Goal: Information Seeking & Learning: Find specific fact

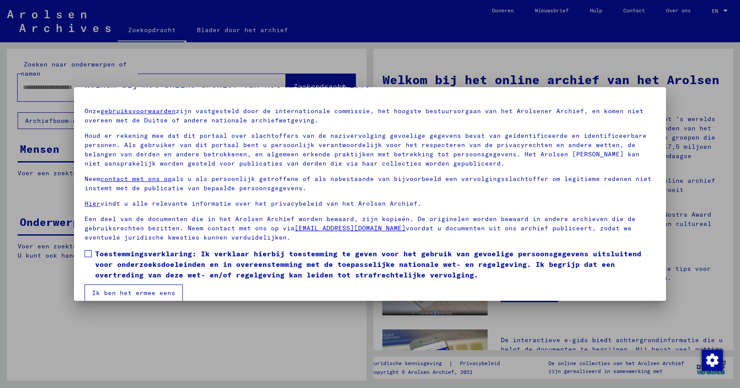
scroll to position [31, 0]
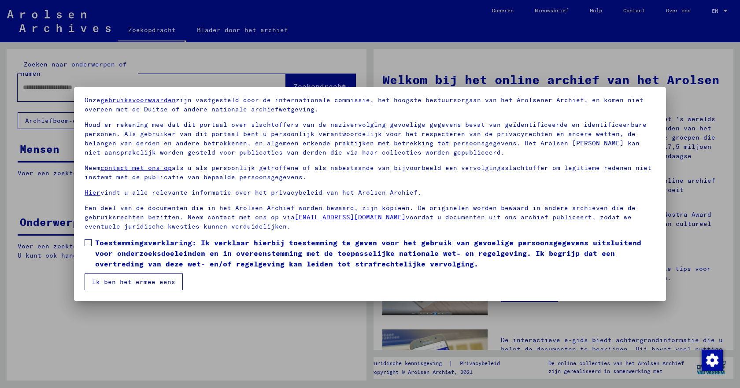
click at [88, 243] on span at bounding box center [88, 242] width 7 height 7
click at [116, 282] on font "Ik ben het ermee eens" at bounding box center [133, 282] width 83 height 8
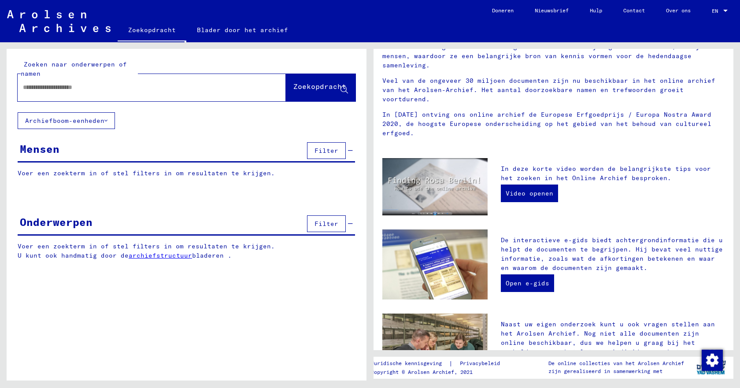
scroll to position [254, 0]
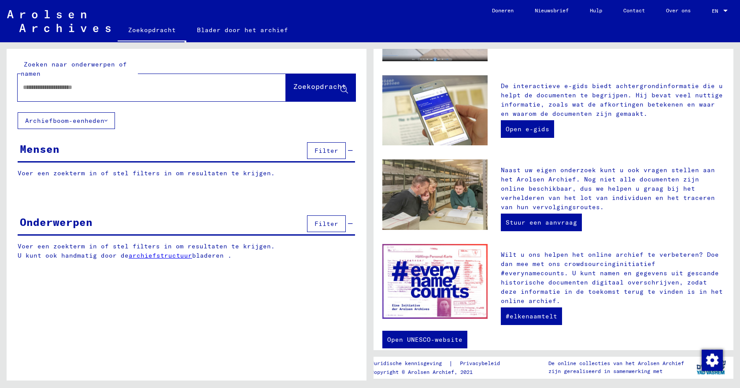
click at [47, 91] on input "text" at bounding box center [141, 87] width 236 height 9
click at [303, 91] on font "Zoekopdracht" at bounding box center [319, 87] width 53 height 9
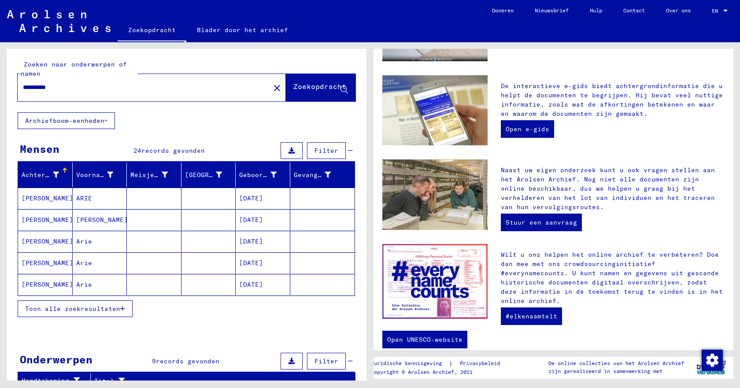
click at [27, 200] on font "[PERSON_NAME]" at bounding box center [48, 198] width 52 height 8
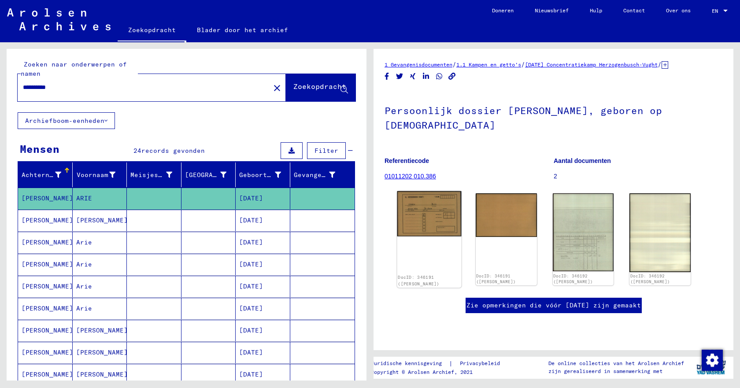
click at [419, 216] on img at bounding box center [429, 213] width 64 height 45
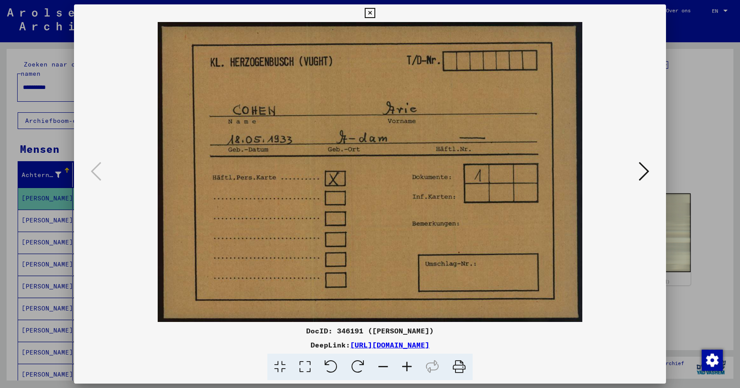
click at [644, 170] on icon at bounding box center [643, 171] width 11 height 21
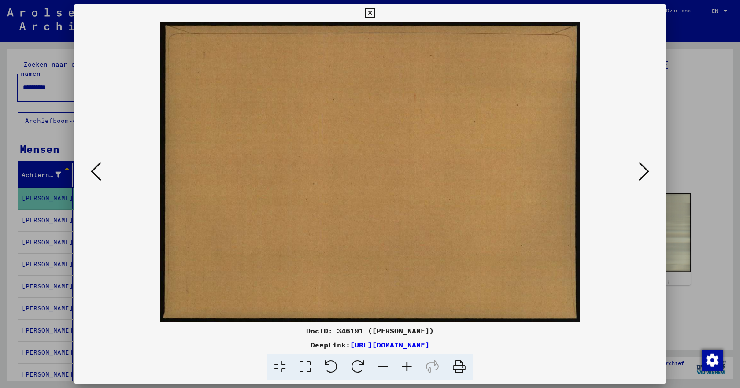
click at [644, 170] on icon at bounding box center [643, 171] width 11 height 21
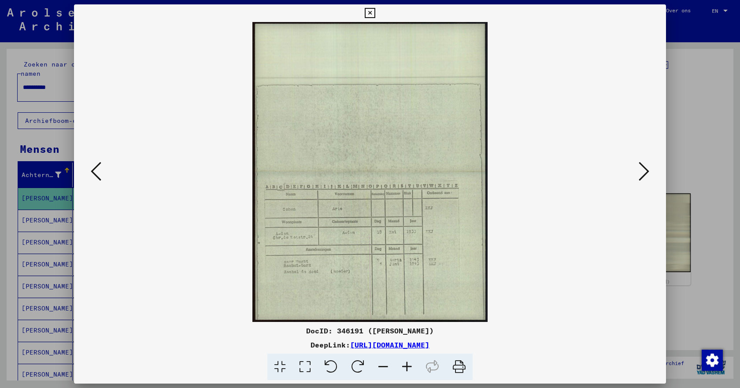
click at [644, 170] on icon at bounding box center [643, 171] width 11 height 21
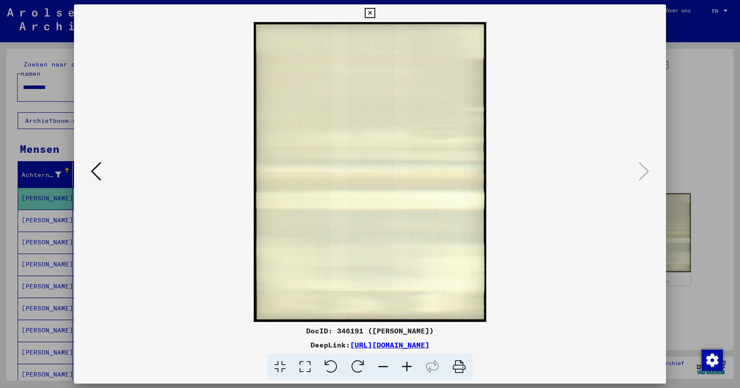
click at [368, 13] on icon at bounding box center [370, 13] width 10 height 11
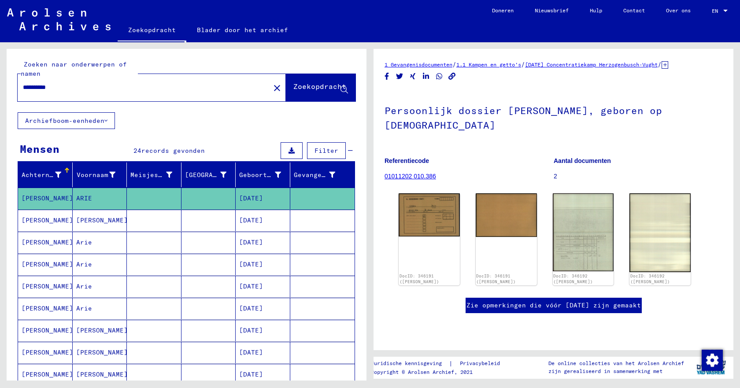
scroll to position [176, 0]
click at [32, 265] on font "[PERSON_NAME]" at bounding box center [48, 264] width 52 height 8
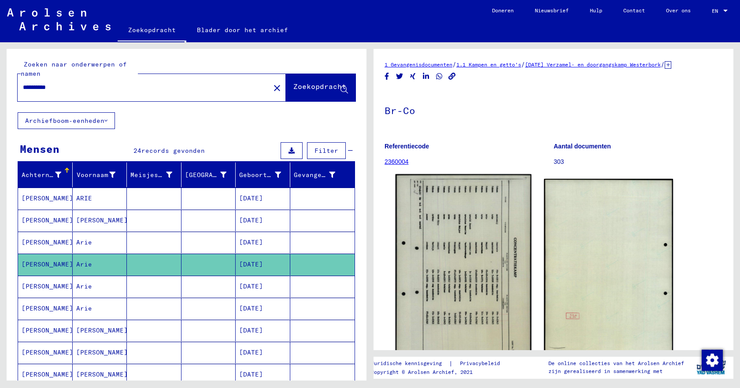
click at [468, 268] on img at bounding box center [463, 268] width 136 height 189
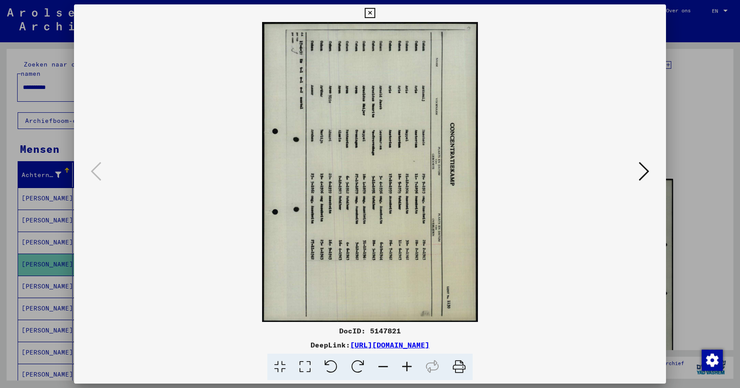
click at [336, 365] on icon at bounding box center [330, 367] width 27 height 27
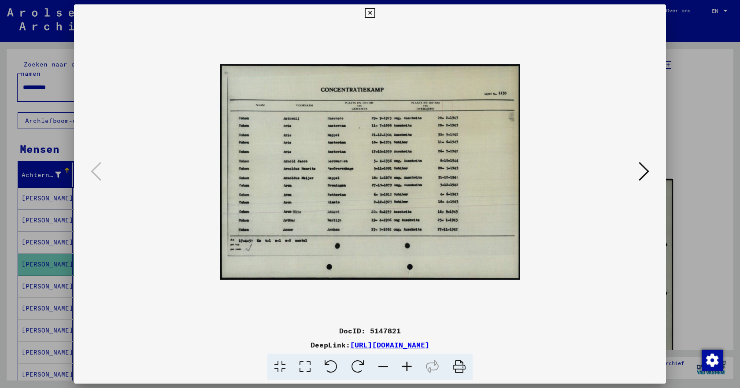
click at [409, 363] on icon at bounding box center [407, 367] width 24 height 27
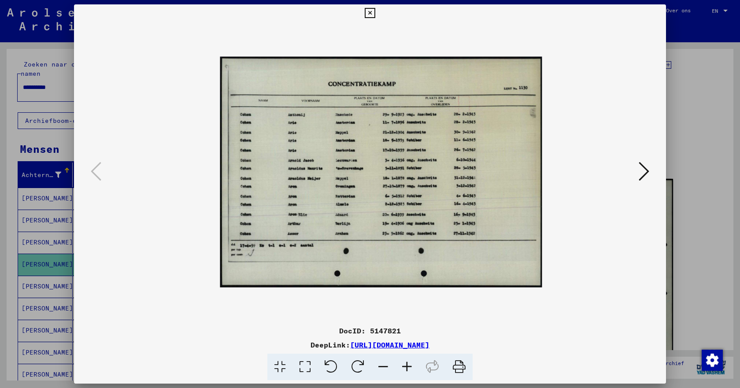
click at [409, 363] on icon at bounding box center [407, 367] width 24 height 27
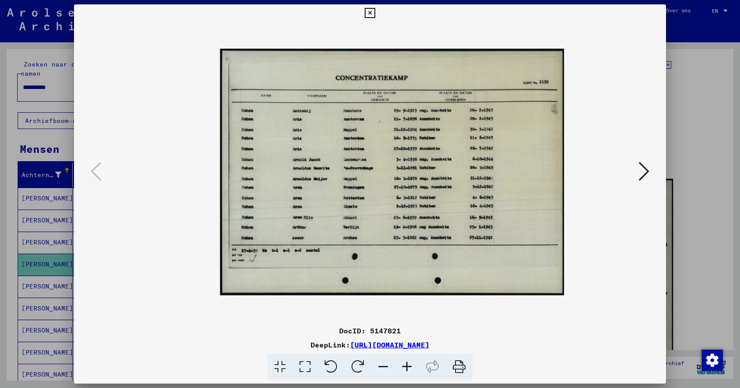
click at [409, 363] on icon at bounding box center [407, 367] width 24 height 27
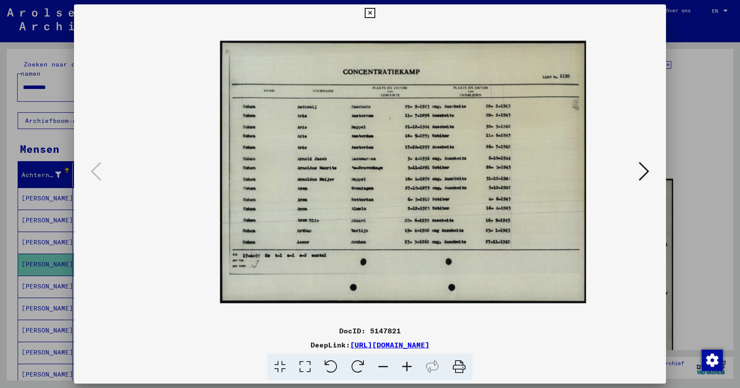
click at [643, 171] on icon at bounding box center [643, 171] width 11 height 21
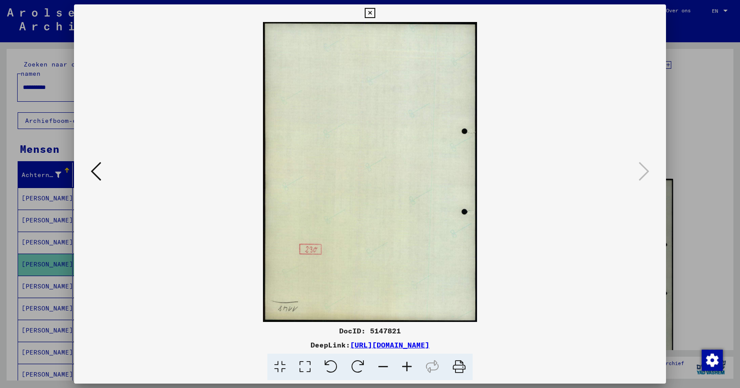
click at [367, 13] on icon at bounding box center [370, 13] width 10 height 11
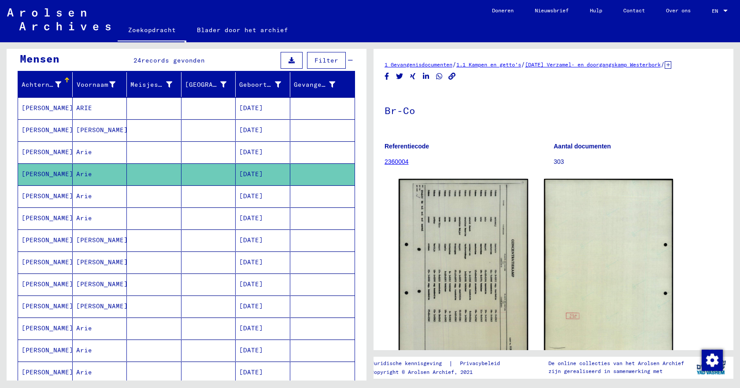
scroll to position [132, 0]
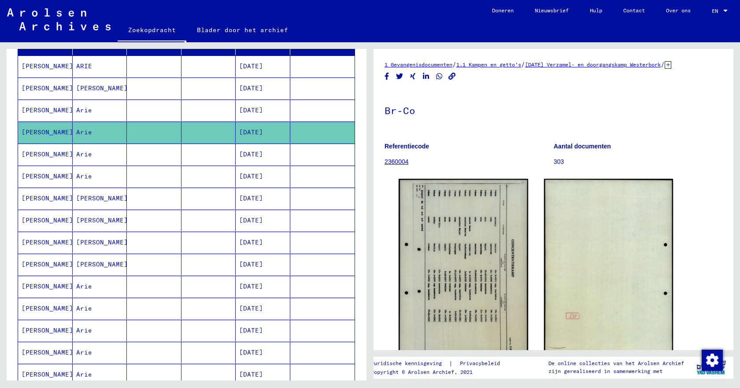
click at [199, 309] on mat-cell at bounding box center [208, 309] width 55 height 22
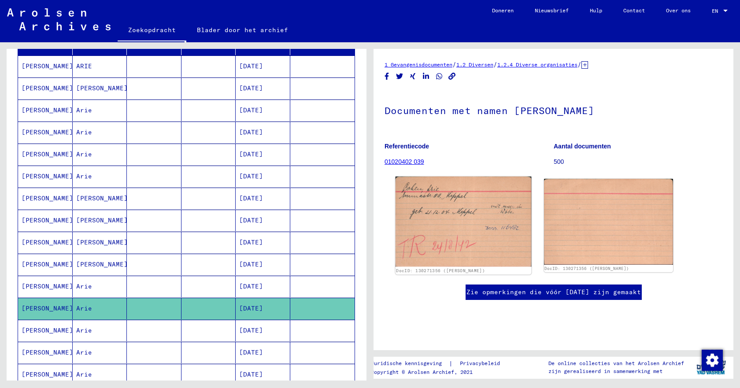
click at [452, 226] on img at bounding box center [463, 222] width 136 height 90
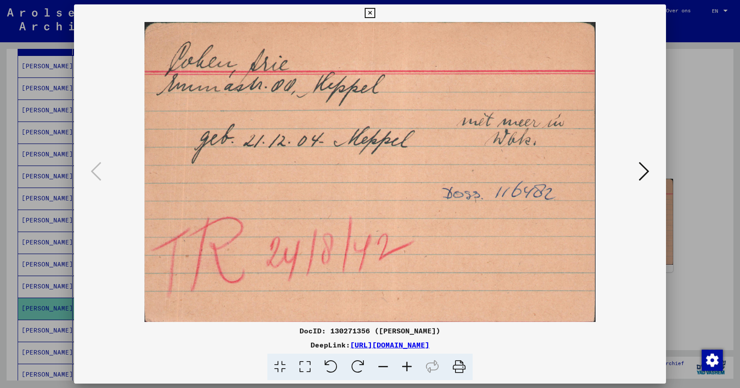
click at [644, 173] on icon at bounding box center [643, 171] width 11 height 21
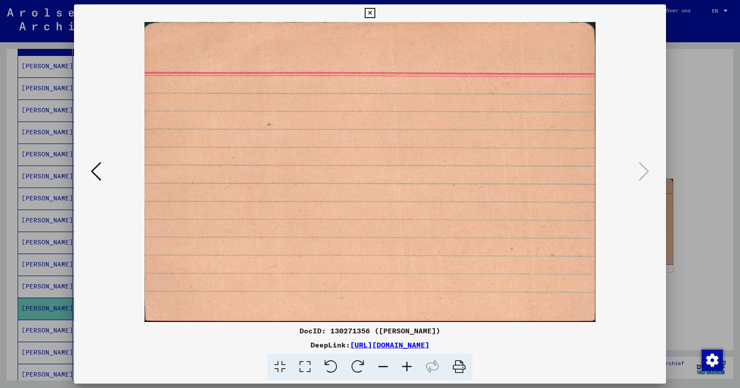
click at [103, 172] on button at bounding box center [96, 171] width 16 height 25
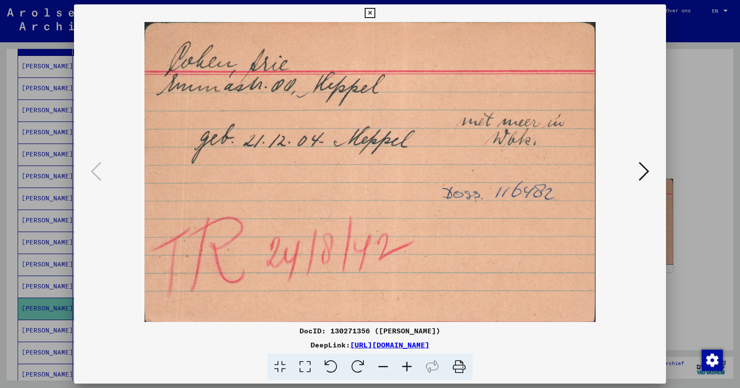
click at [641, 170] on icon at bounding box center [643, 171] width 11 height 21
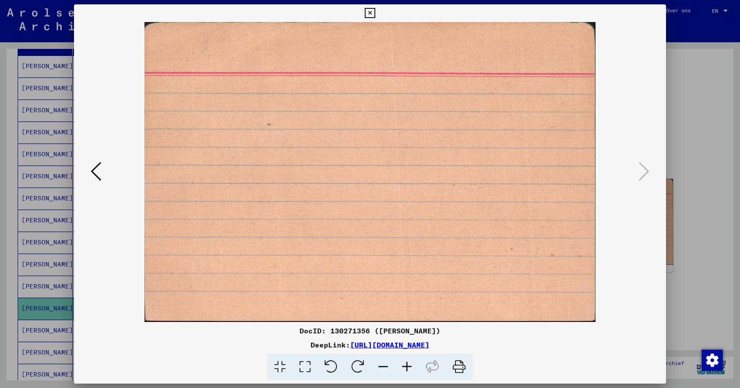
click at [92, 169] on icon at bounding box center [96, 171] width 11 height 21
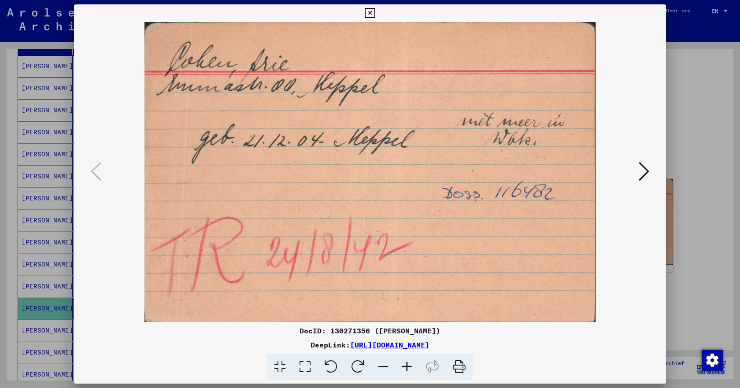
click at [371, 12] on icon at bounding box center [370, 13] width 10 height 11
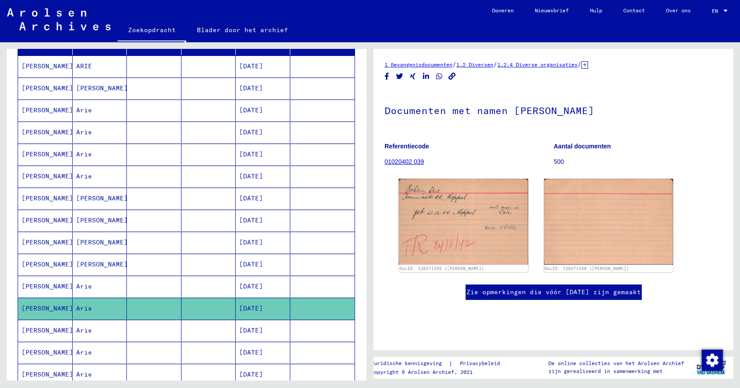
click at [34, 133] on font "[PERSON_NAME]" at bounding box center [48, 132] width 52 height 8
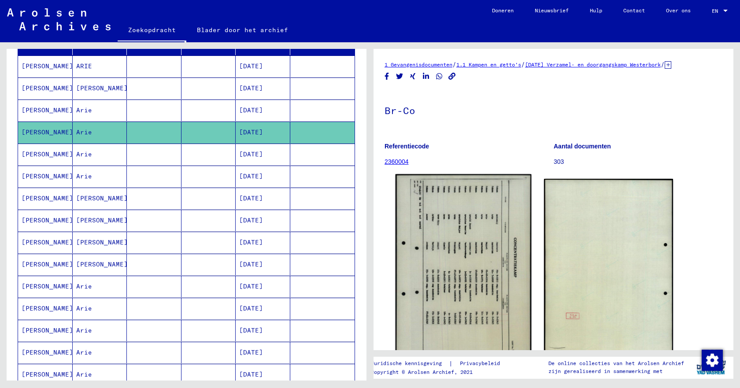
click at [440, 267] on img at bounding box center [463, 268] width 136 height 189
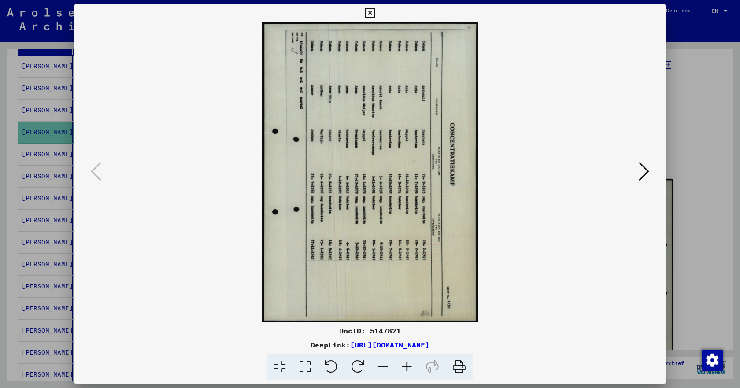
click at [369, 12] on icon at bounding box center [370, 13] width 10 height 11
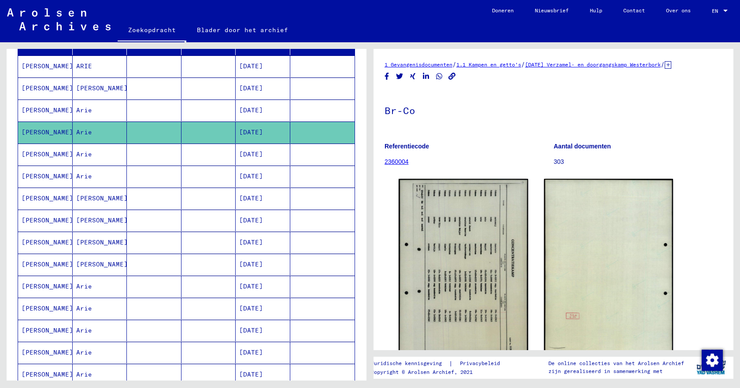
click at [248, 331] on font "[DATE]" at bounding box center [251, 330] width 24 height 8
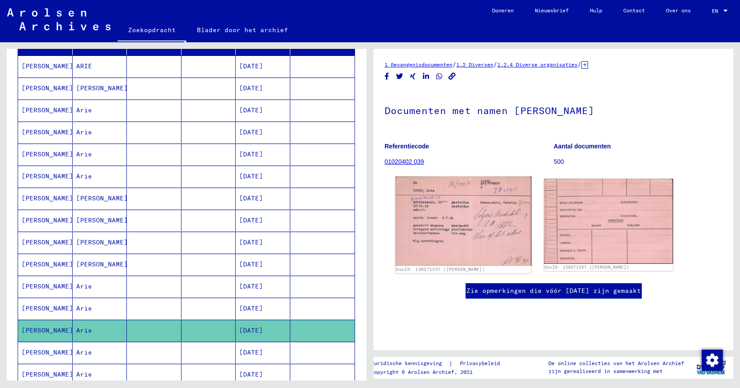
click at [448, 227] on img at bounding box center [463, 221] width 136 height 89
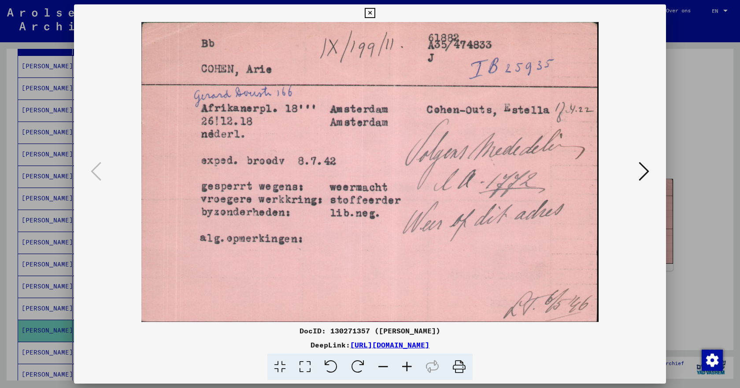
click at [645, 173] on icon at bounding box center [643, 171] width 11 height 21
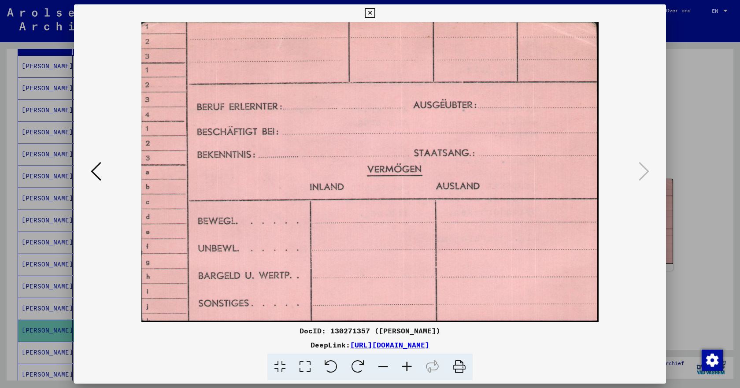
click at [94, 170] on icon at bounding box center [96, 171] width 11 height 21
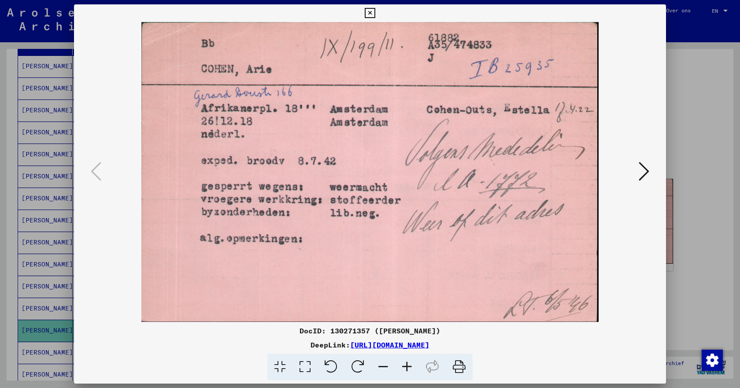
click at [370, 14] on icon at bounding box center [370, 13] width 10 height 11
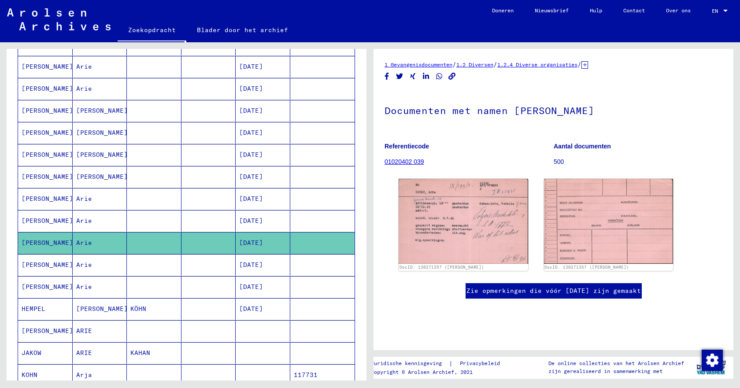
scroll to position [220, 0]
click at [37, 221] on font "[PERSON_NAME]" at bounding box center [48, 220] width 52 height 8
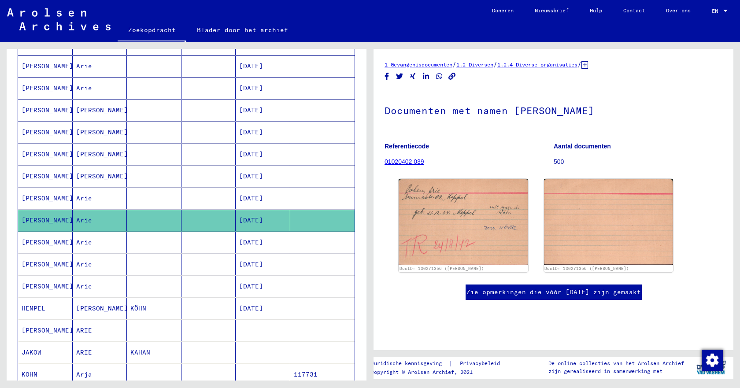
click at [32, 195] on font "[PERSON_NAME]" at bounding box center [48, 198] width 52 height 8
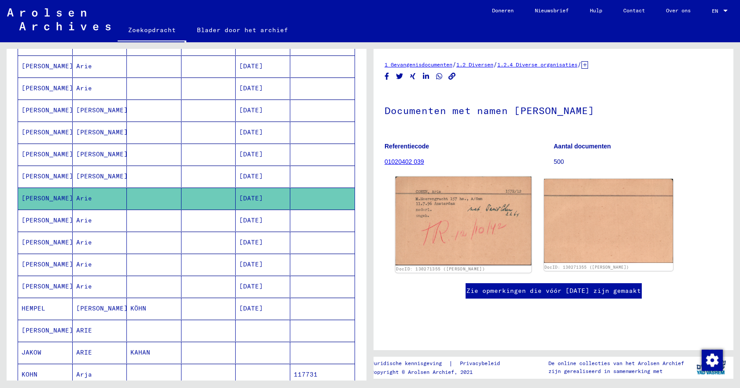
click at [421, 240] on img at bounding box center [463, 221] width 136 height 89
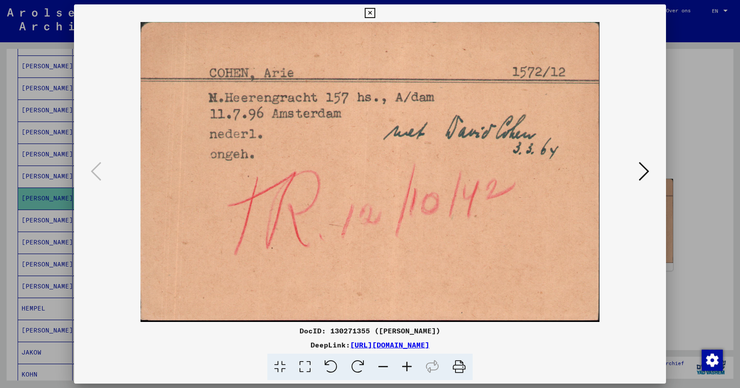
click at [369, 11] on icon at bounding box center [370, 13] width 10 height 11
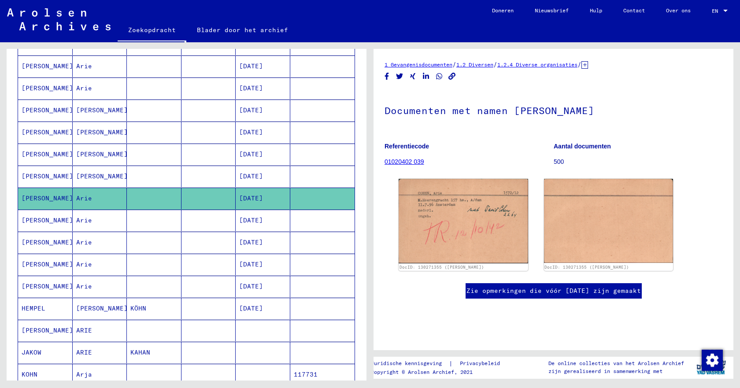
click at [39, 130] on font "[PERSON_NAME]" at bounding box center [48, 132] width 52 height 8
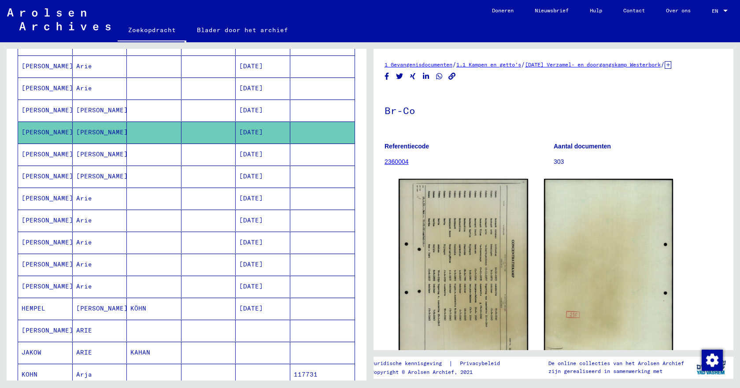
click at [30, 106] on font "[PERSON_NAME]" at bounding box center [48, 110] width 52 height 9
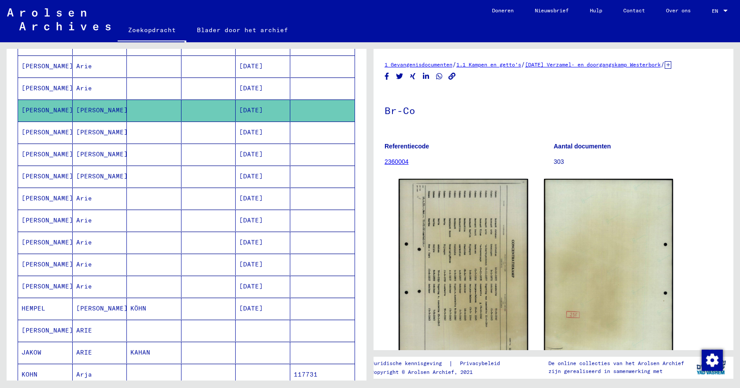
click at [32, 85] on font "[PERSON_NAME]" at bounding box center [48, 88] width 52 height 8
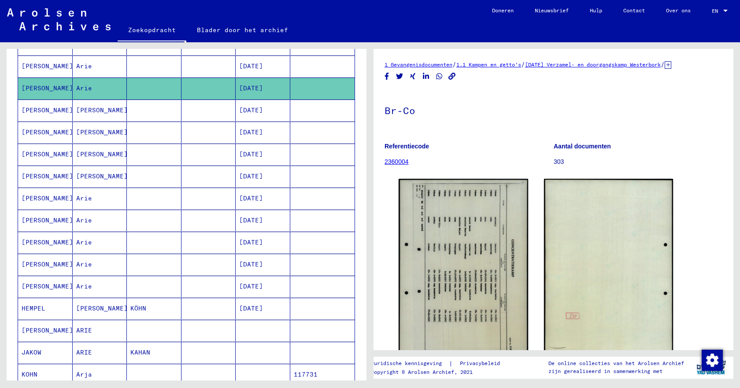
click at [37, 64] on font "[PERSON_NAME]" at bounding box center [48, 66] width 52 height 8
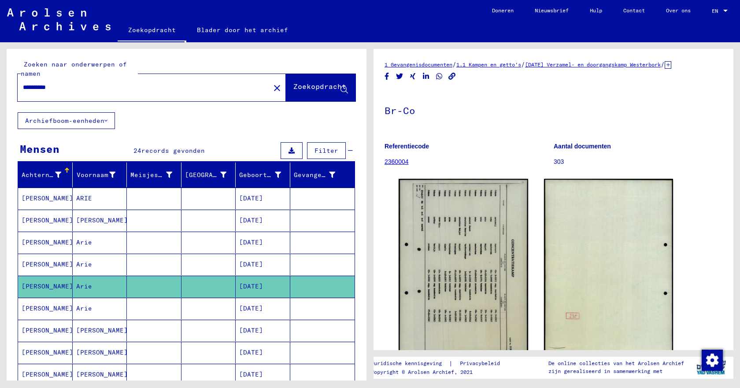
click at [43, 266] on mat-cell "[PERSON_NAME]" at bounding box center [45, 265] width 55 height 22
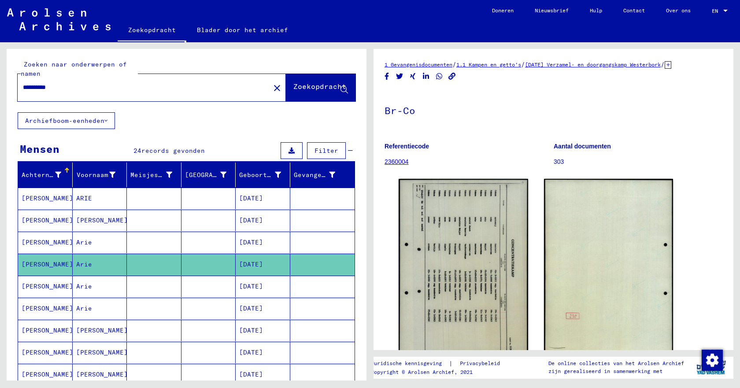
click at [36, 265] on font "[PERSON_NAME]" at bounding box center [48, 264] width 52 height 8
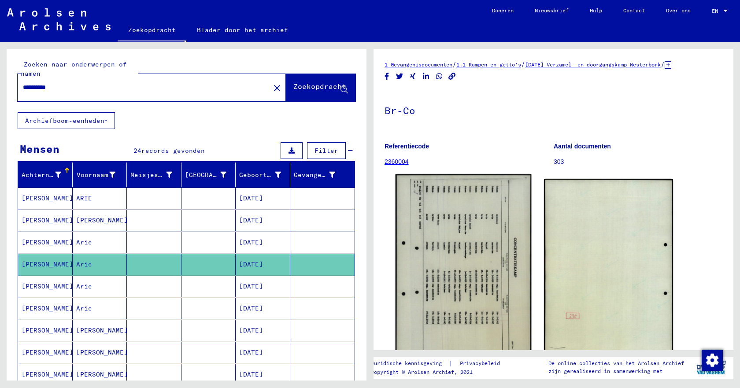
click at [438, 276] on img at bounding box center [463, 268] width 136 height 189
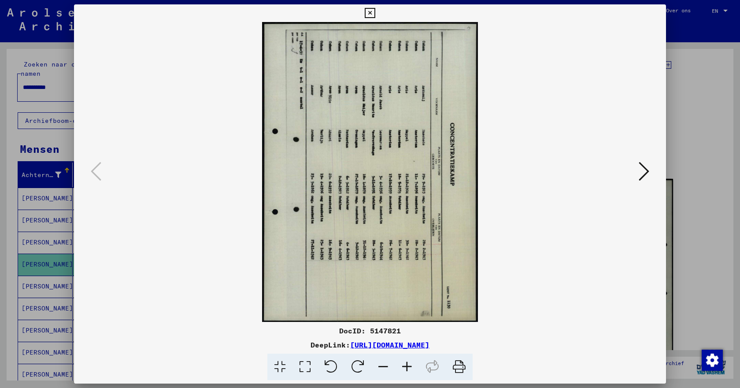
click at [326, 362] on icon at bounding box center [330, 367] width 27 height 27
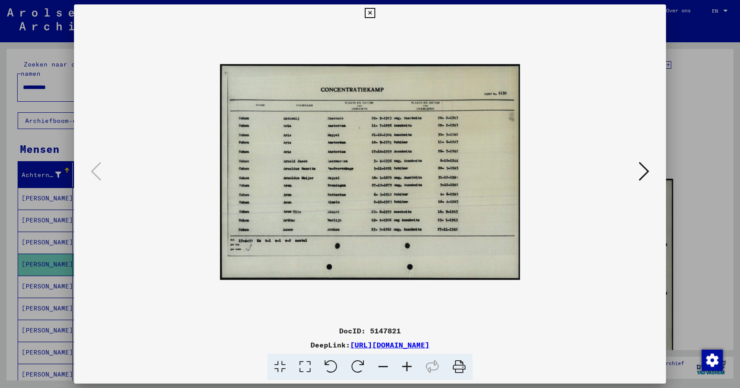
click at [368, 13] on icon at bounding box center [370, 13] width 10 height 11
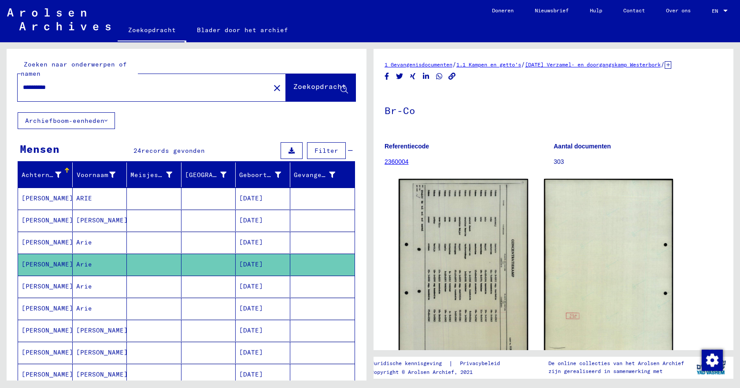
drag, startPoint x: 80, startPoint y: 89, endPoint x: 4, endPoint y: 87, distance: 75.3
click at [4, 87] on div "**********" at bounding box center [185, 211] width 370 height 338
click at [303, 88] on font "Zoekopdracht" at bounding box center [319, 86] width 53 height 9
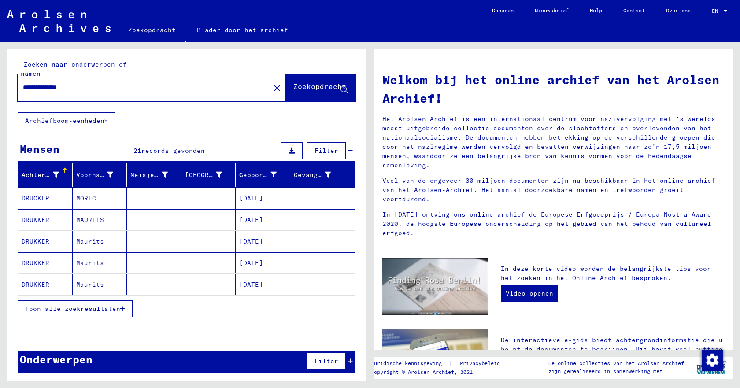
click at [32, 219] on font "DRUKKER" at bounding box center [36, 220] width 28 height 8
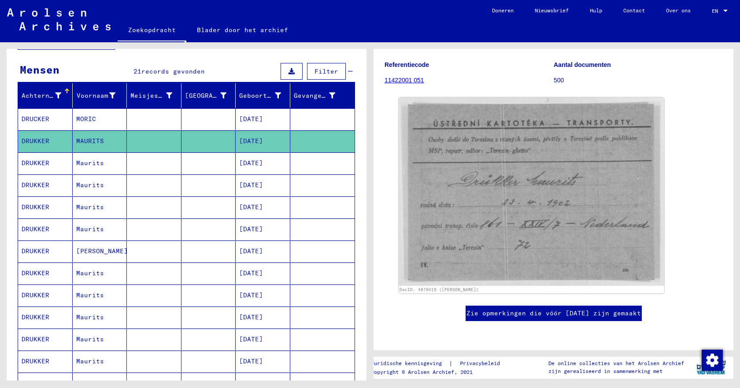
scroll to position [88, 0]
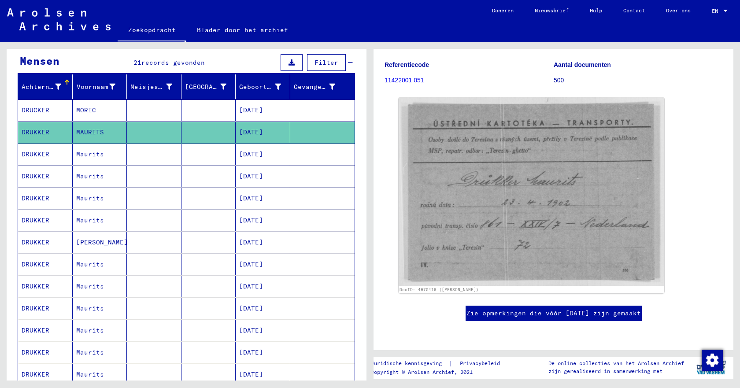
click at [46, 309] on font "DRUKKER" at bounding box center [36, 308] width 28 height 8
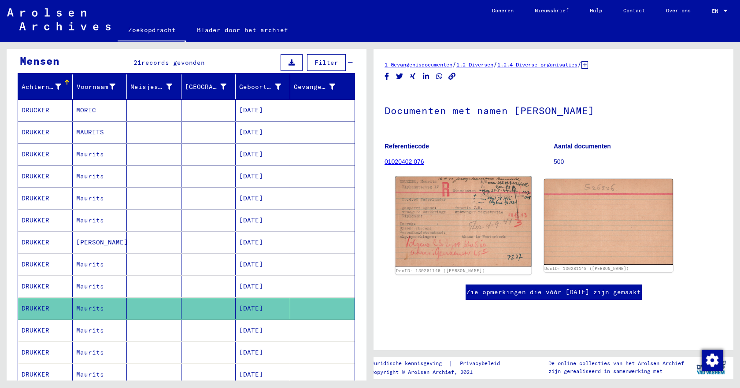
click at [461, 215] on img at bounding box center [463, 222] width 136 height 90
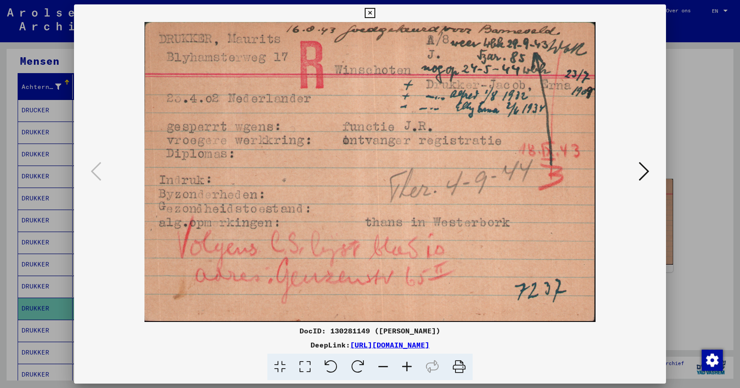
click at [639, 170] on icon at bounding box center [643, 171] width 11 height 21
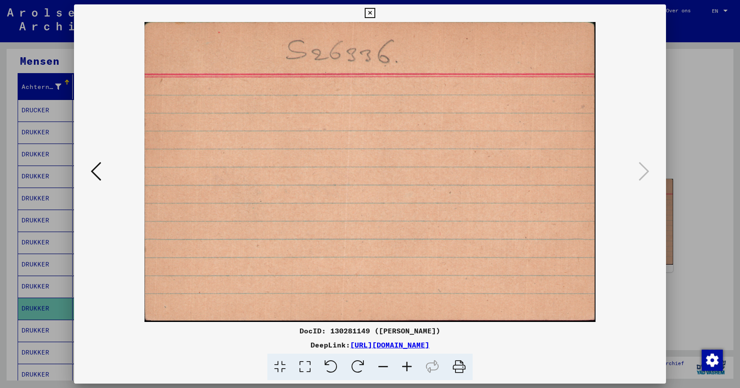
click at [94, 171] on icon at bounding box center [96, 171] width 11 height 21
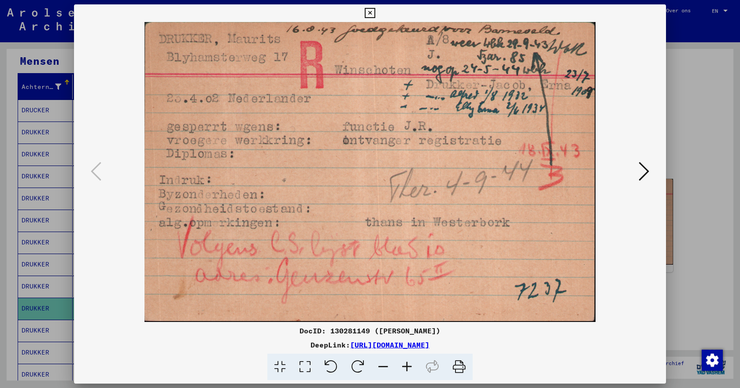
click at [370, 12] on icon at bounding box center [370, 13] width 10 height 11
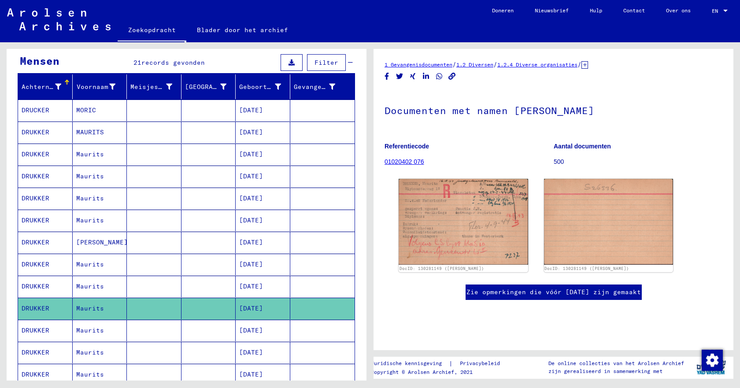
click at [87, 330] on font "Maurits" at bounding box center [90, 330] width 28 height 8
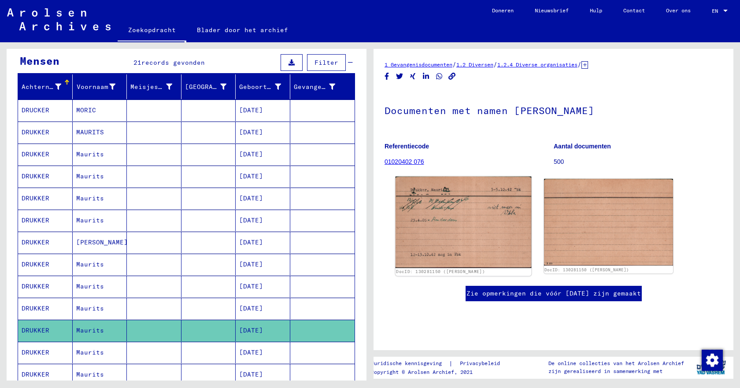
click at [439, 236] on img at bounding box center [463, 223] width 136 height 92
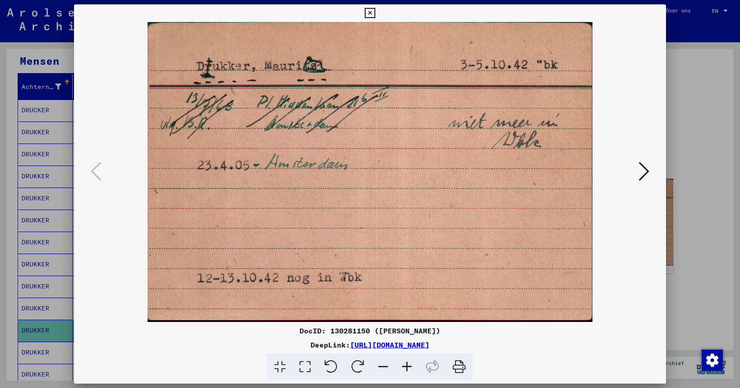
click at [366, 12] on icon at bounding box center [370, 13] width 10 height 11
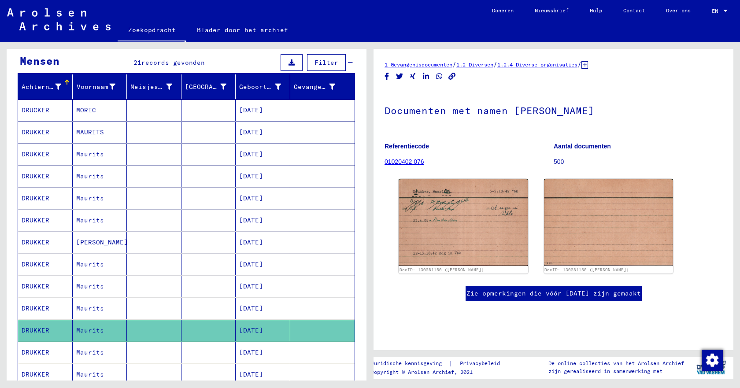
click at [40, 131] on font "DRUKKER" at bounding box center [36, 132] width 28 height 8
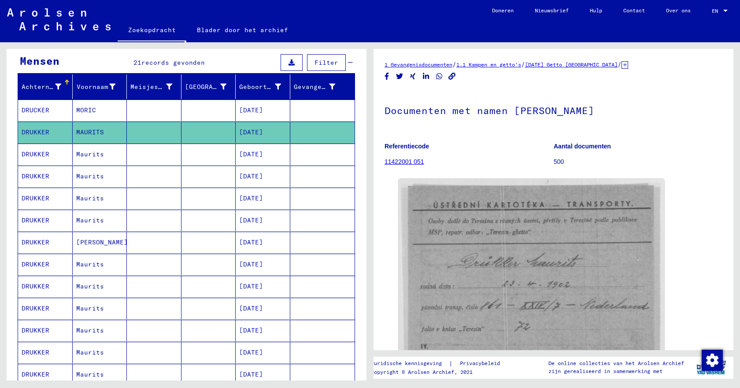
click at [35, 154] on font "DRUKKER" at bounding box center [36, 154] width 28 height 8
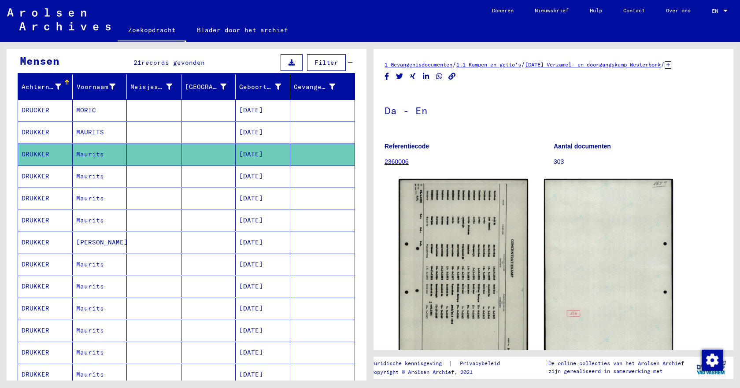
click at [33, 175] on font "DRUKKER" at bounding box center [36, 176] width 28 height 8
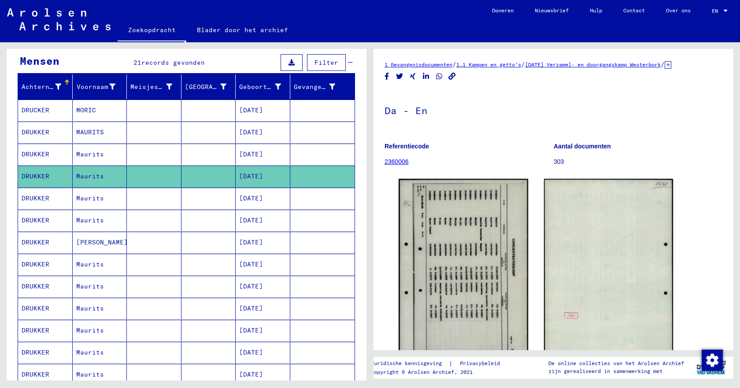
click at [33, 195] on font "DRUKKER" at bounding box center [36, 198] width 28 height 8
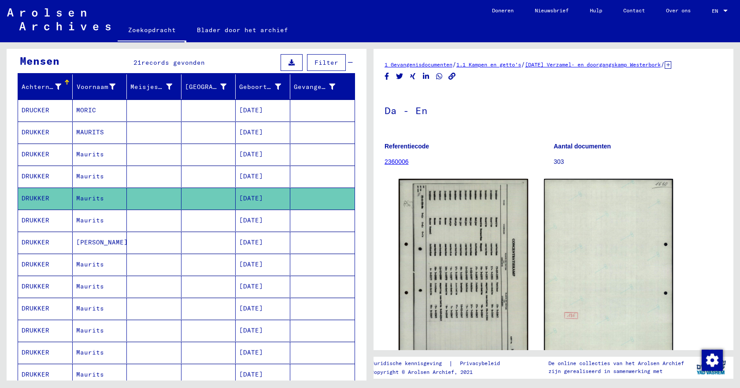
click at [30, 218] on font "DRUKKER" at bounding box center [36, 220] width 28 height 8
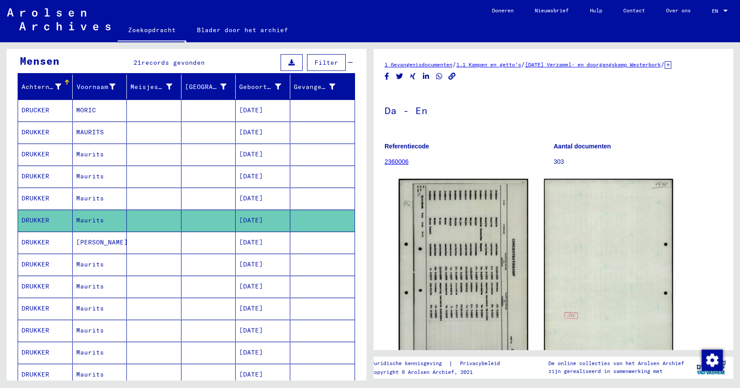
click at [35, 242] on font "DRUKKER" at bounding box center [36, 242] width 28 height 8
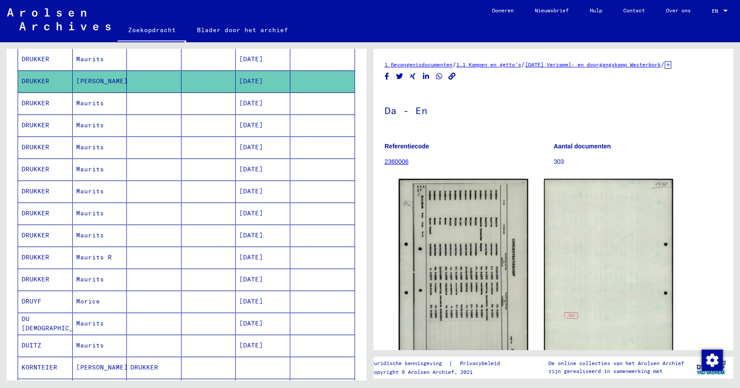
scroll to position [205, 0]
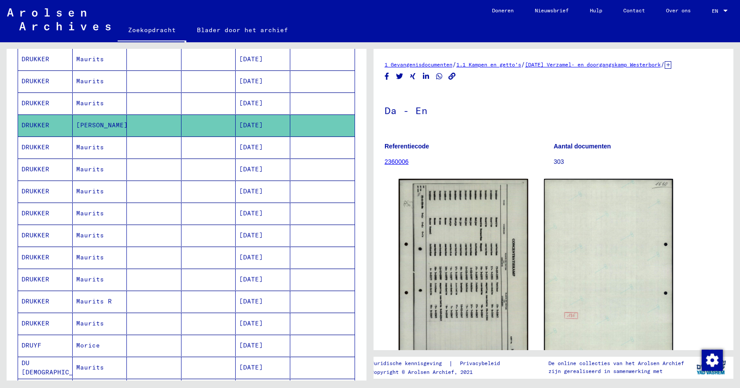
click at [33, 301] on font "DRUKKER" at bounding box center [36, 301] width 28 height 8
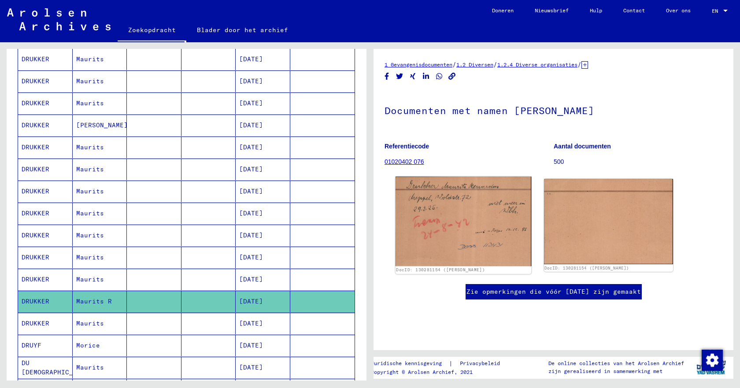
click at [439, 232] on img at bounding box center [463, 222] width 136 height 90
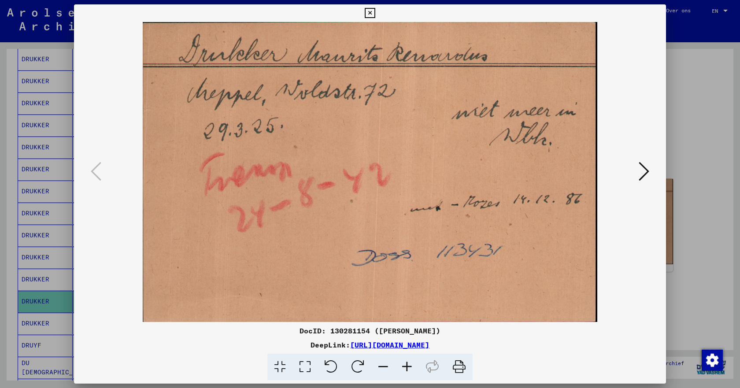
click at [640, 173] on icon at bounding box center [643, 171] width 11 height 21
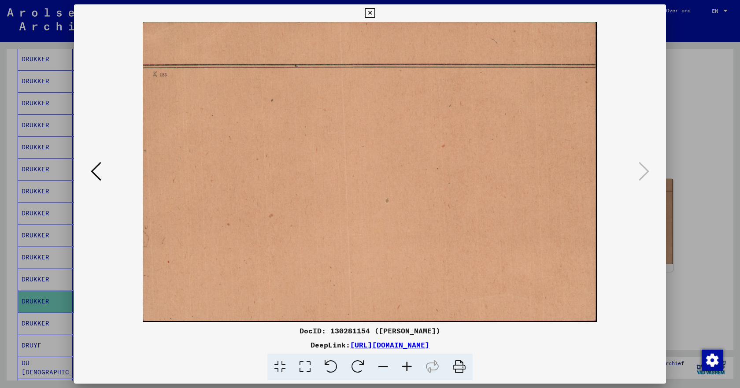
click at [100, 169] on icon at bounding box center [96, 171] width 11 height 21
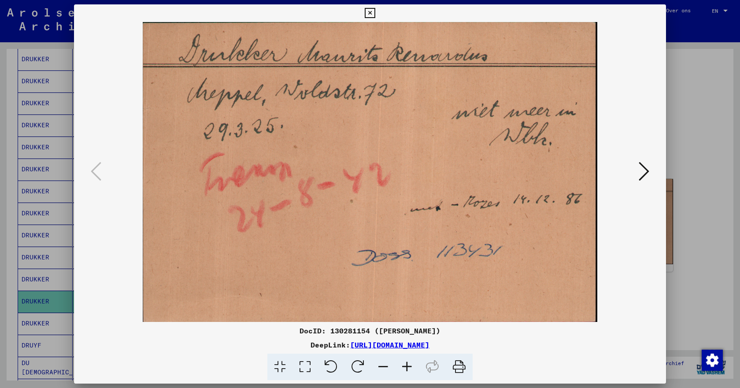
click at [642, 171] on icon at bounding box center [643, 171] width 11 height 21
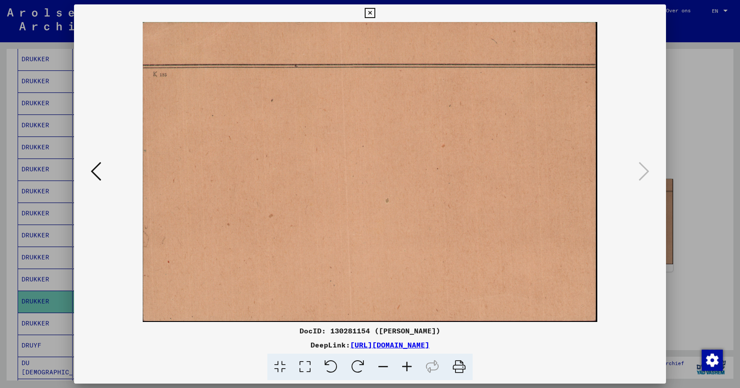
click at [371, 13] on icon at bounding box center [370, 13] width 10 height 11
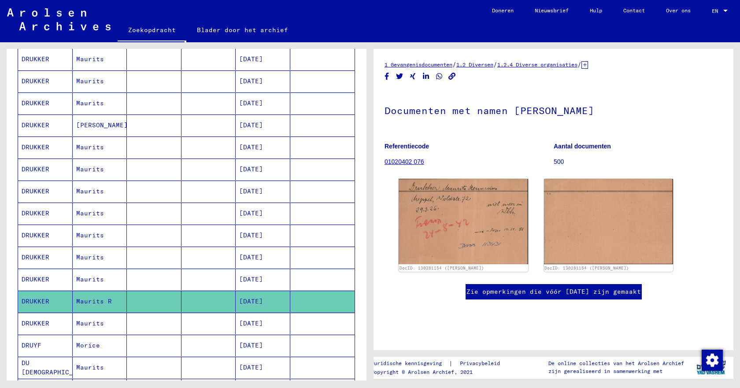
click at [38, 122] on font "DRUKKER" at bounding box center [36, 125] width 28 height 8
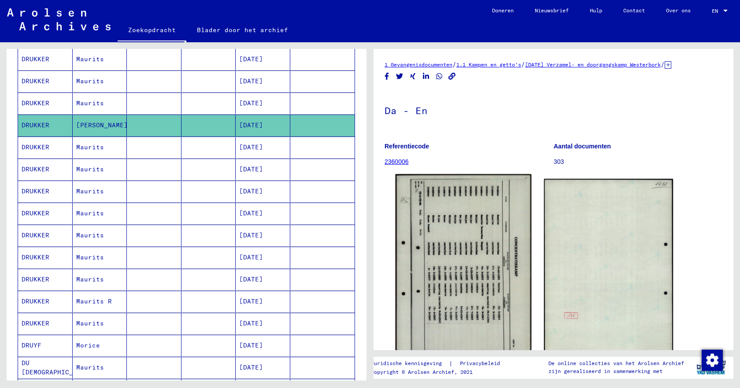
click at [471, 255] on img at bounding box center [463, 268] width 136 height 189
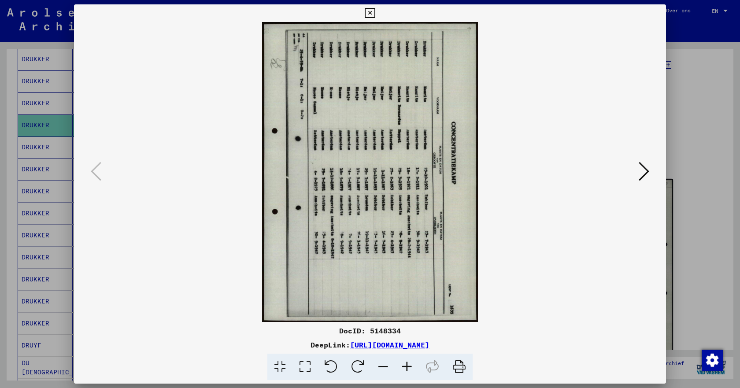
click at [372, 14] on icon at bounding box center [370, 13] width 10 height 11
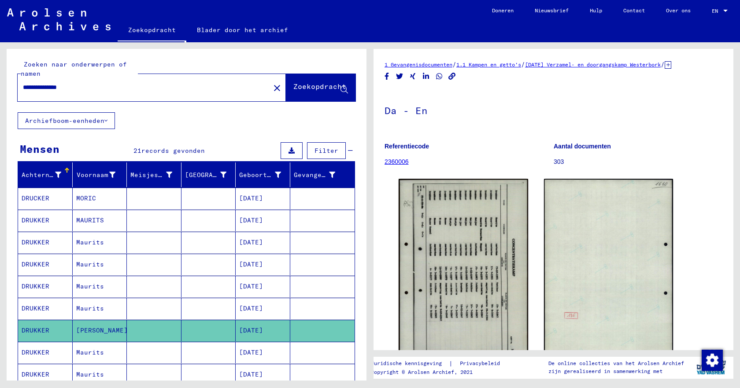
drag, startPoint x: 101, startPoint y: 87, endPoint x: 11, endPoint y: 86, distance: 89.8
click at [11, 86] on div "**********" at bounding box center [187, 80] width 360 height 63
type input "**********"
click at [293, 88] on font "Zoekopdracht" at bounding box center [319, 86] width 53 height 9
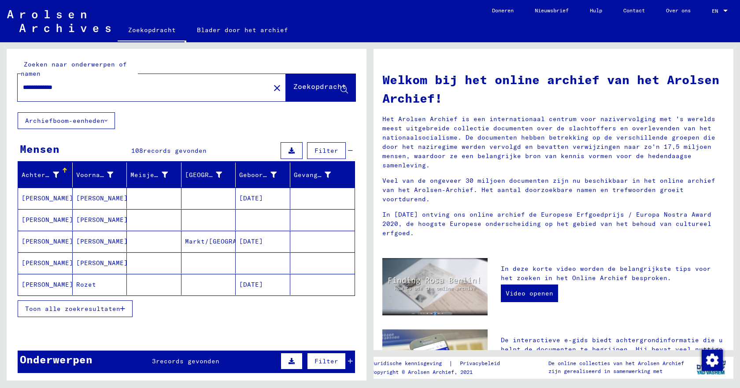
click at [27, 262] on font "[PERSON_NAME]" at bounding box center [48, 263] width 52 height 8
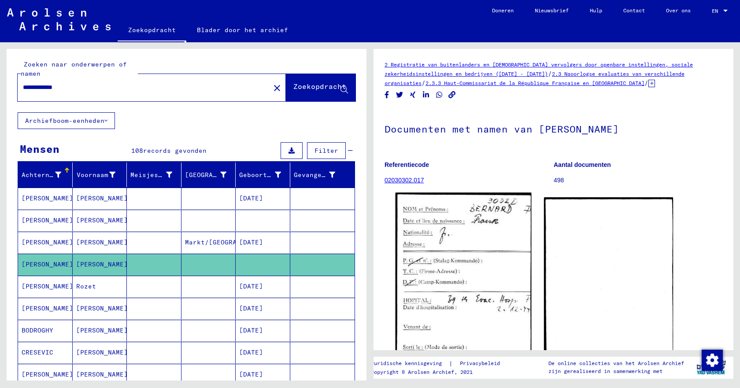
click at [451, 293] on img at bounding box center [463, 287] width 136 height 191
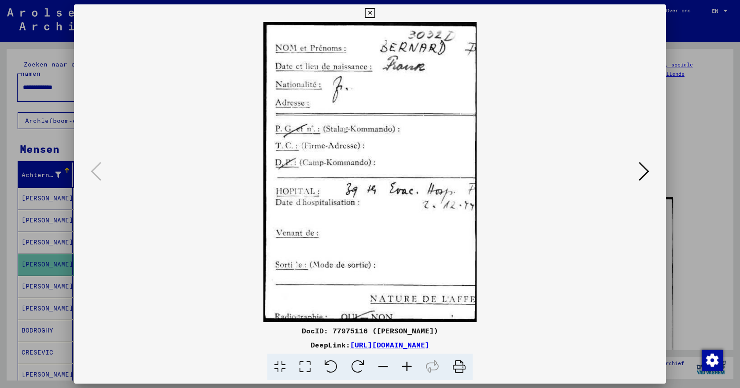
click at [647, 173] on icon at bounding box center [643, 171] width 11 height 21
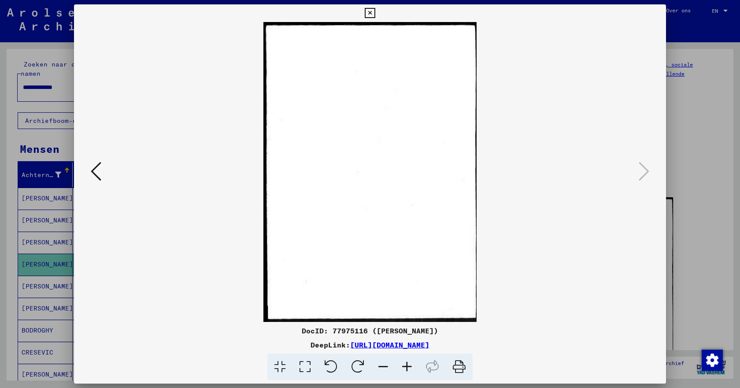
click at [375, 11] on button at bounding box center [369, 13] width 15 height 18
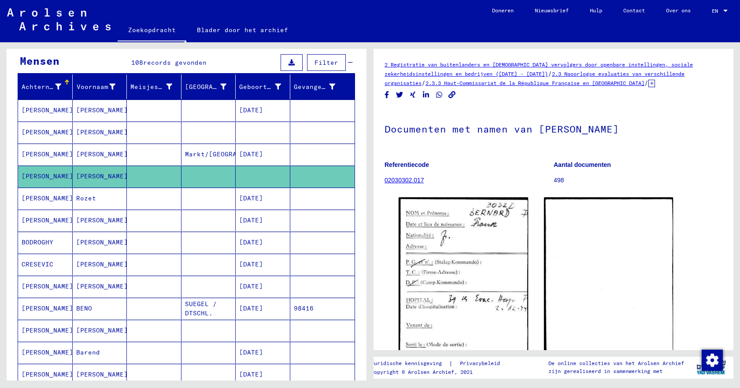
scroll to position [132, 0]
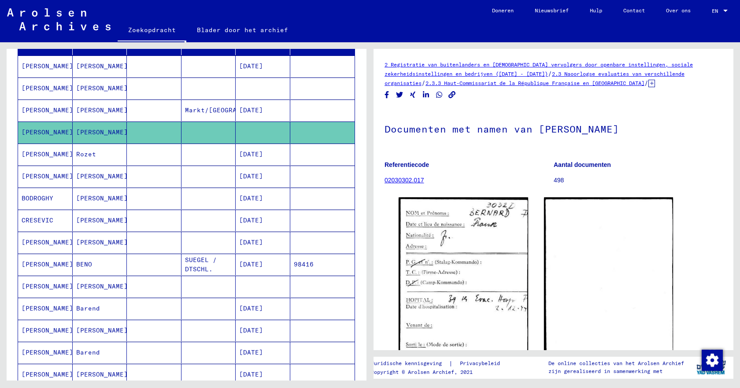
click at [91, 287] on font "[PERSON_NAME]" at bounding box center [102, 286] width 52 height 8
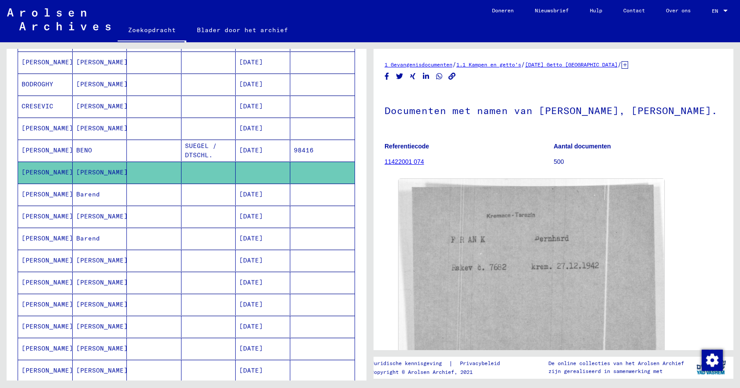
scroll to position [264, 0]
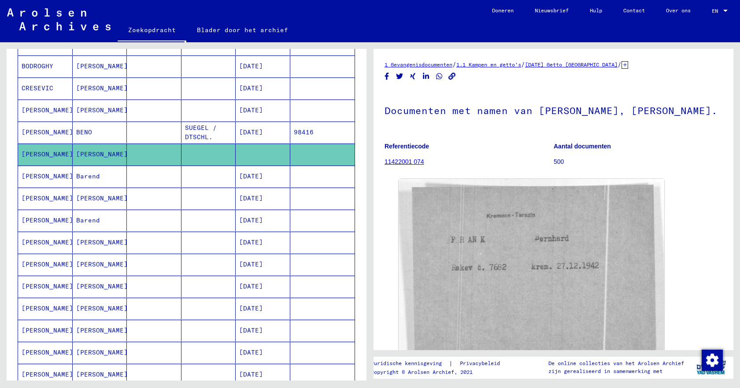
click at [86, 198] on font "[PERSON_NAME]" at bounding box center [102, 198] width 52 height 8
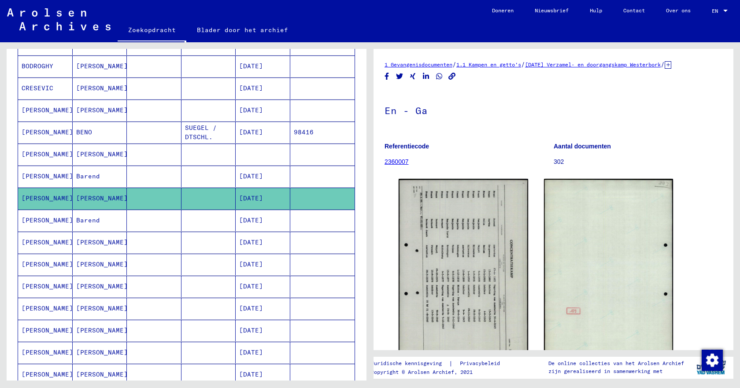
click at [86, 241] on font "[PERSON_NAME]" at bounding box center [102, 242] width 52 height 8
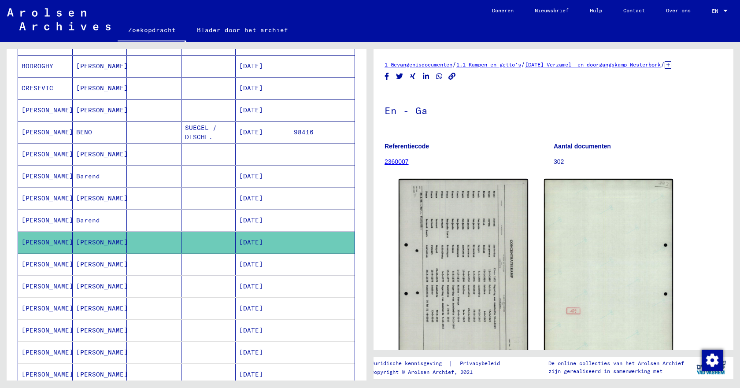
click at [92, 266] on font "[PERSON_NAME]" at bounding box center [102, 264] width 52 height 8
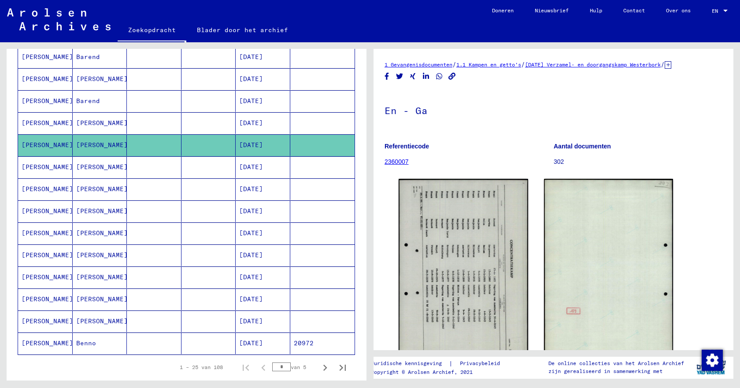
scroll to position [396, 0]
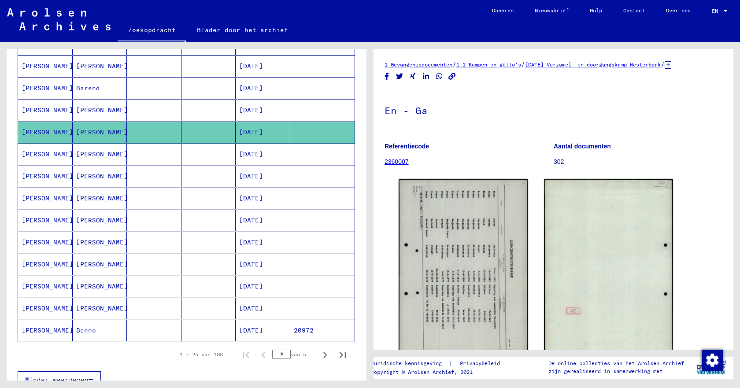
click at [92, 312] on font "[PERSON_NAME]" at bounding box center [102, 308] width 52 height 8
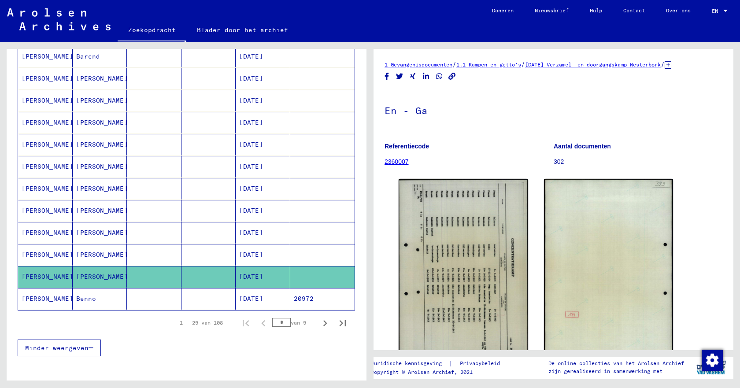
scroll to position [528, 0]
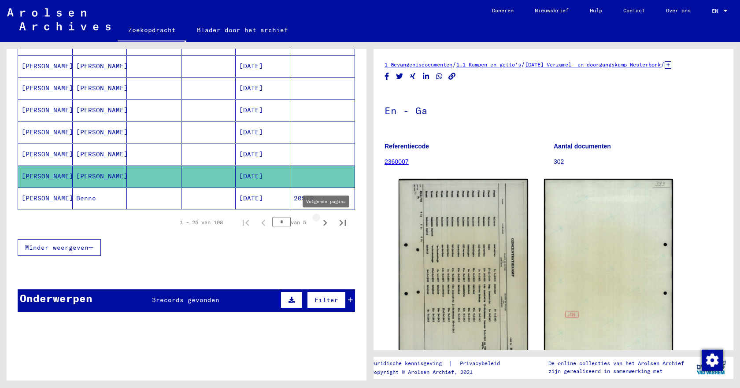
click at [319, 223] on icon "Volgende pagina" at bounding box center [325, 223] width 12 height 12
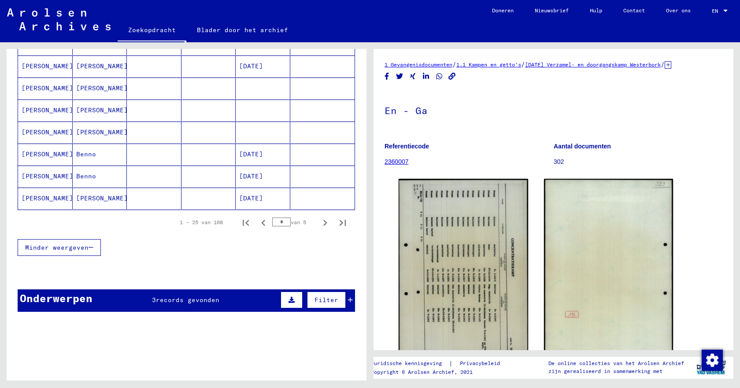
click at [86, 201] on font "[PERSON_NAME]" at bounding box center [102, 198] width 52 height 8
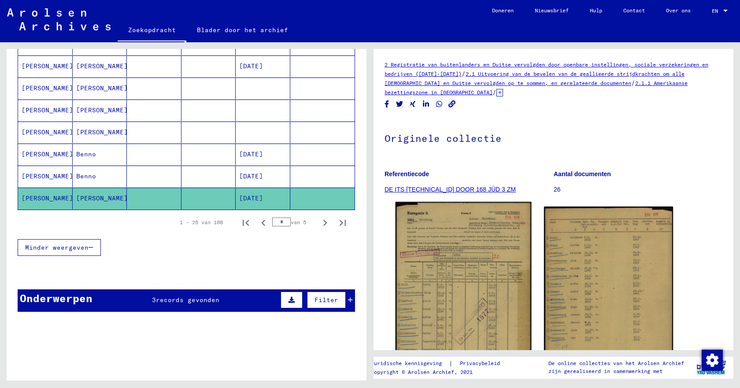
click at [480, 306] on img at bounding box center [463, 297] width 136 height 190
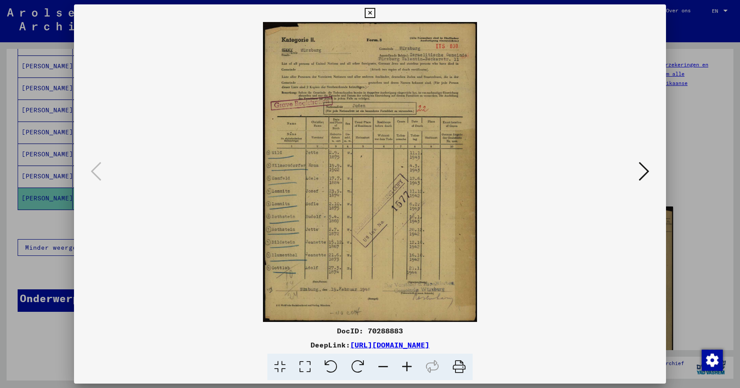
click at [408, 367] on icon at bounding box center [407, 367] width 24 height 27
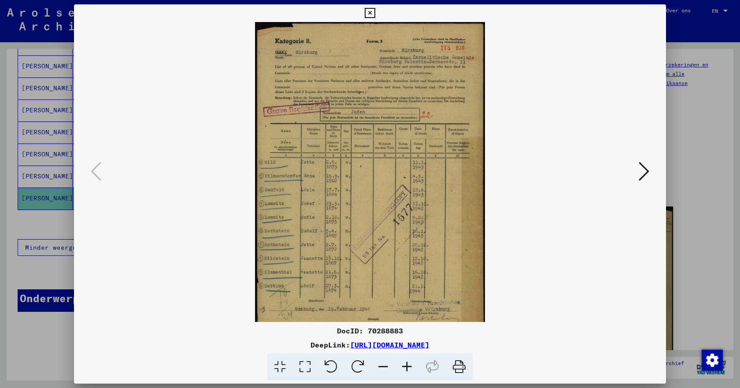
click at [408, 367] on icon at bounding box center [407, 367] width 24 height 27
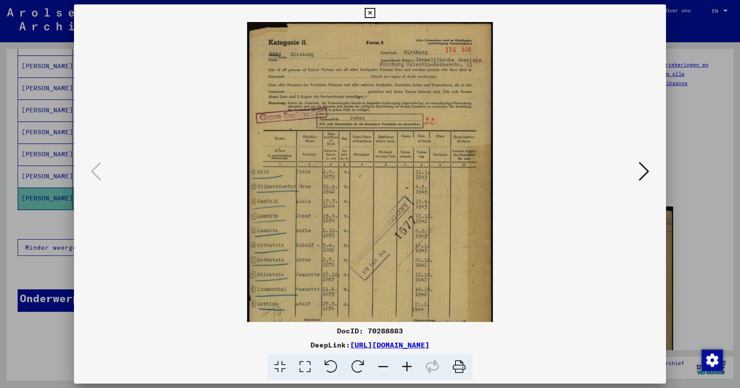
click at [408, 367] on icon at bounding box center [407, 367] width 24 height 27
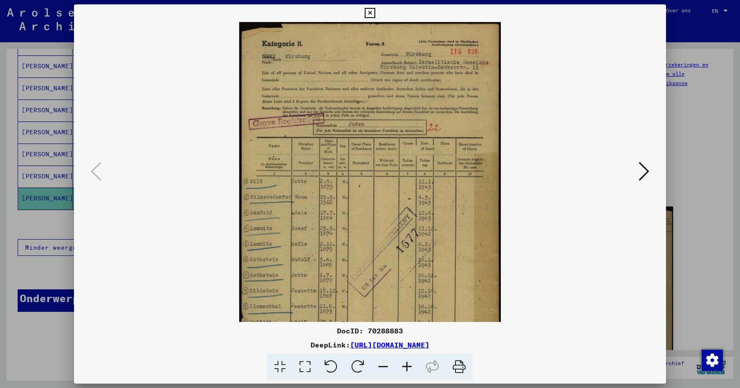
click at [370, 12] on icon at bounding box center [370, 13] width 10 height 11
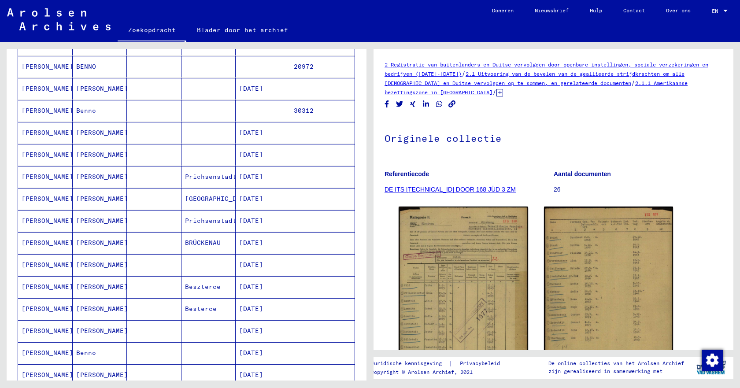
scroll to position [176, 0]
click at [91, 242] on font "[PERSON_NAME]" at bounding box center [102, 242] width 52 height 8
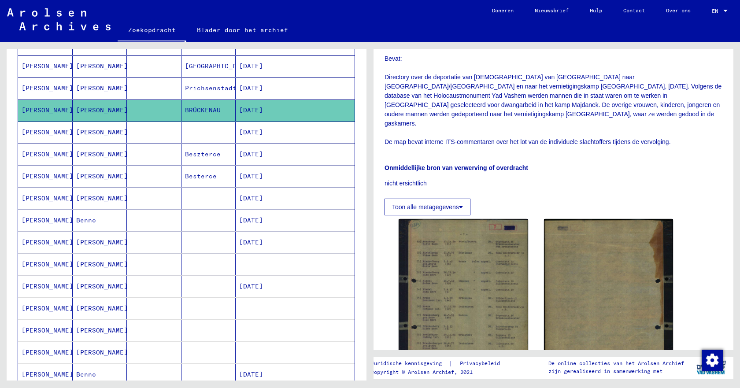
scroll to position [220, 0]
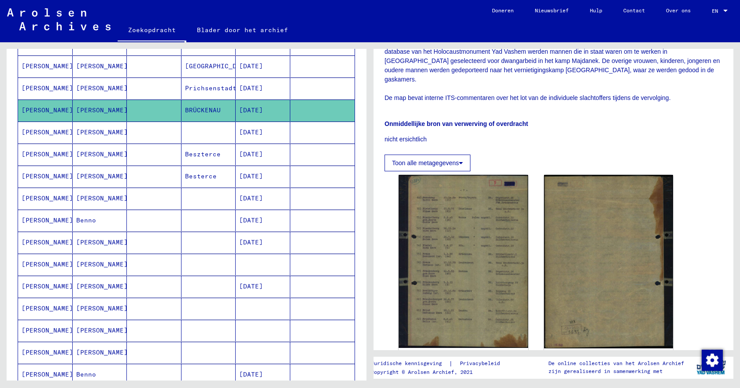
click at [96, 199] on font "[PERSON_NAME]" at bounding box center [102, 198] width 52 height 8
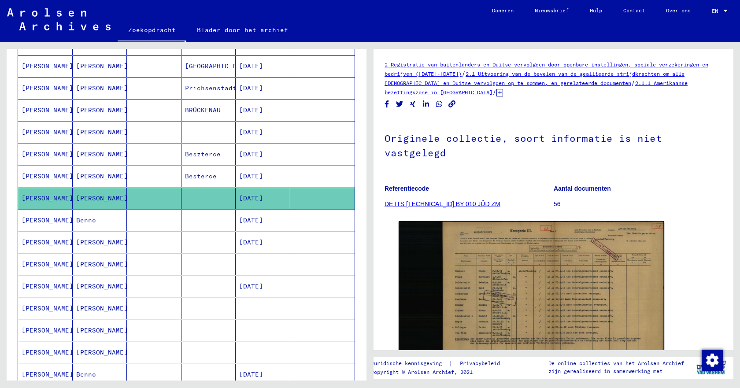
click at [89, 241] on font "[PERSON_NAME]" at bounding box center [102, 242] width 52 height 8
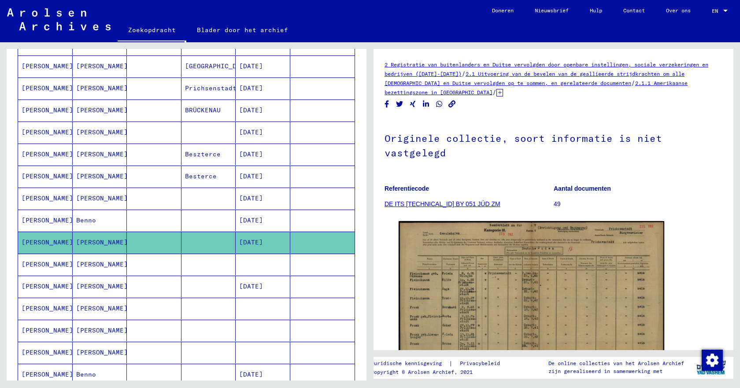
click at [95, 289] on font "[PERSON_NAME]" at bounding box center [102, 286] width 52 height 8
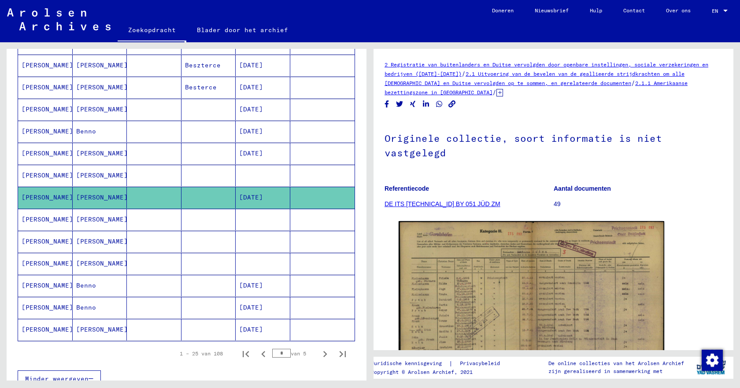
scroll to position [440, 0]
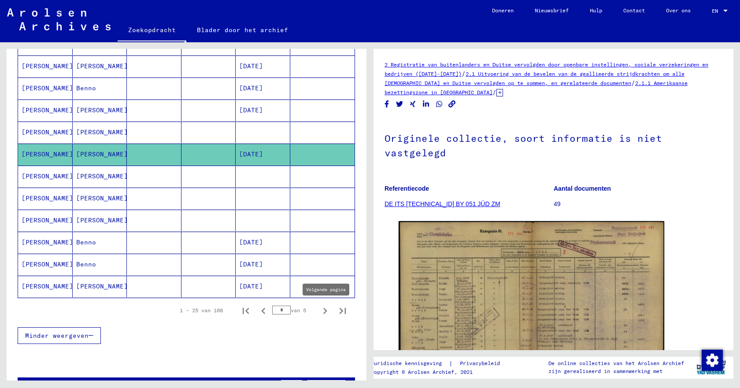
click at [319, 312] on icon "Volgende pagina" at bounding box center [325, 311] width 12 height 12
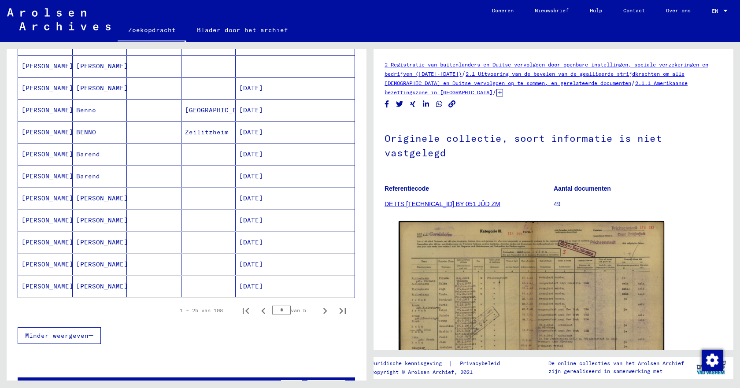
click at [91, 218] on font "[PERSON_NAME]" at bounding box center [102, 220] width 52 height 8
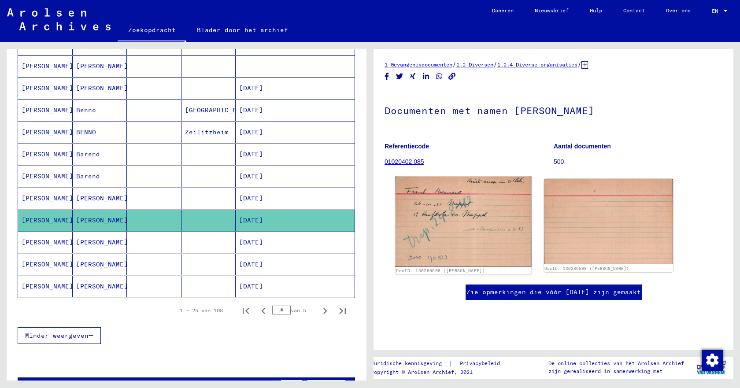
click at [441, 233] on img at bounding box center [463, 222] width 136 height 90
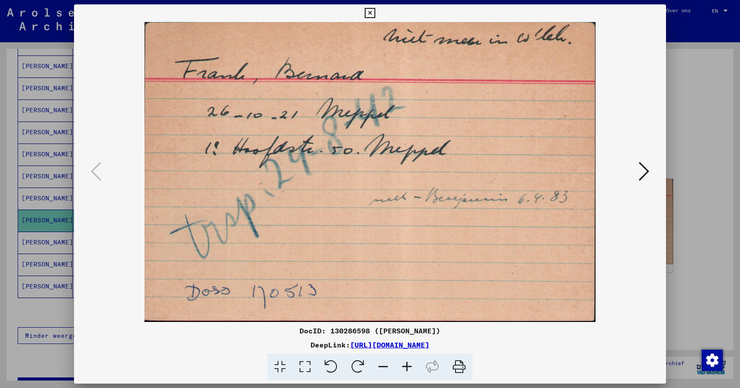
click at [643, 174] on icon at bounding box center [643, 171] width 11 height 21
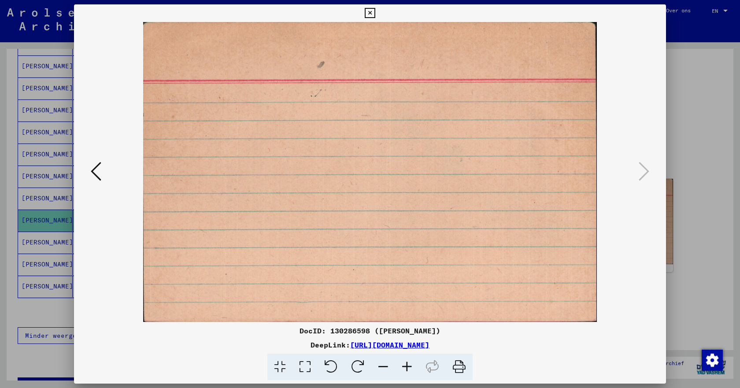
click at [97, 173] on icon at bounding box center [96, 171] width 11 height 21
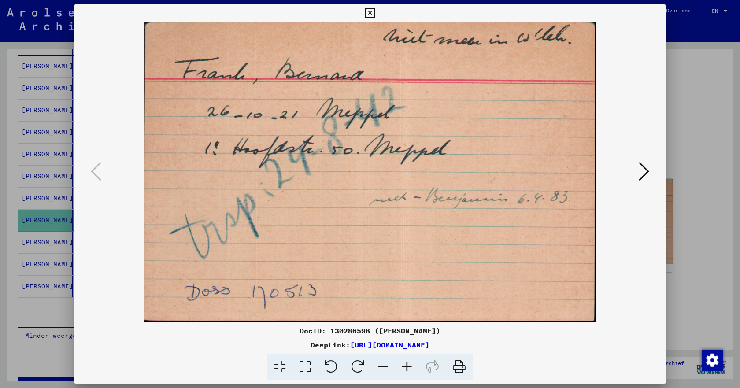
click at [368, 12] on icon at bounding box center [370, 13] width 10 height 11
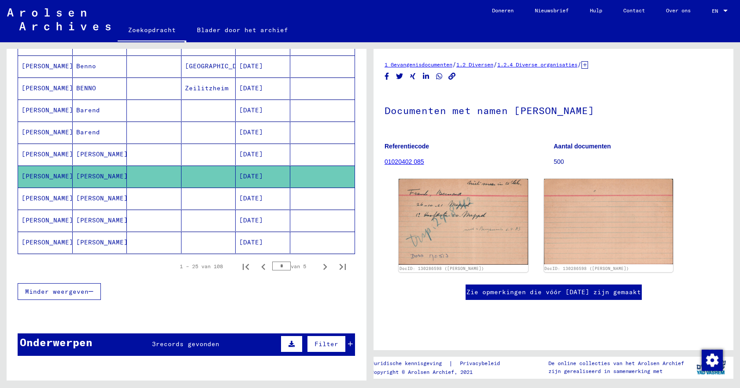
scroll to position [572, 0]
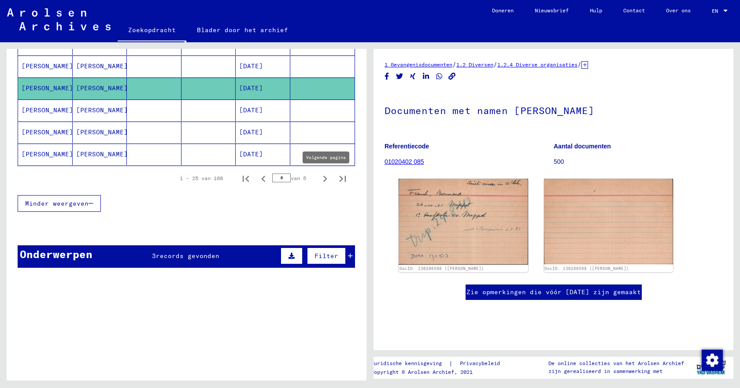
click at [319, 180] on icon "Volgende pagina" at bounding box center [325, 179] width 12 height 12
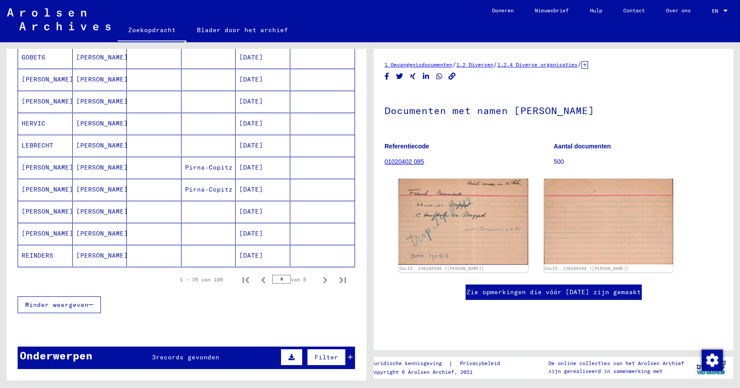
scroll to position [484, 0]
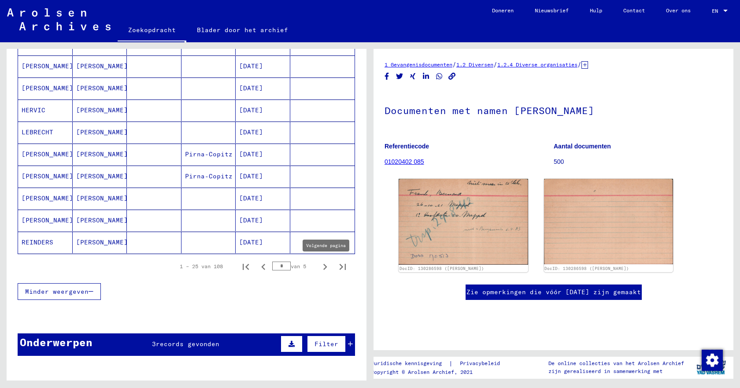
click at [323, 269] on icon "Volgende pagina" at bounding box center [325, 267] width 4 height 6
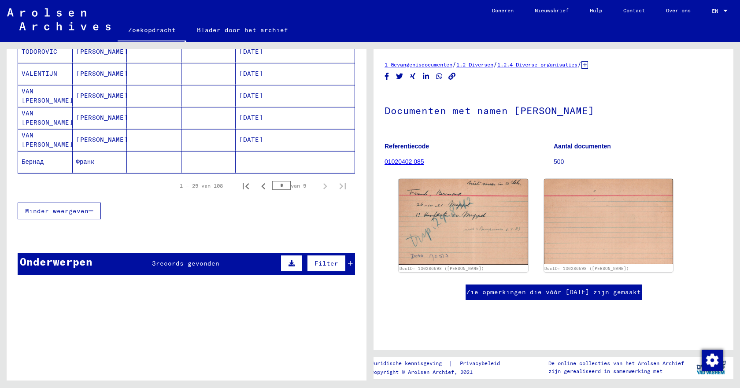
scroll to position [198, 0]
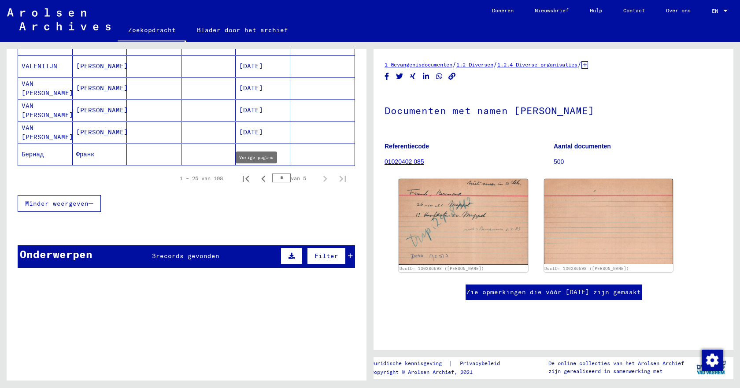
click at [261, 180] on icon "Vorige pagina" at bounding box center [263, 179] width 4 height 6
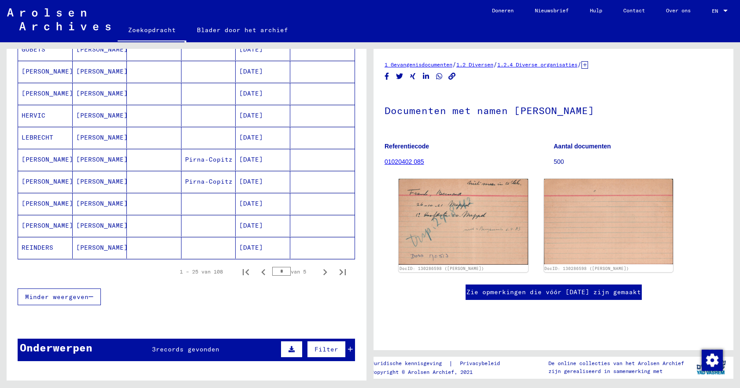
scroll to position [484, 0]
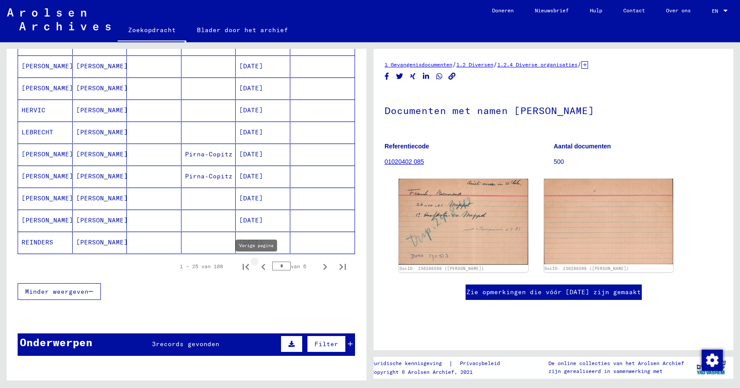
click at [261, 268] on icon "Vorige pagina" at bounding box center [263, 267] width 4 height 6
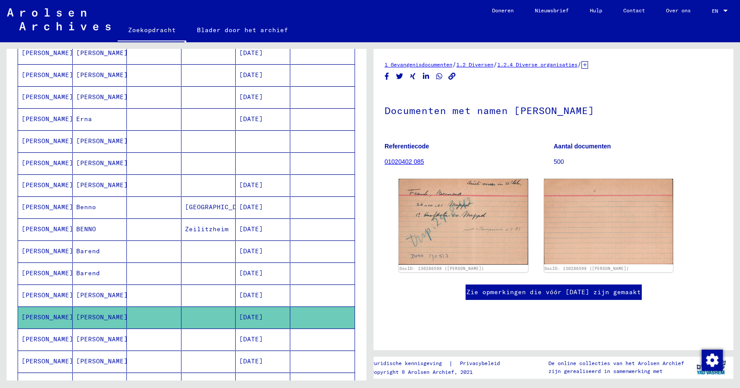
scroll to position [440, 0]
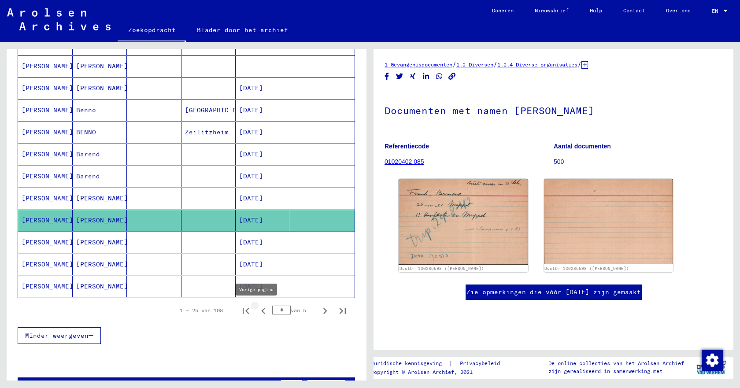
click at [258, 310] on icon "Vorige pagina" at bounding box center [263, 311] width 12 height 12
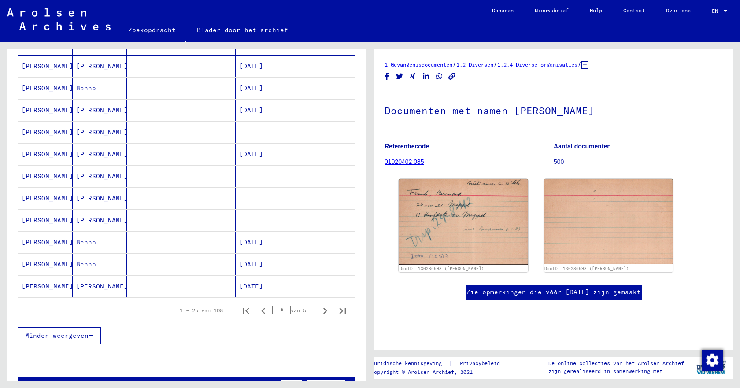
click at [46, 177] on mat-cell "[PERSON_NAME]" at bounding box center [45, 177] width 55 height 22
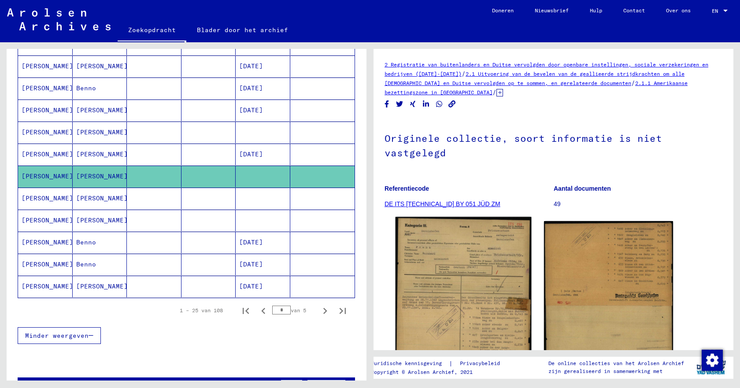
click at [470, 288] on img at bounding box center [463, 301] width 136 height 169
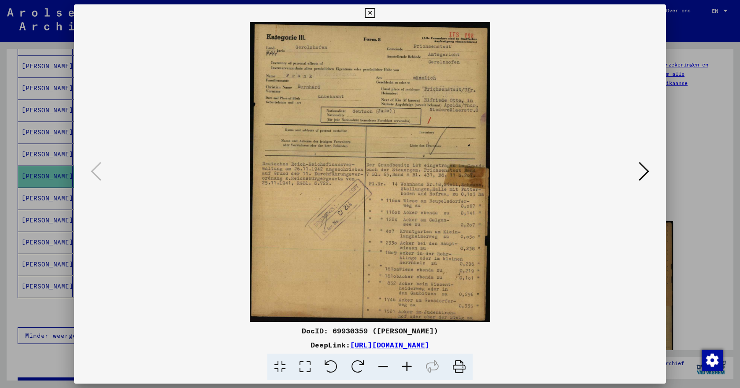
click at [406, 369] on icon at bounding box center [407, 367] width 24 height 27
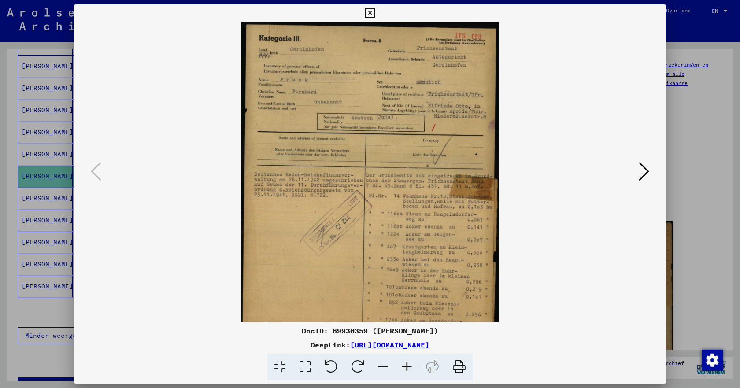
click at [406, 369] on icon at bounding box center [407, 367] width 24 height 27
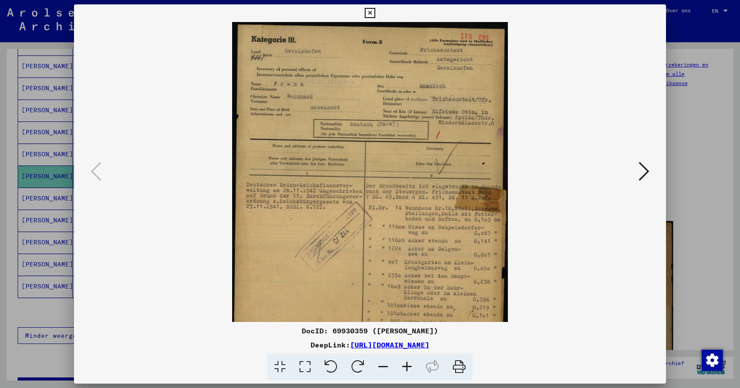
click at [406, 369] on icon at bounding box center [407, 367] width 24 height 27
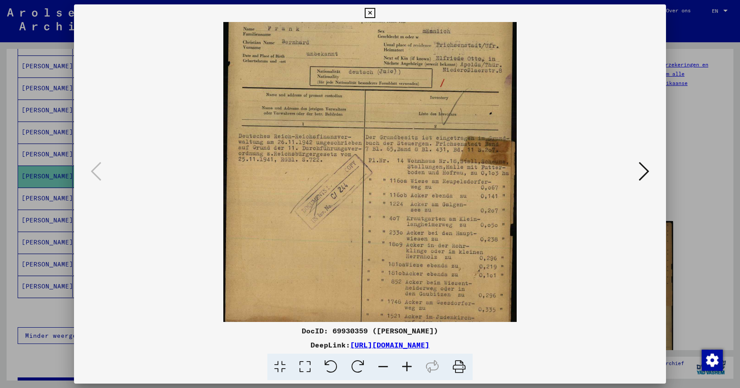
scroll to position [61, 0]
drag, startPoint x: 411, startPoint y: 308, endPoint x: 386, endPoint y: 247, distance: 65.7
click at [386, 247] on img at bounding box center [369, 144] width 293 height 366
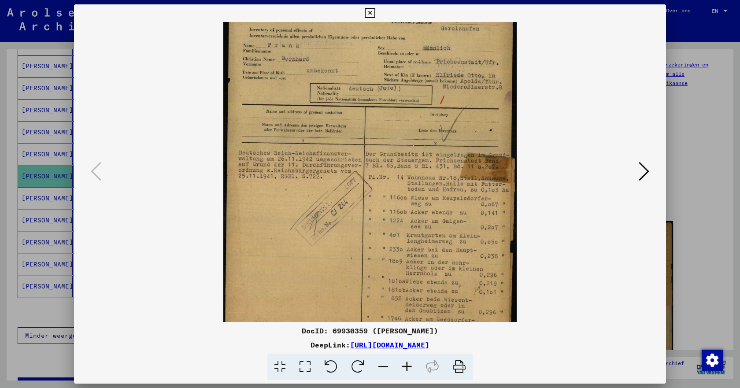
scroll to position [42, 0]
drag, startPoint x: 399, startPoint y: 165, endPoint x: 402, endPoint y: 184, distance: 19.2
click at [402, 184] on img at bounding box center [369, 163] width 293 height 366
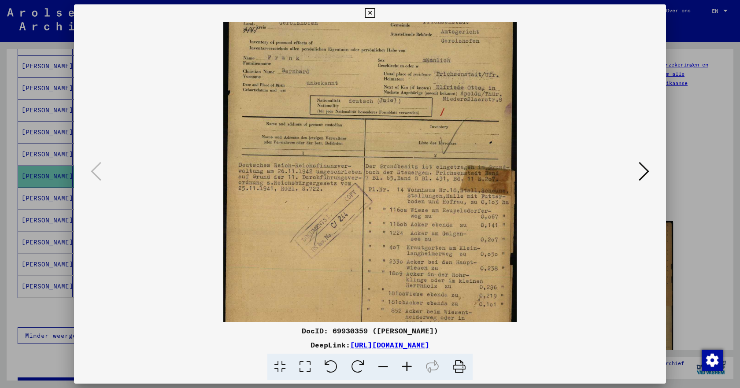
scroll to position [30, 0]
drag, startPoint x: 415, startPoint y: 174, endPoint x: 416, endPoint y: 187, distance: 12.4
click at [416, 187] on img at bounding box center [369, 176] width 293 height 366
click at [373, 11] on icon at bounding box center [370, 13] width 10 height 11
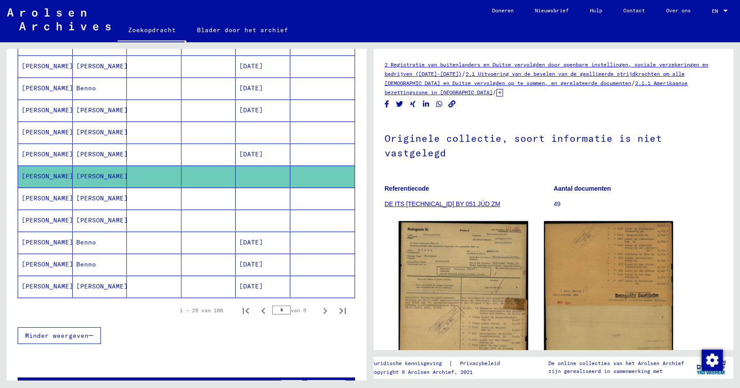
click at [96, 196] on font "[PERSON_NAME]" at bounding box center [102, 198] width 52 height 8
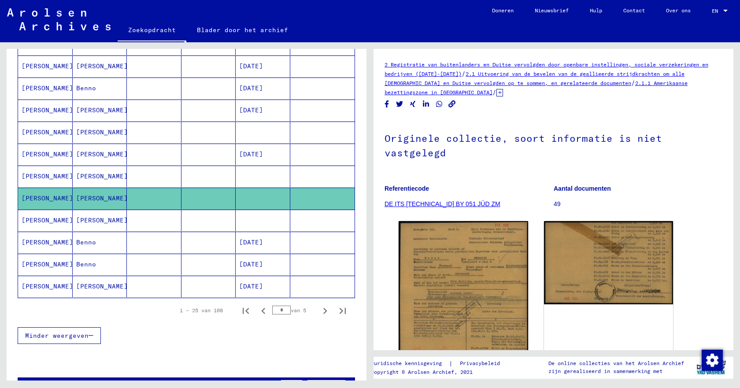
click at [89, 133] on font "[PERSON_NAME]" at bounding box center [102, 132] width 52 height 8
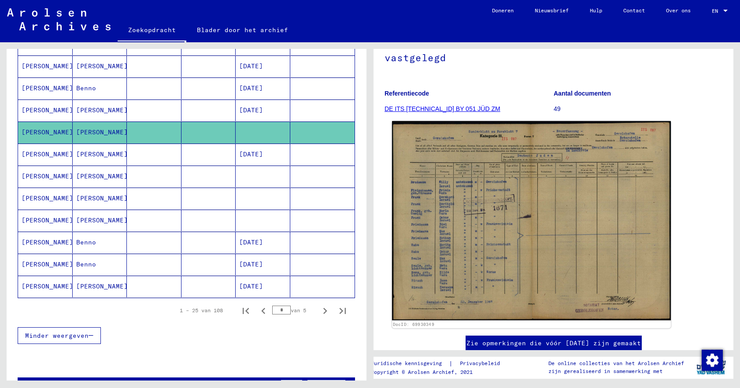
scroll to position [132, 0]
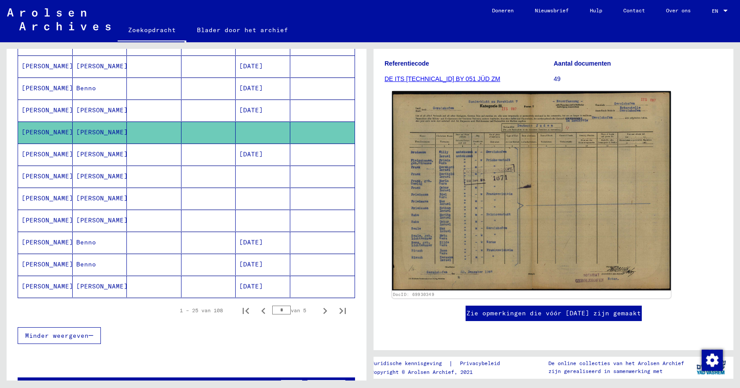
click at [452, 229] on img at bounding box center [531, 190] width 279 height 199
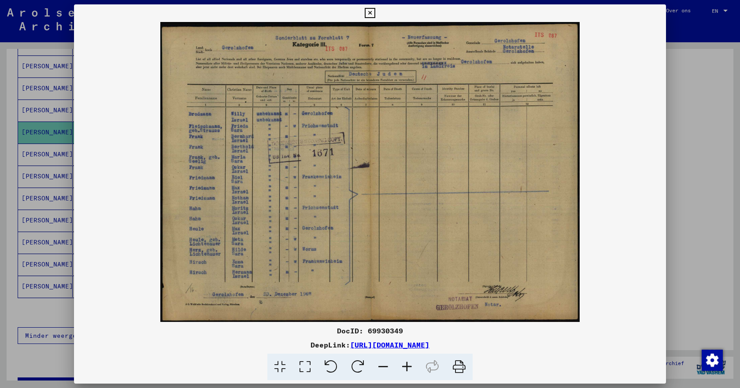
click at [408, 367] on icon at bounding box center [407, 367] width 24 height 27
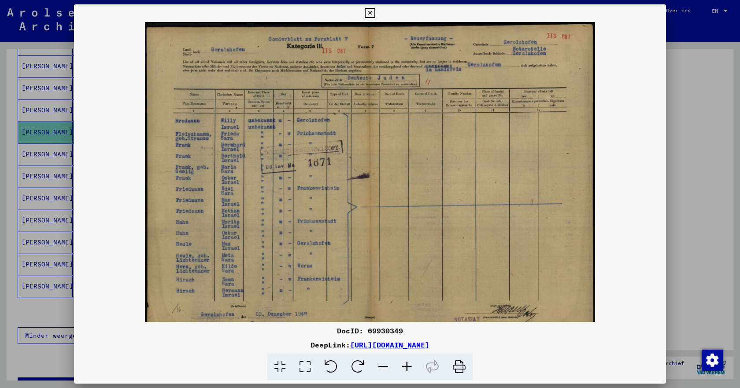
click at [408, 367] on icon at bounding box center [407, 367] width 24 height 27
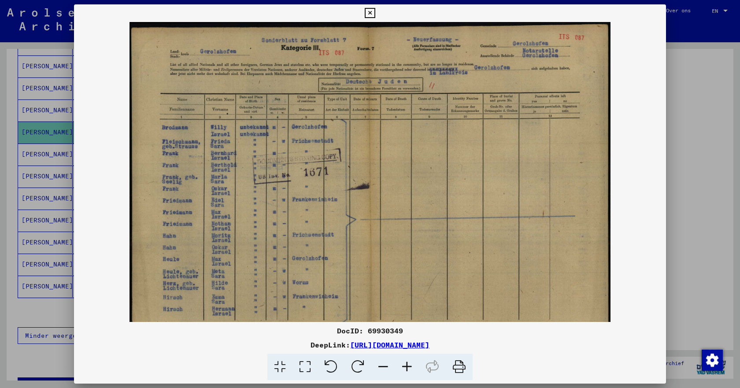
click at [408, 367] on icon at bounding box center [407, 367] width 24 height 27
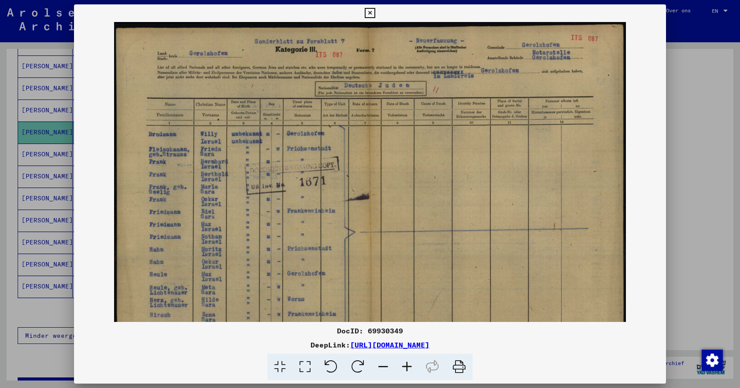
scroll to position [0, 0]
drag, startPoint x: 236, startPoint y: 249, endPoint x: 343, endPoint y: 250, distance: 107.0
click at [343, 250] on img at bounding box center [370, 205] width 512 height 366
click at [368, 14] on icon at bounding box center [370, 13] width 10 height 11
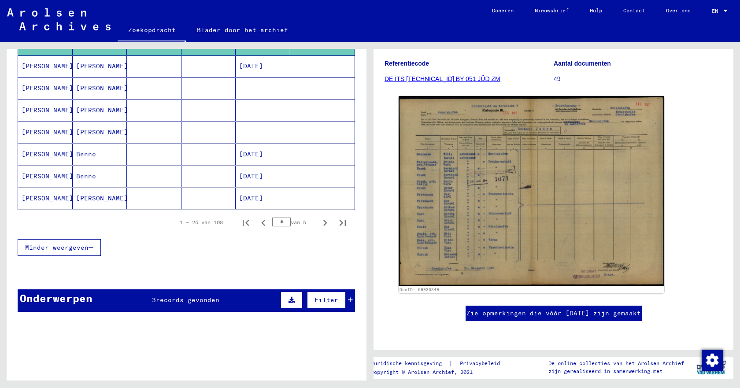
scroll to position [616, 0]
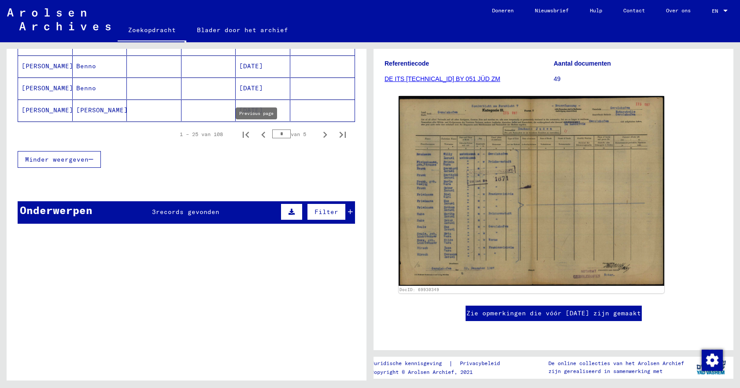
click at [258, 137] on icon "Vorige pagina" at bounding box center [263, 135] width 12 height 12
type input "*"
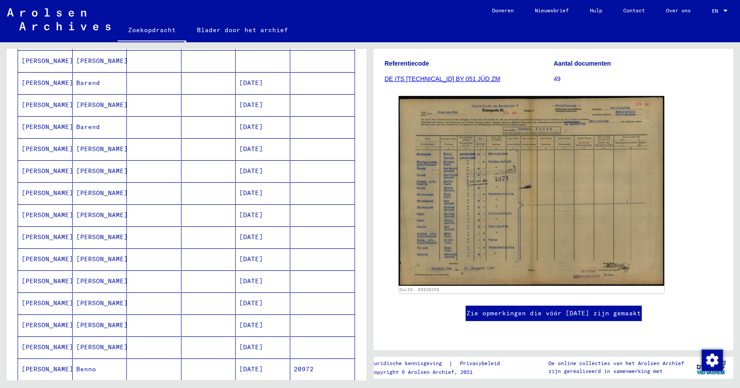
scroll to position [352, 0]
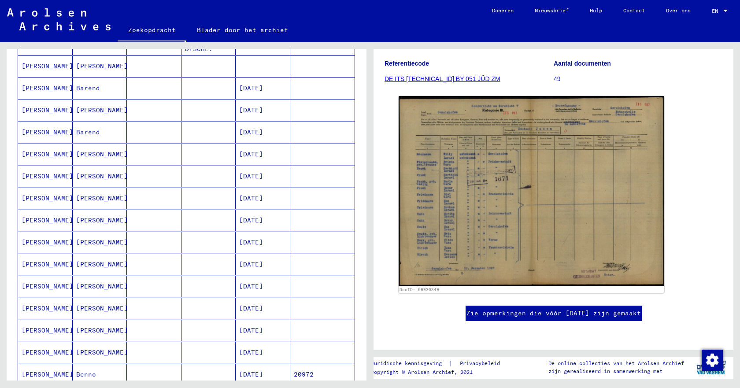
click at [263, 111] on font "[DATE]" at bounding box center [251, 110] width 24 height 8
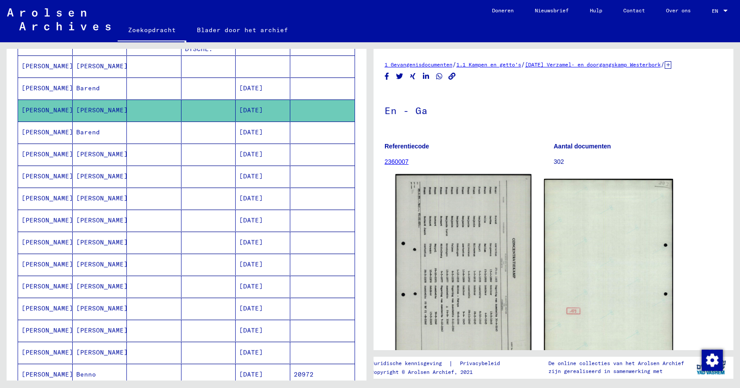
click at [455, 247] on img at bounding box center [463, 269] width 136 height 191
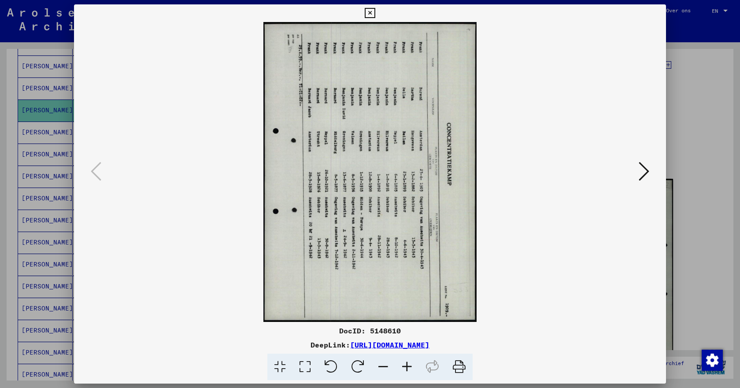
click at [369, 9] on icon at bounding box center [370, 13] width 10 height 11
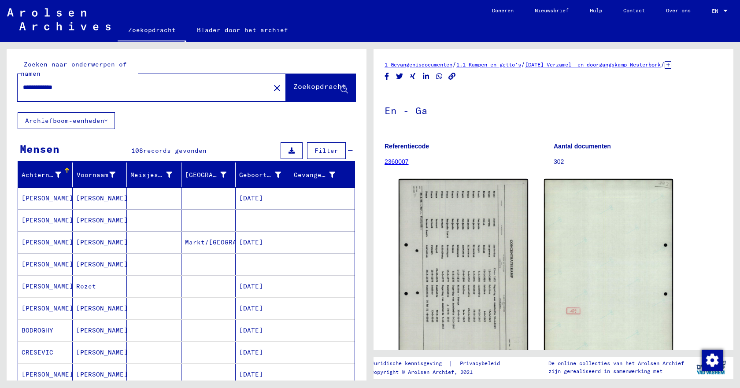
drag, startPoint x: 51, startPoint y: 88, endPoint x: 21, endPoint y: 93, distance: 29.9
click at [21, 93] on div "**********" at bounding box center [141, 87] width 247 height 20
type input "**********"
click at [293, 86] on font "Zoekopdracht" at bounding box center [319, 86] width 53 height 9
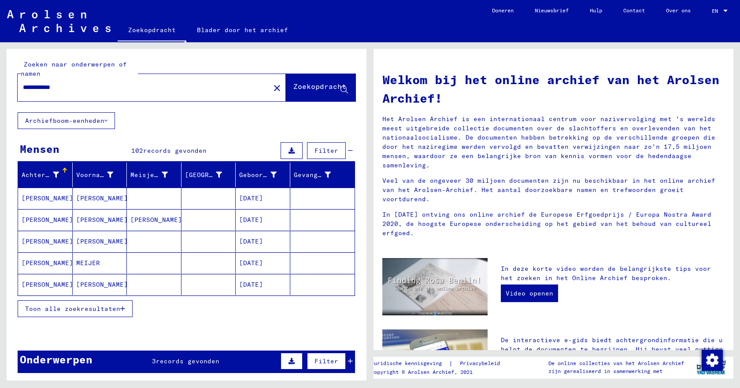
click at [88, 262] on font "MEIJER" at bounding box center [88, 263] width 24 height 8
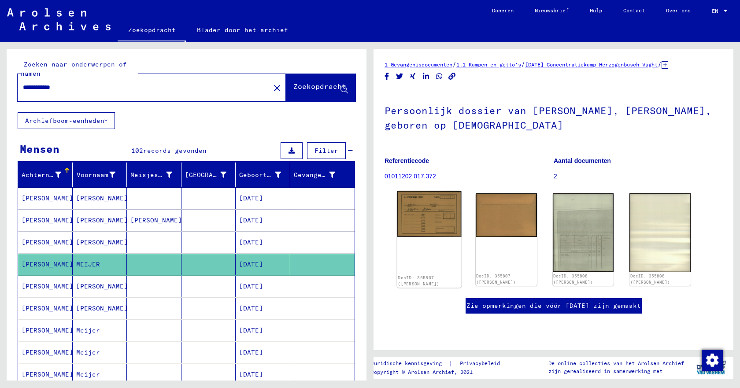
click at [404, 214] on img at bounding box center [429, 214] width 64 height 46
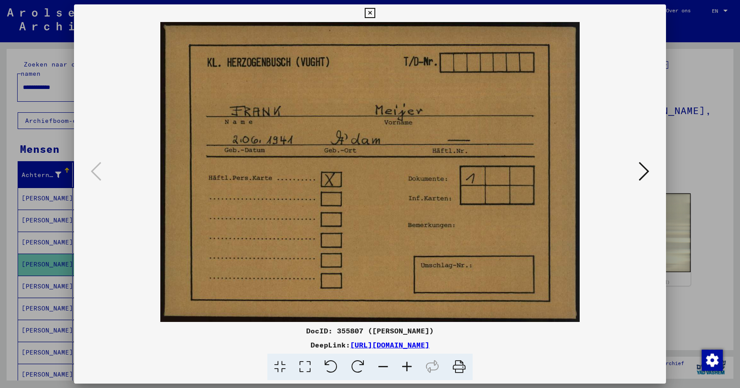
click at [641, 170] on icon at bounding box center [643, 171] width 11 height 21
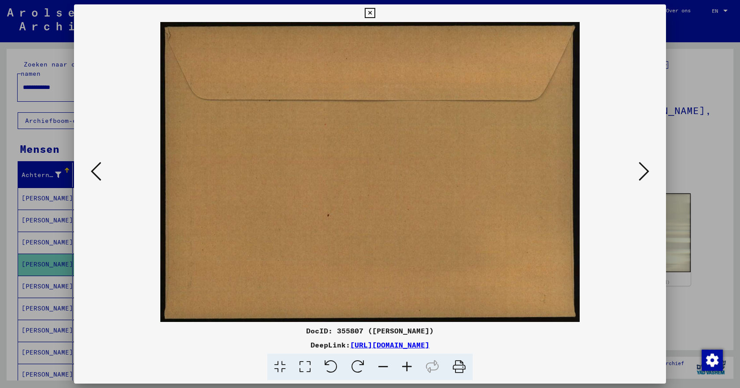
click at [369, 11] on icon at bounding box center [370, 13] width 10 height 11
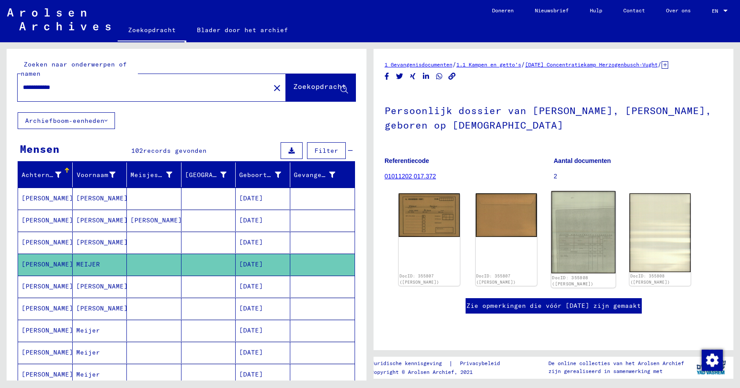
click at [565, 240] on img at bounding box center [583, 232] width 64 height 82
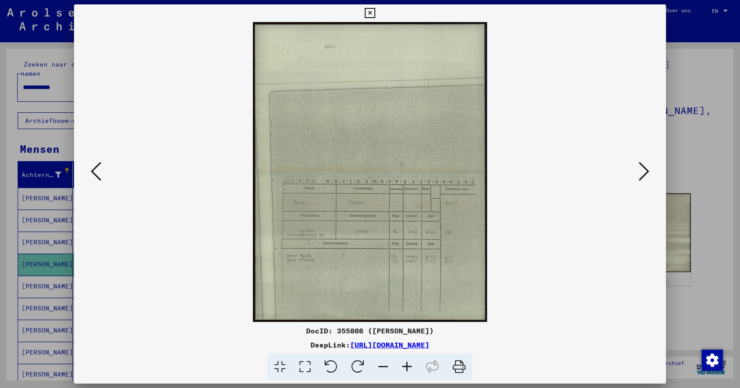
click at [406, 367] on icon at bounding box center [407, 367] width 24 height 27
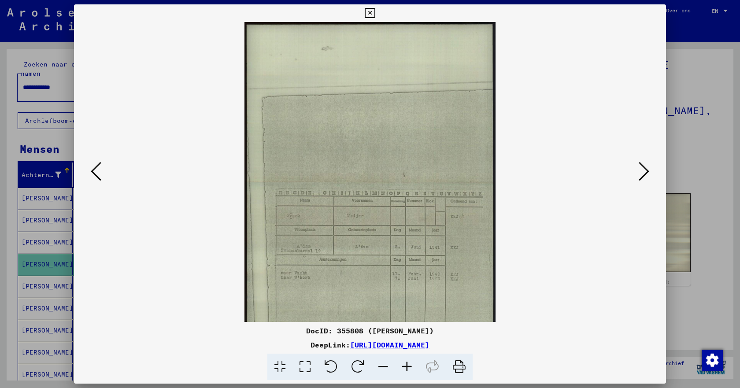
click at [406, 367] on icon at bounding box center [407, 367] width 24 height 27
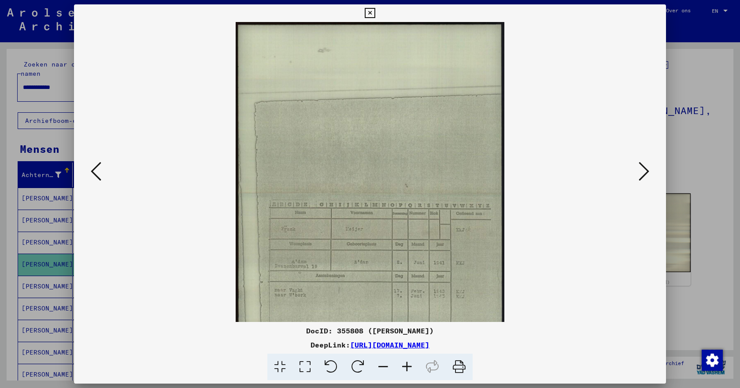
click at [406, 367] on icon at bounding box center [407, 367] width 24 height 27
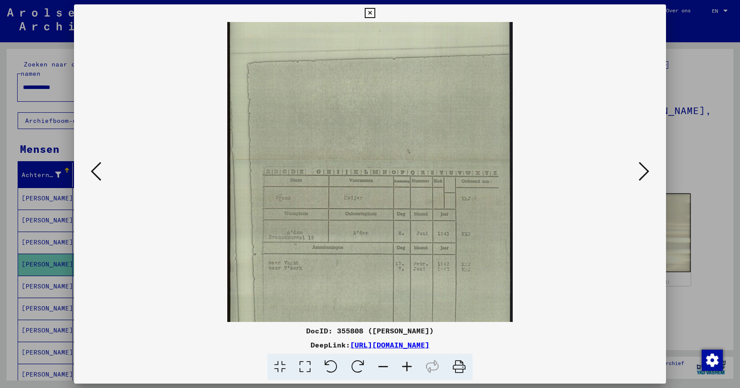
scroll to position [54, 0]
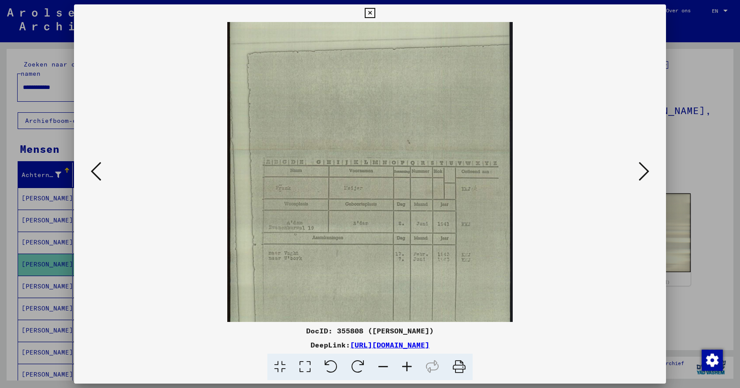
drag, startPoint x: 368, startPoint y: 313, endPoint x: 372, endPoint y: 258, distance: 54.3
click at [372, 258] on img at bounding box center [369, 151] width 285 height 366
click at [403, 364] on icon at bounding box center [407, 367] width 24 height 27
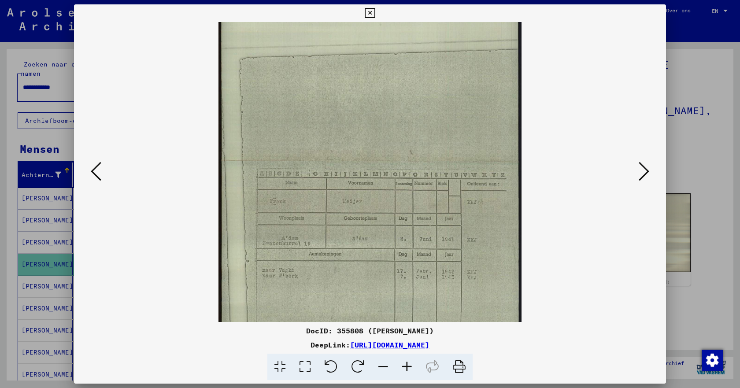
click at [403, 364] on icon at bounding box center [407, 367] width 24 height 27
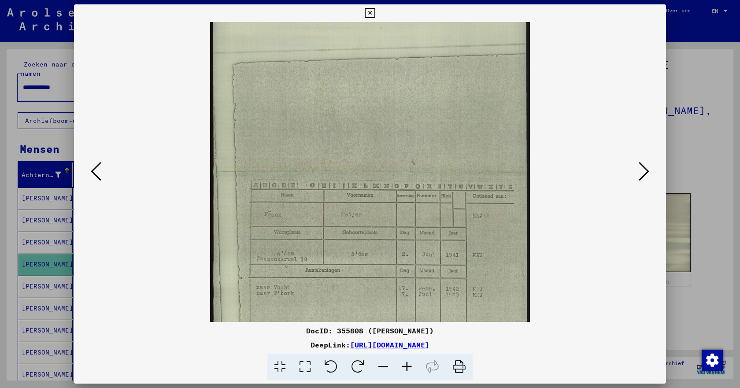
click at [404, 365] on icon at bounding box center [407, 367] width 24 height 27
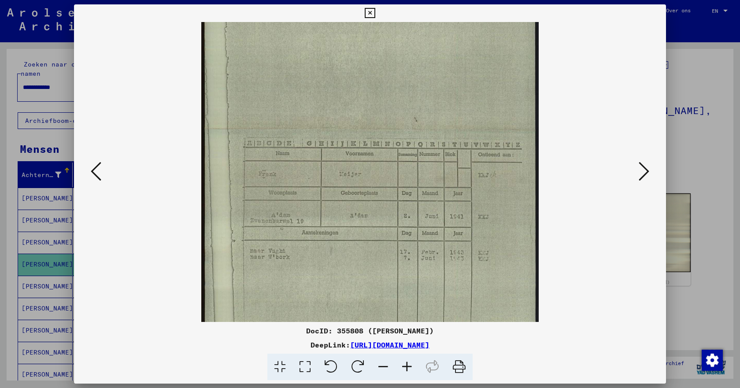
scroll to position [109, 0]
drag, startPoint x: 311, startPoint y: 260, endPoint x: 305, endPoint y: 206, distance: 54.9
click at [305, 206] on img at bounding box center [369, 129] width 337 height 432
click at [640, 178] on icon at bounding box center [643, 171] width 11 height 21
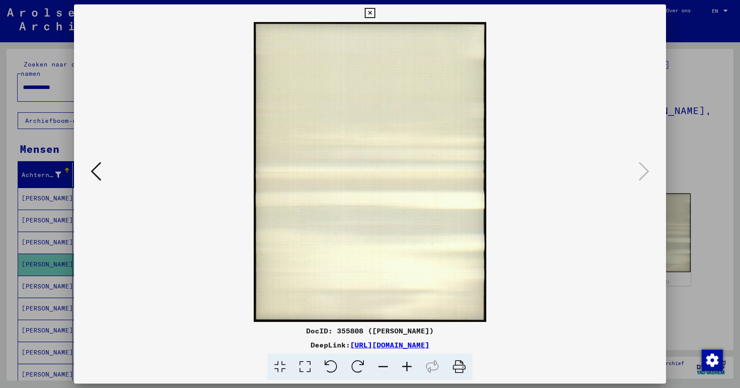
scroll to position [0, 0]
click at [371, 15] on icon at bounding box center [370, 13] width 10 height 11
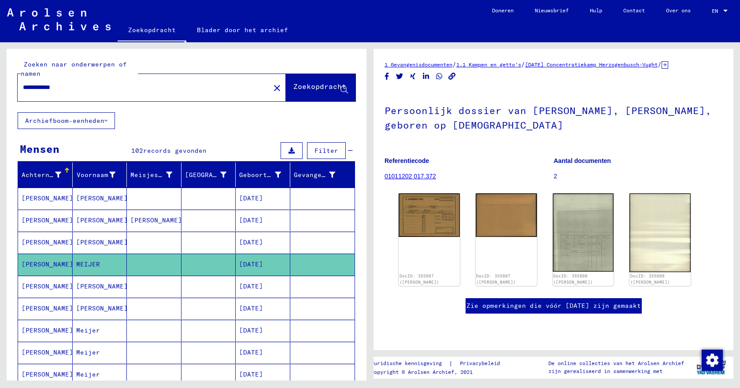
click at [101, 287] on mat-cell "[PERSON_NAME]" at bounding box center [100, 287] width 55 height 22
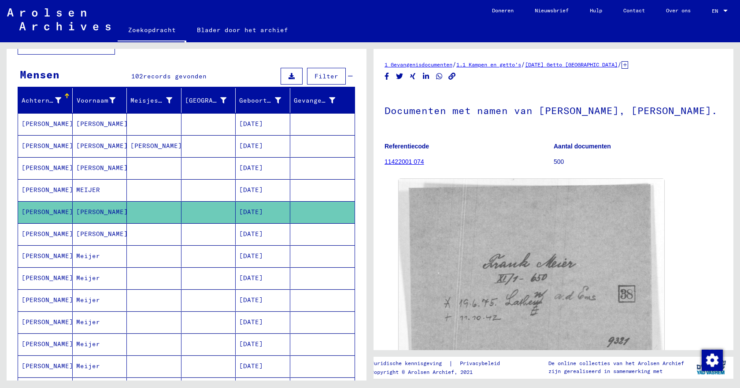
scroll to position [88, 0]
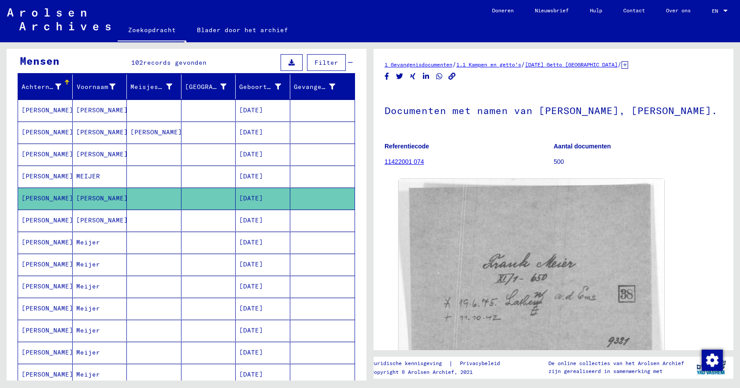
click at [88, 332] on font "Meijer" at bounding box center [88, 330] width 24 height 8
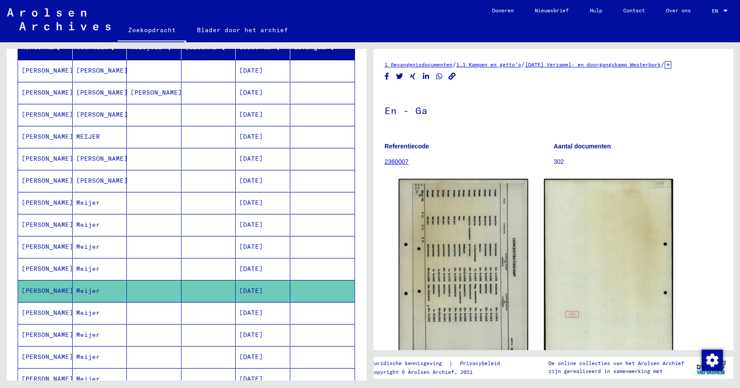
scroll to position [88, 0]
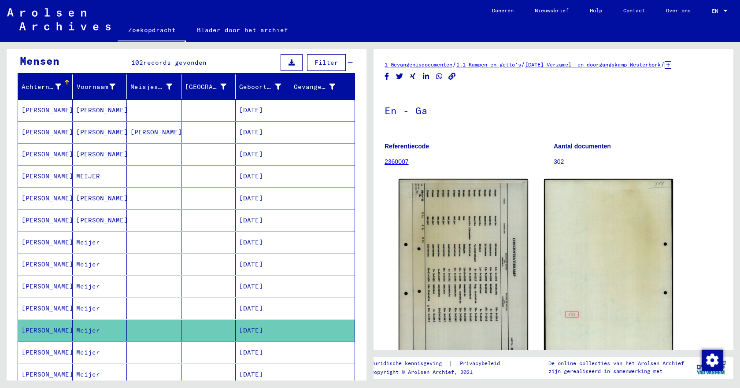
click at [509, 66] on font "1.1 Kampen en getto's" at bounding box center [488, 64] width 65 height 7
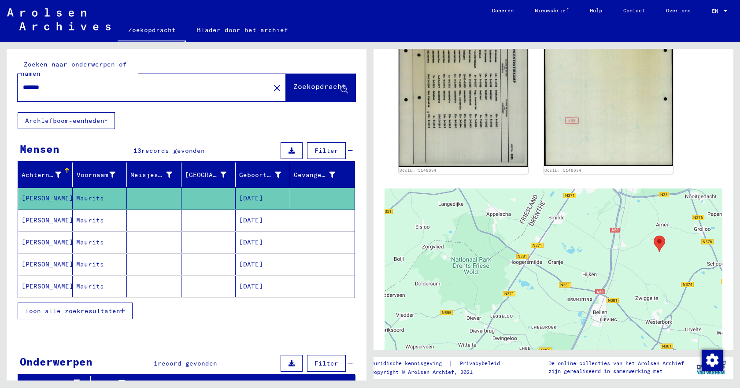
scroll to position [44, 0]
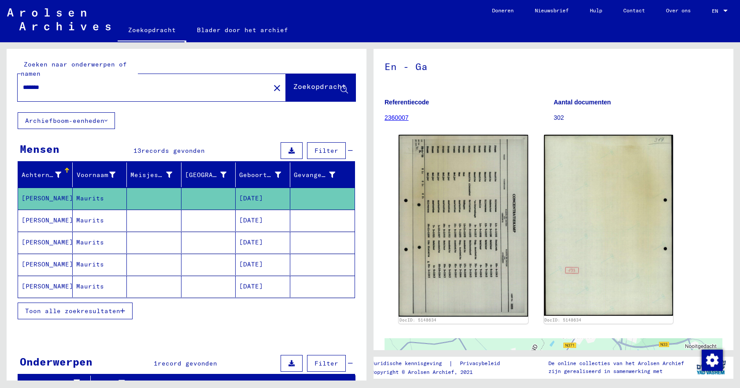
click at [559, 118] on font "302" at bounding box center [558, 117] width 10 height 7
click at [556, 118] on font "302" at bounding box center [558, 117] width 10 height 7
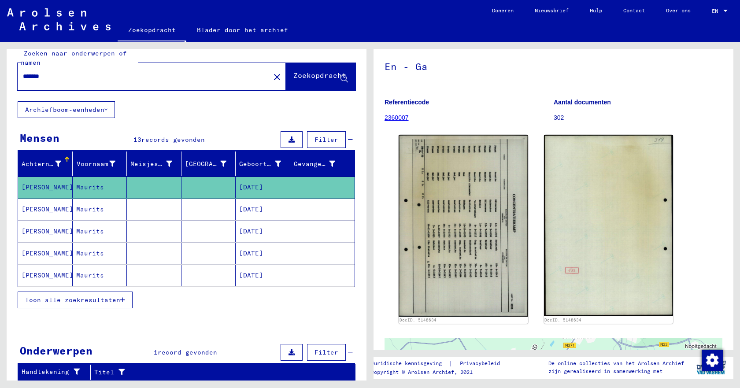
scroll to position [0, 0]
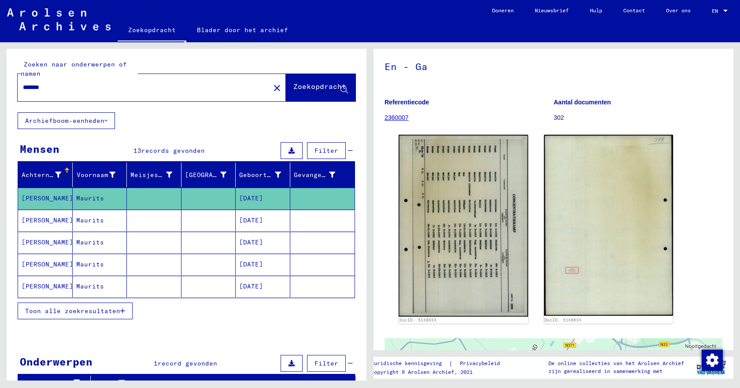
click at [91, 218] on font "Maurits" at bounding box center [90, 220] width 28 height 8
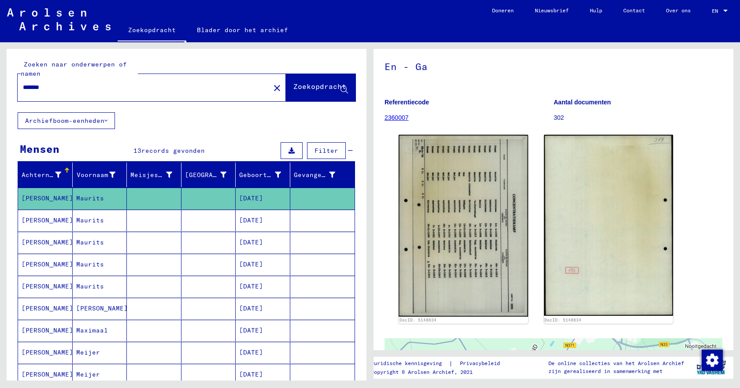
drag, startPoint x: 56, startPoint y: 88, endPoint x: 0, endPoint y: 87, distance: 55.9
click at [0, 87] on div "Zoeken naar onderwerpen of namen ******* close Zoekopdracht Archiefboom-eenhede…" at bounding box center [185, 211] width 370 height 338
type input "**********"
click at [293, 88] on font "Zoekopdracht" at bounding box center [319, 86] width 53 height 9
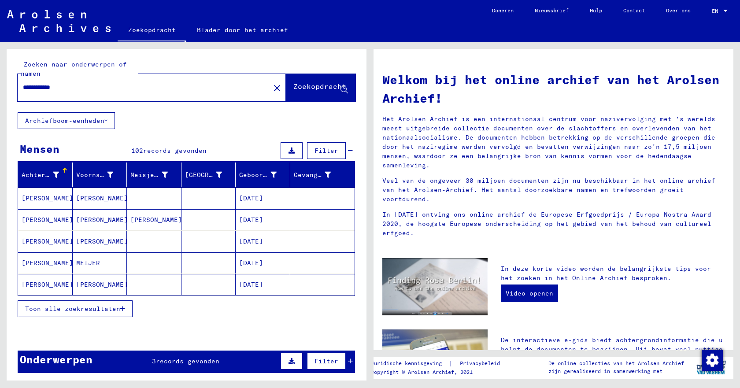
click at [104, 309] on font "Toon alle zoekresultaten" at bounding box center [72, 309] width 95 height 8
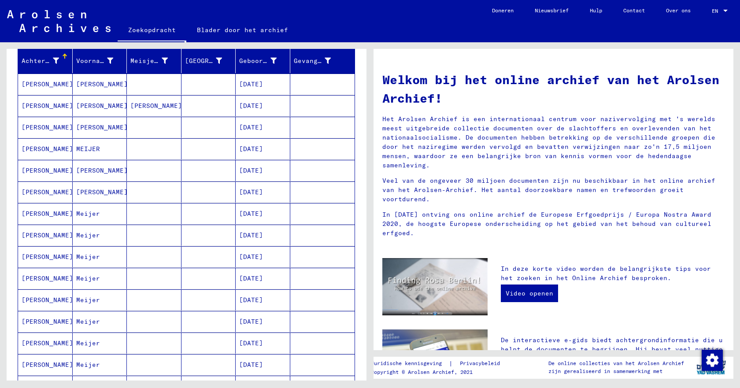
scroll to position [132, 0]
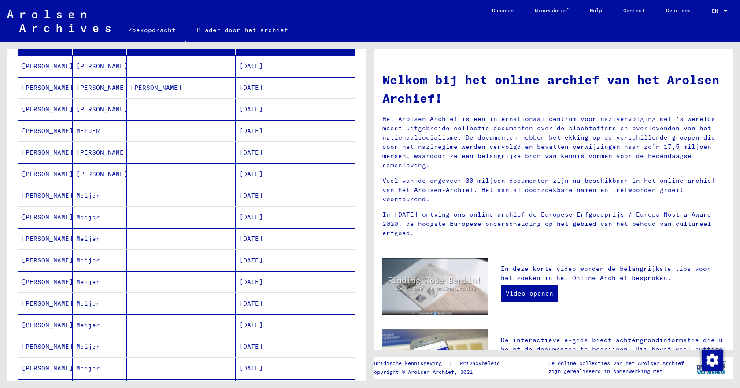
click at [81, 282] on font "Meijer" at bounding box center [88, 282] width 24 height 8
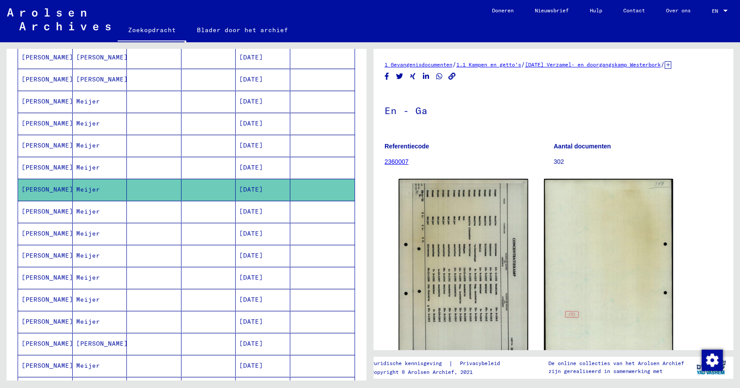
scroll to position [264, 0]
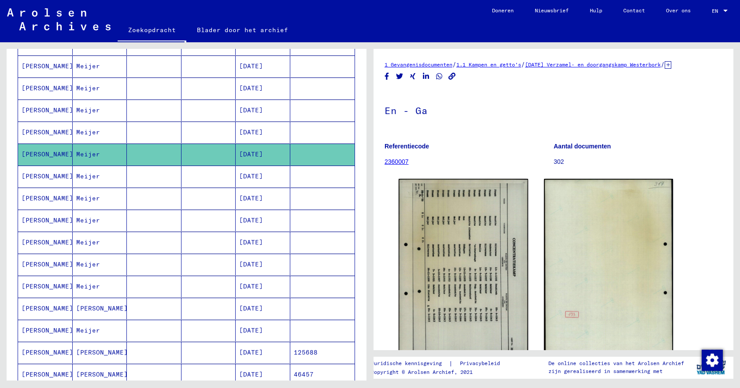
click at [87, 266] on font "Meijer" at bounding box center [88, 264] width 24 height 8
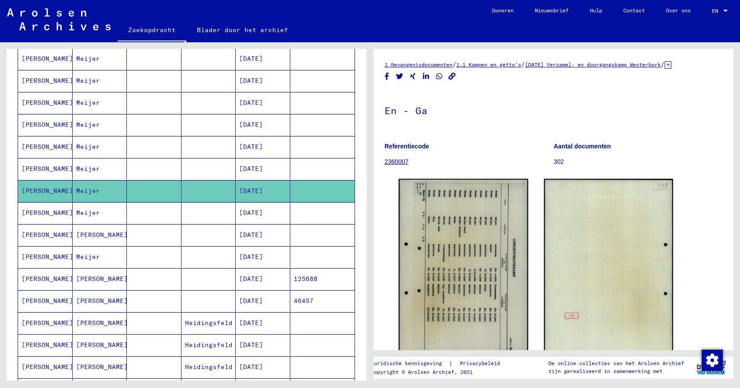
scroll to position [352, 0]
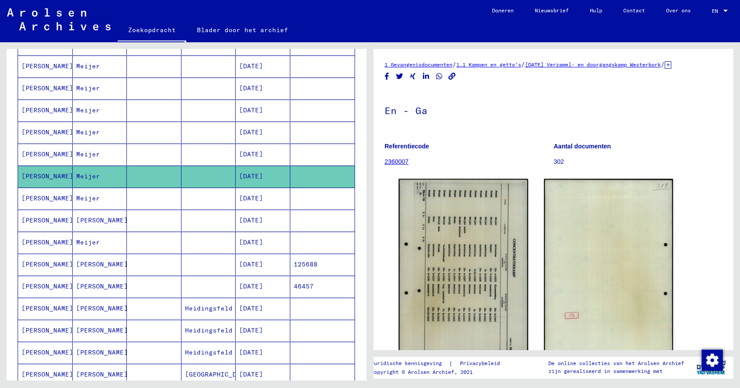
click at [36, 288] on font "[PERSON_NAME]" at bounding box center [48, 286] width 52 height 8
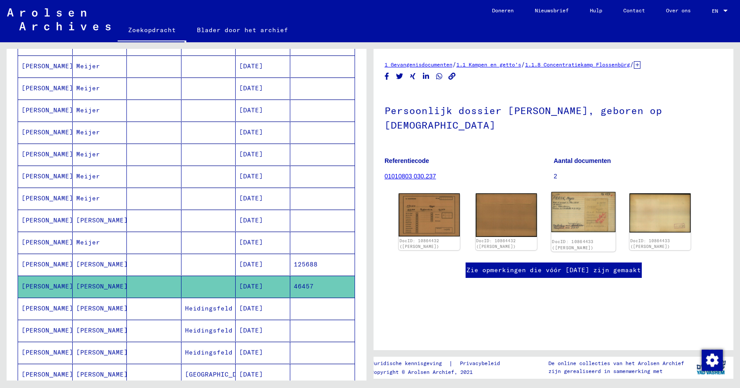
click at [575, 216] on img at bounding box center [583, 212] width 64 height 40
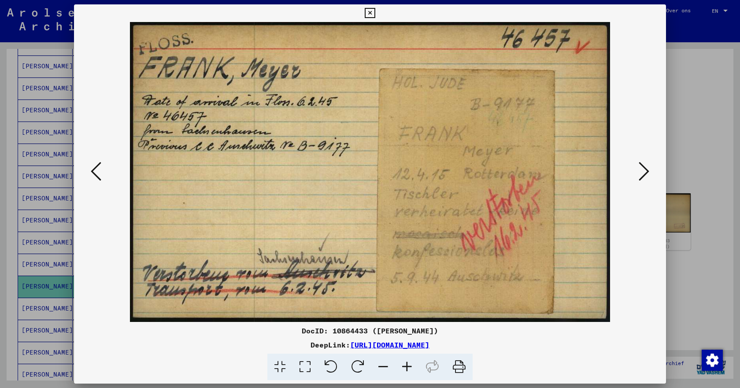
click at [373, 14] on icon at bounding box center [370, 13] width 10 height 11
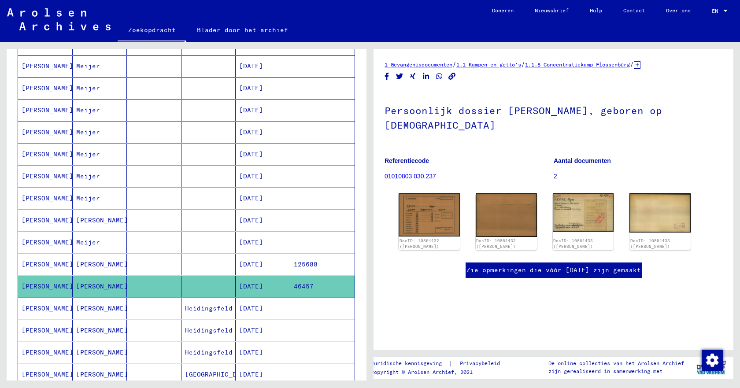
click at [77, 266] on font "[PERSON_NAME]" at bounding box center [102, 264] width 52 height 8
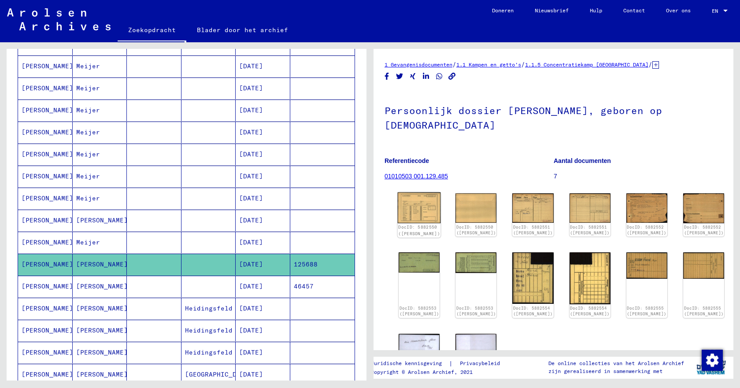
click at [420, 204] on img at bounding box center [419, 207] width 43 height 31
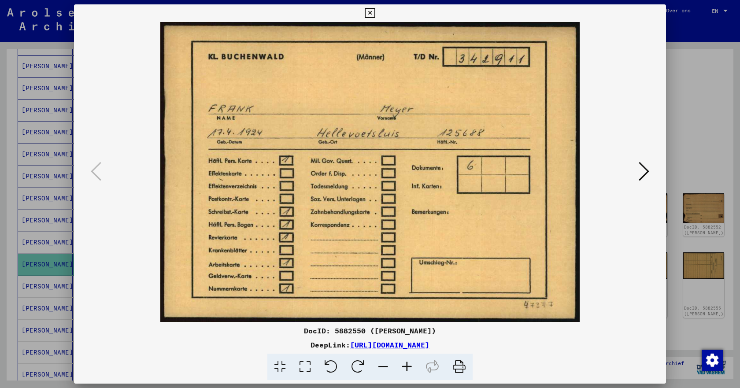
click at [644, 173] on icon at bounding box center [643, 171] width 11 height 21
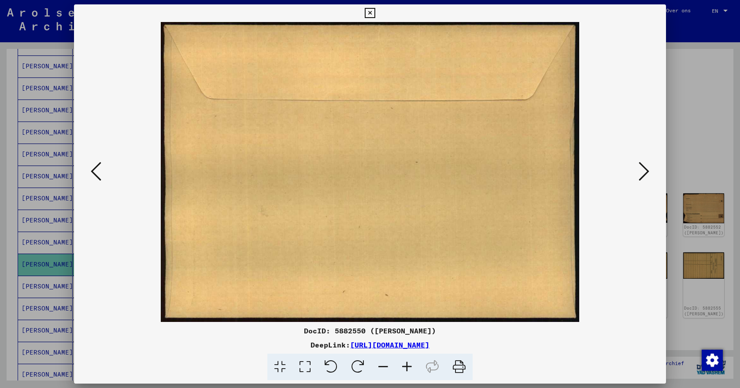
click at [644, 173] on icon at bounding box center [643, 171] width 11 height 21
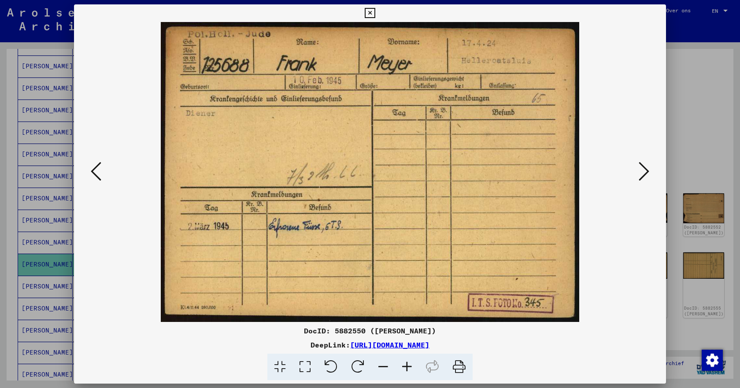
click at [644, 173] on icon at bounding box center [643, 171] width 11 height 21
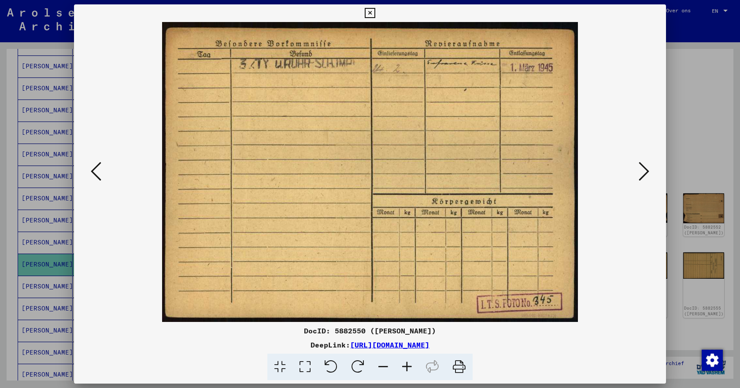
click at [644, 173] on icon at bounding box center [643, 171] width 11 height 21
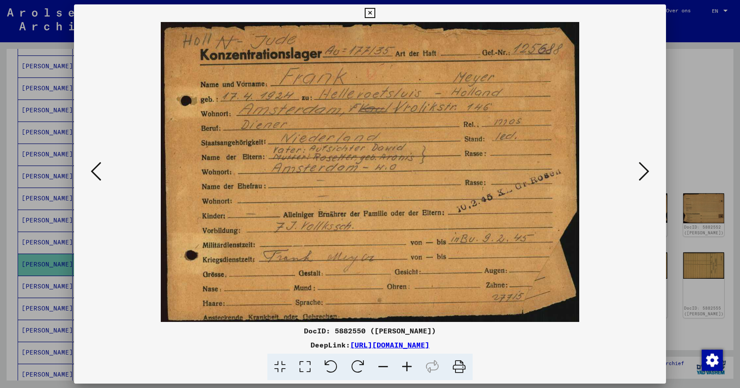
click at [644, 173] on icon at bounding box center [643, 171] width 11 height 21
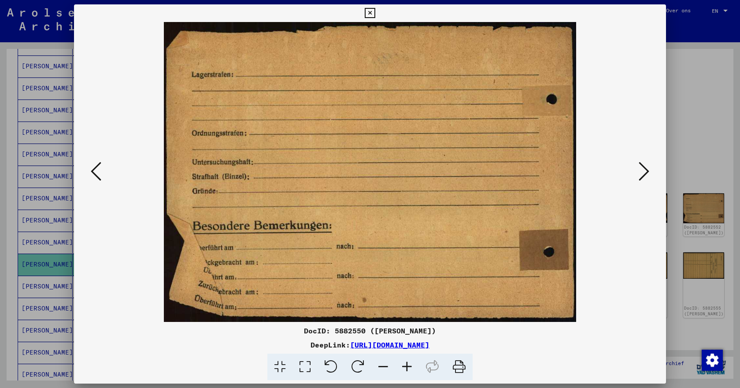
click at [644, 173] on icon at bounding box center [643, 171] width 11 height 21
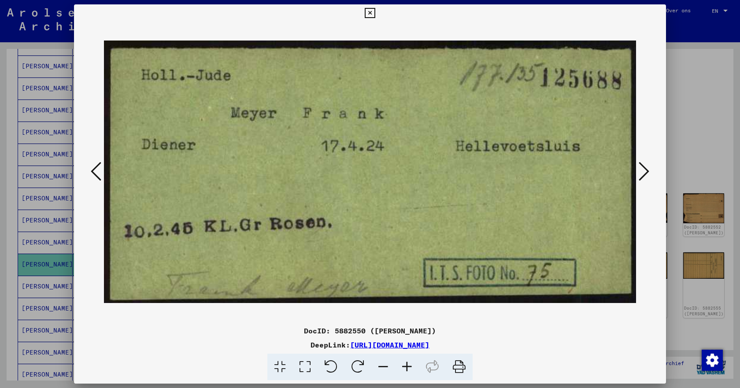
click at [644, 173] on icon at bounding box center [643, 171] width 11 height 21
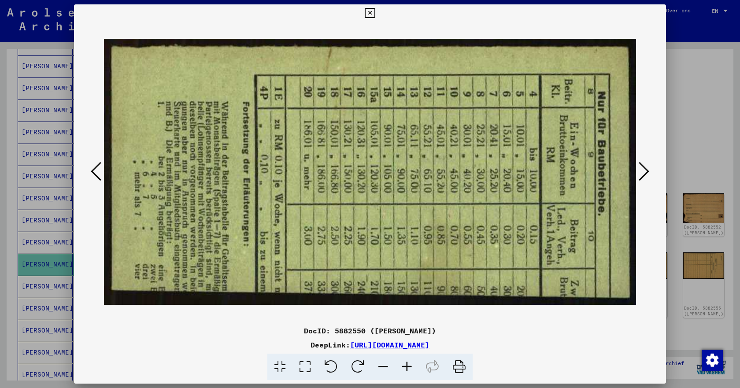
click at [644, 173] on icon at bounding box center [643, 171] width 11 height 21
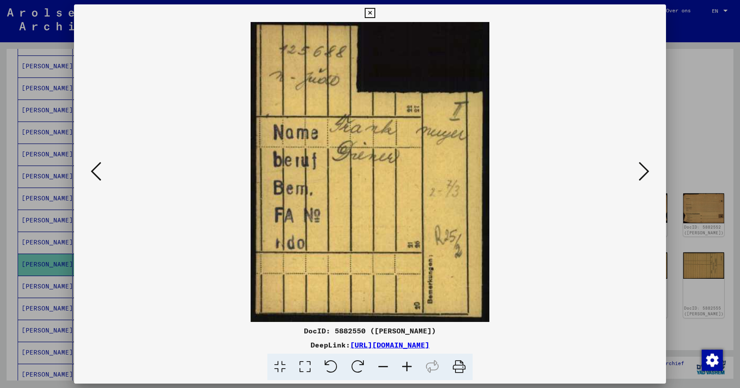
click at [644, 173] on icon at bounding box center [643, 171] width 11 height 21
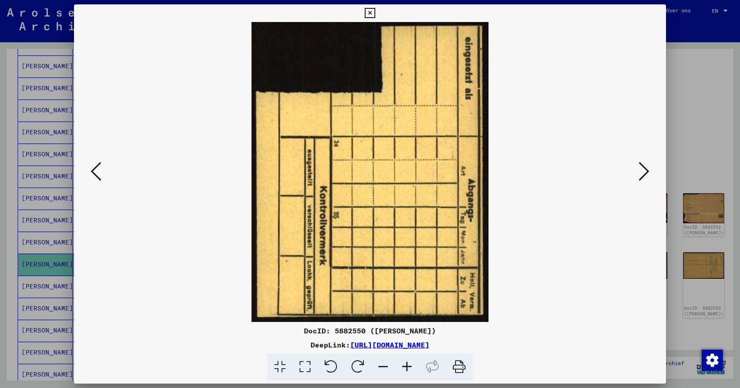
click at [644, 173] on icon at bounding box center [643, 171] width 11 height 21
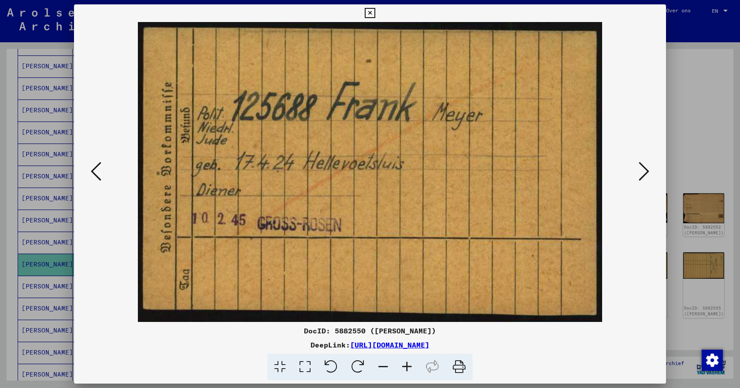
click at [644, 173] on icon at bounding box center [643, 171] width 11 height 21
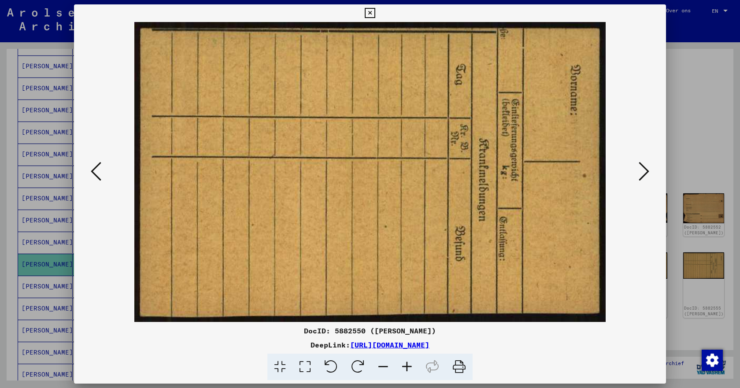
click at [644, 173] on icon at bounding box center [643, 171] width 11 height 21
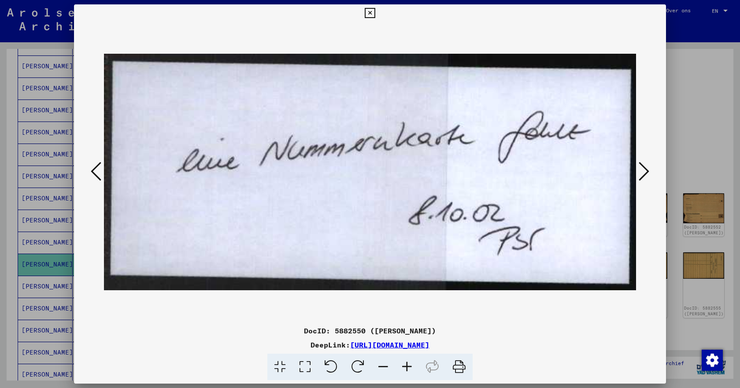
click at [644, 173] on icon at bounding box center [643, 171] width 11 height 21
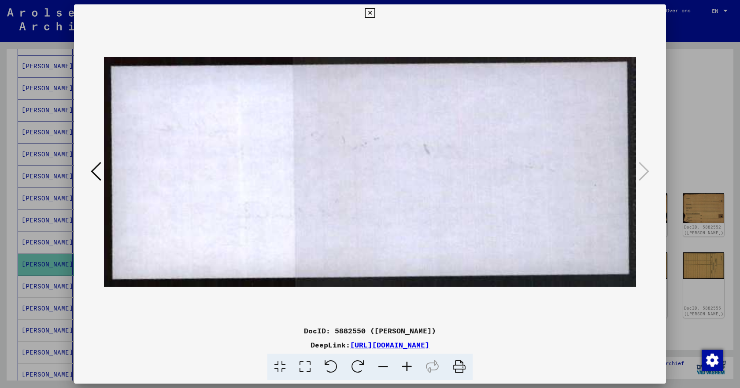
click at [372, 13] on icon at bounding box center [370, 13] width 10 height 11
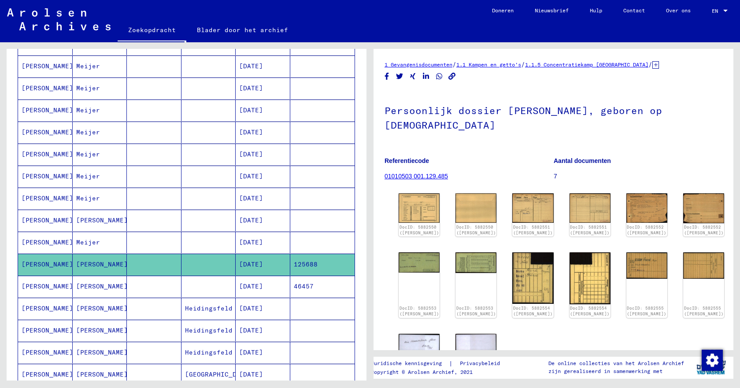
click at [37, 240] on font "[PERSON_NAME]" at bounding box center [48, 242] width 52 height 8
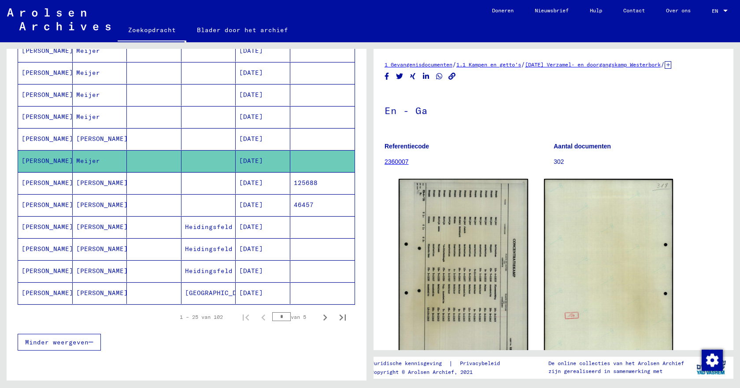
scroll to position [440, 0]
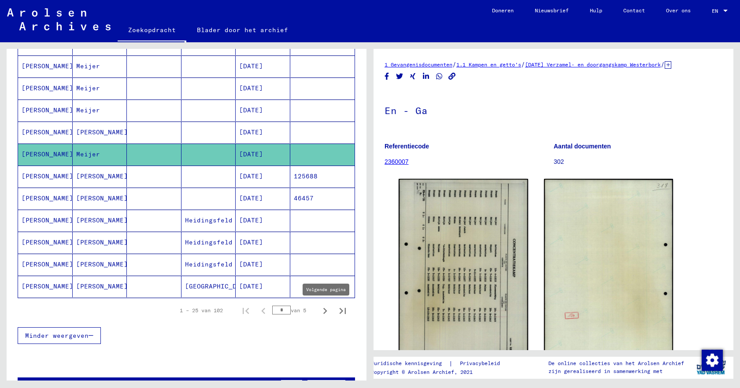
click at [319, 310] on icon "Volgende pagina" at bounding box center [325, 311] width 12 height 12
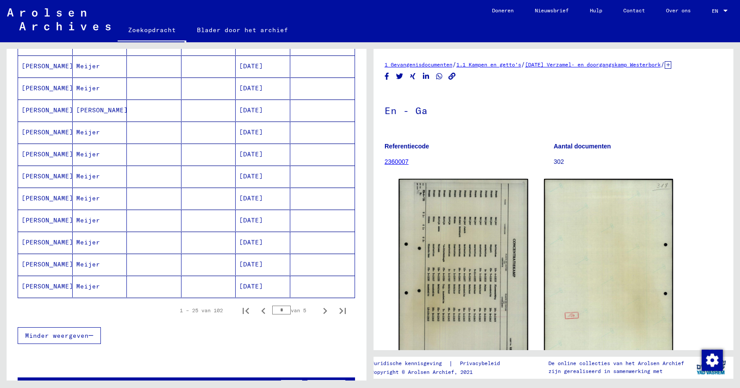
click at [63, 65] on mat-cell "[PERSON_NAME]" at bounding box center [45, 66] width 55 height 22
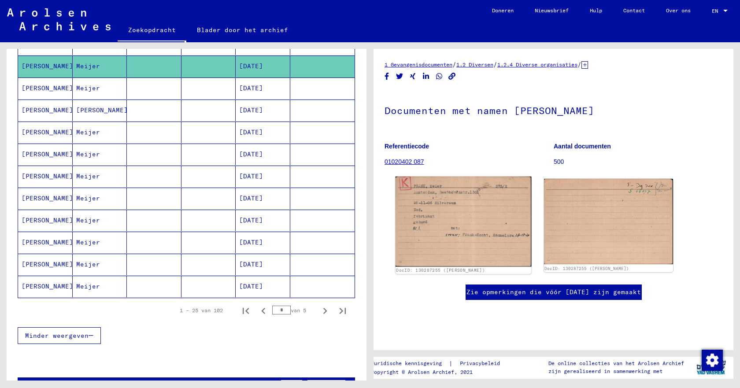
click at [477, 238] on img at bounding box center [463, 222] width 136 height 90
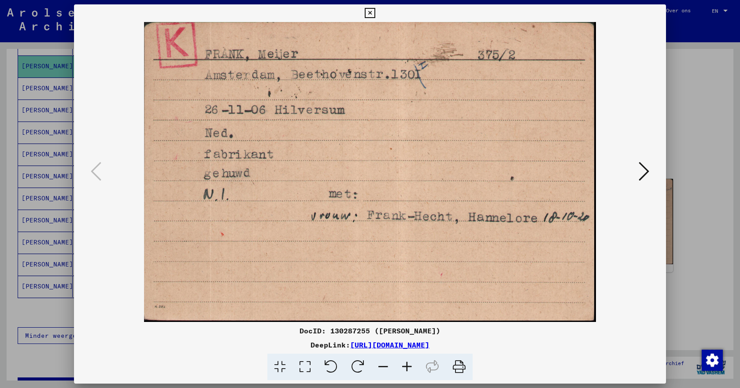
click at [370, 11] on icon at bounding box center [370, 13] width 10 height 11
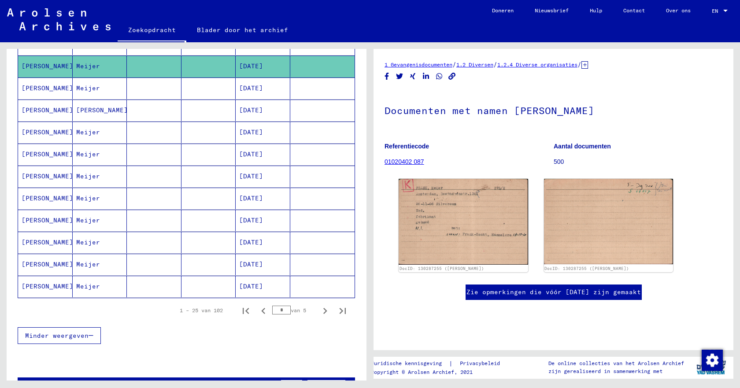
click at [86, 89] on font "Meijer" at bounding box center [88, 88] width 24 height 8
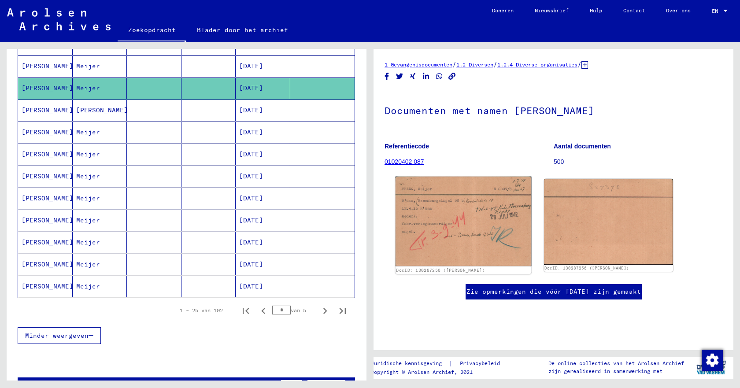
click at [503, 240] on img at bounding box center [463, 222] width 136 height 90
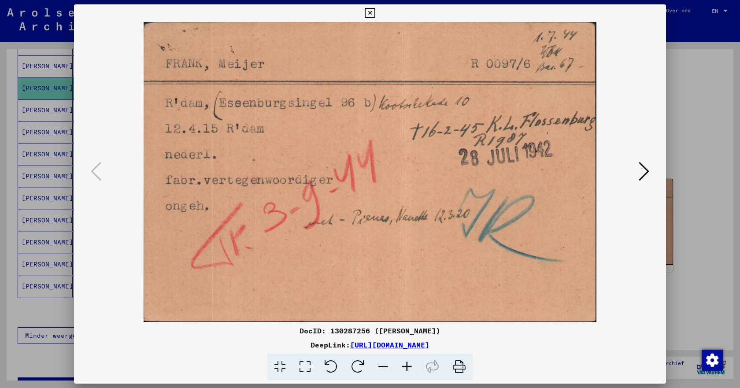
click at [370, 10] on icon at bounding box center [370, 13] width 10 height 11
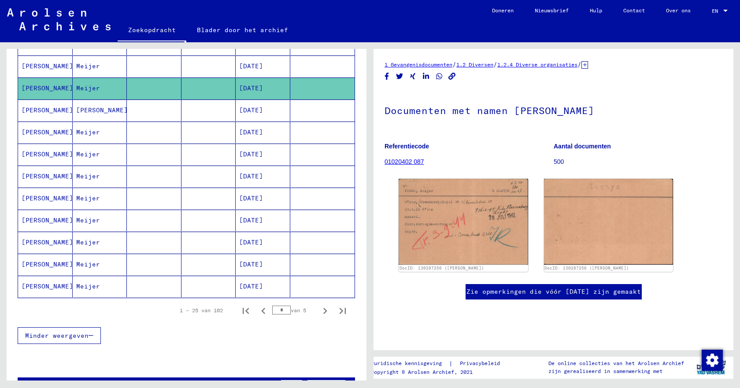
click at [85, 111] on font "[PERSON_NAME]" at bounding box center [102, 110] width 52 height 8
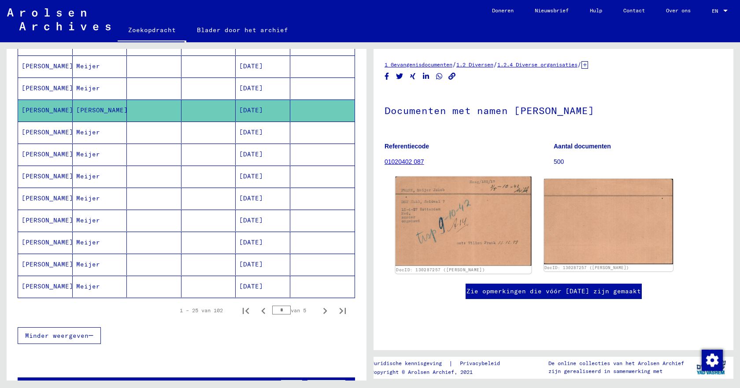
click at [424, 223] on img at bounding box center [463, 221] width 136 height 89
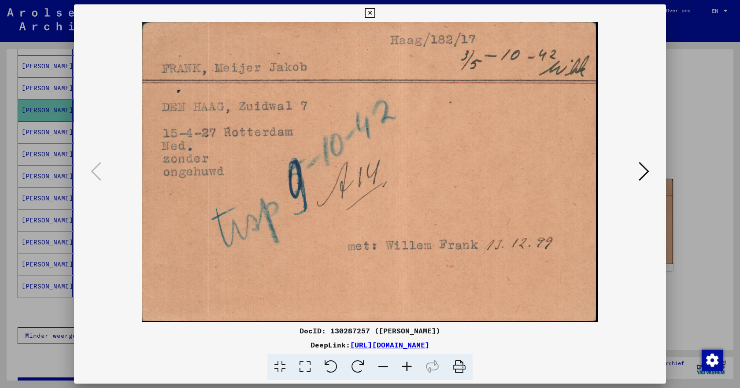
click at [370, 10] on icon at bounding box center [370, 13] width 10 height 11
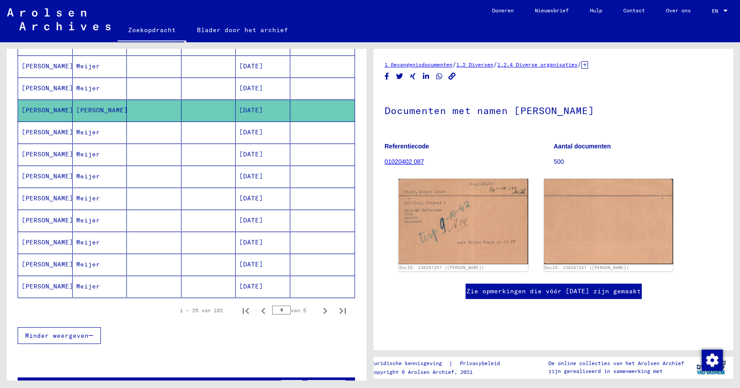
click at [92, 199] on font "Meijer" at bounding box center [88, 198] width 24 height 8
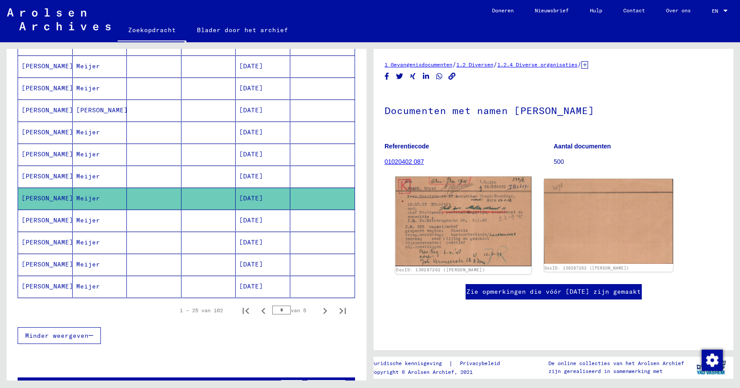
click at [448, 221] on img at bounding box center [463, 222] width 136 height 90
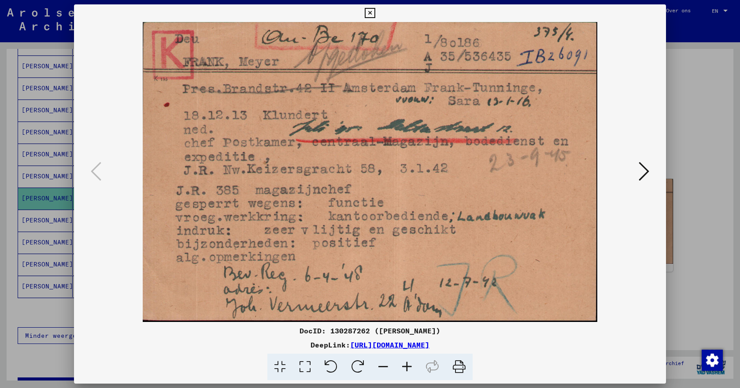
click at [641, 174] on icon at bounding box center [643, 171] width 11 height 21
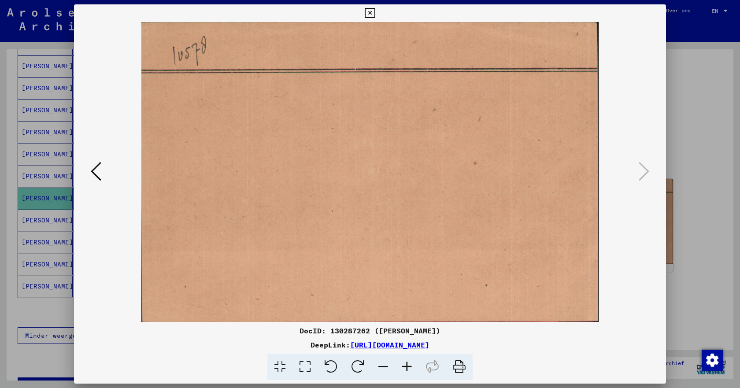
click at [371, 10] on icon at bounding box center [370, 13] width 10 height 11
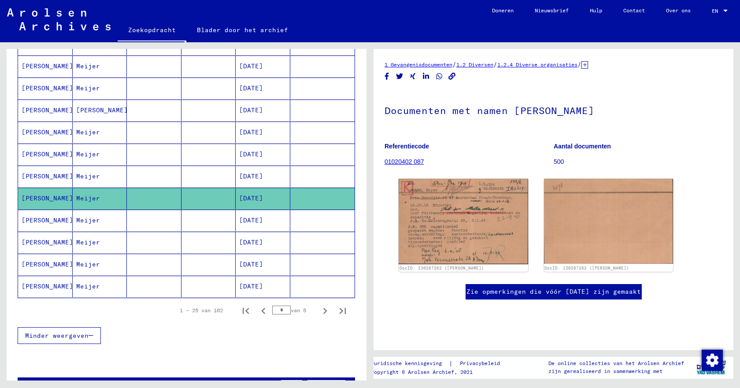
click at [86, 224] on font "Meijer" at bounding box center [88, 220] width 24 height 8
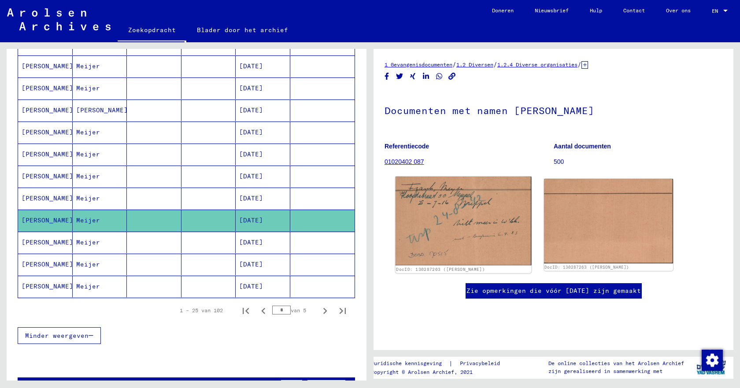
click at [446, 225] on img at bounding box center [463, 221] width 136 height 89
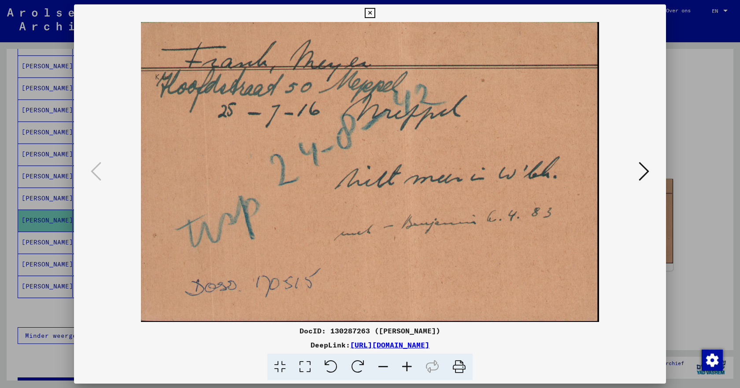
click at [368, 14] on icon at bounding box center [370, 13] width 10 height 11
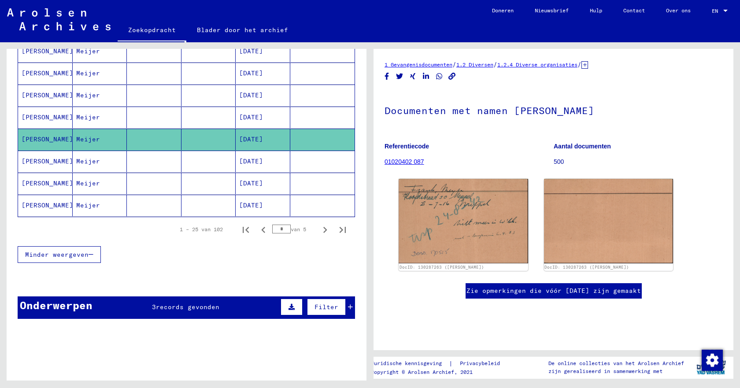
scroll to position [528, 0]
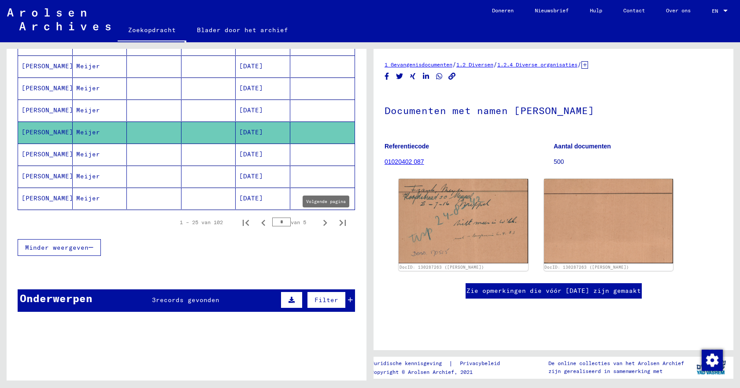
click at [319, 222] on icon "Volgende pagina" at bounding box center [325, 223] width 12 height 12
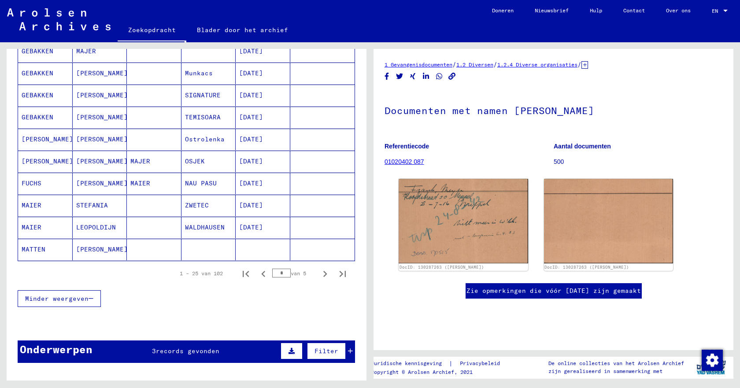
scroll to position [484, 0]
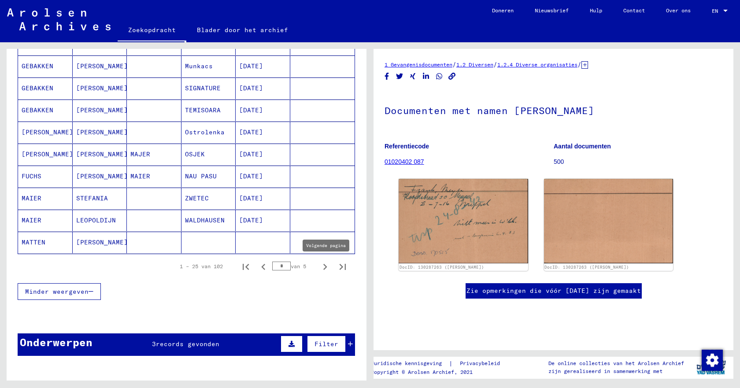
click at [319, 264] on icon "Volgende pagina" at bounding box center [325, 267] width 12 height 12
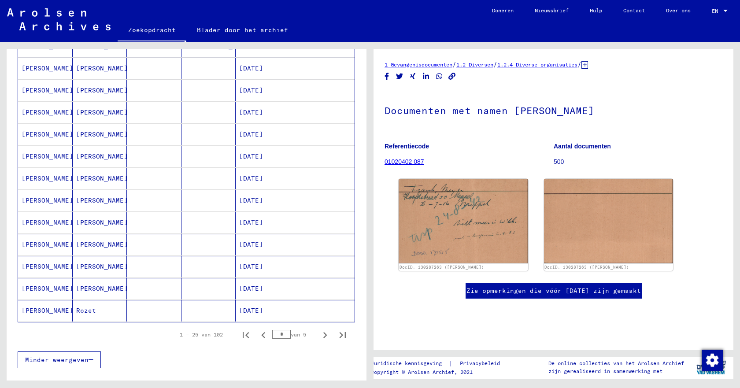
scroll to position [572, 0]
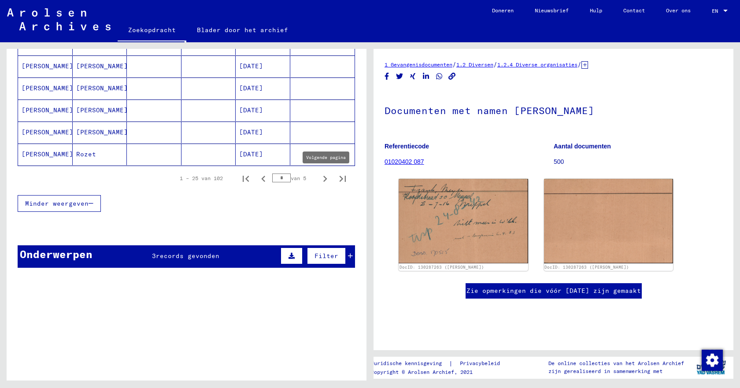
click at [319, 180] on icon "Volgende pagina" at bounding box center [325, 179] width 12 height 12
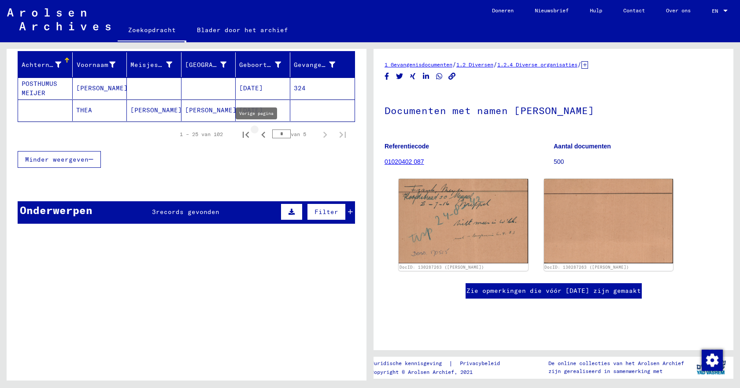
click at [257, 135] on icon "Vorige pagina" at bounding box center [263, 135] width 12 height 12
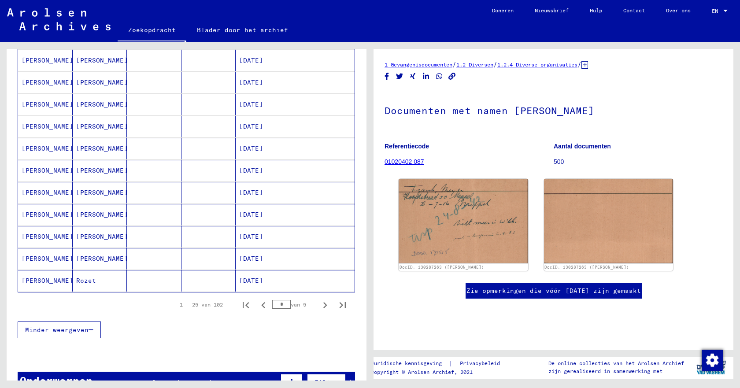
scroll to position [550, 0]
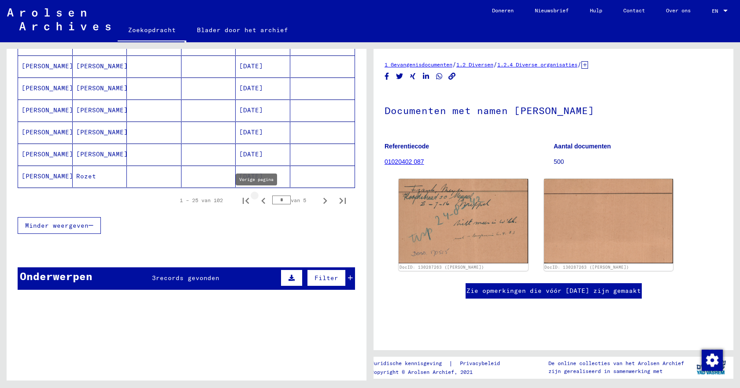
click at [257, 203] on icon "Vorige pagina" at bounding box center [263, 201] width 12 height 12
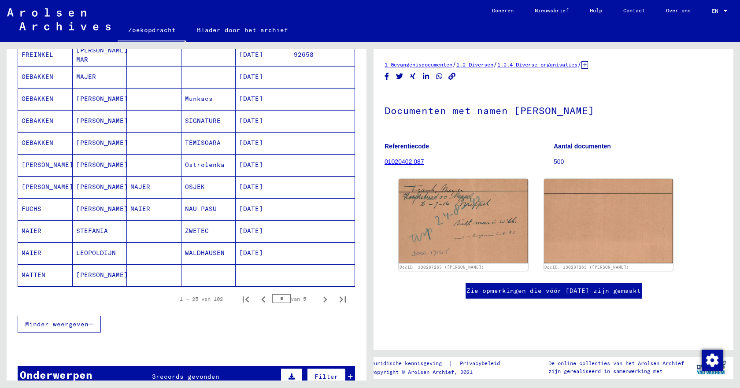
scroll to position [462, 0]
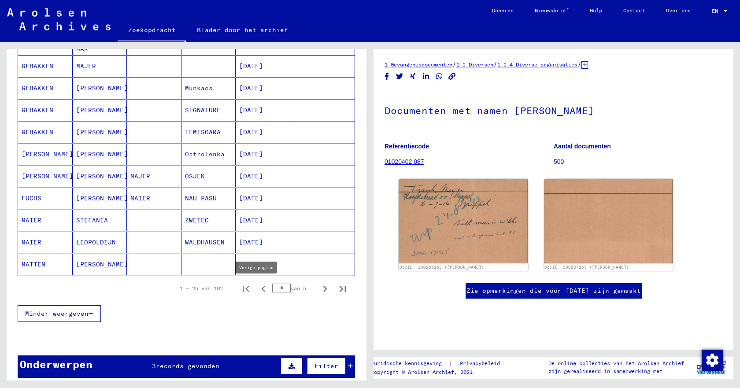
click at [258, 288] on icon "Vorige pagina" at bounding box center [263, 289] width 12 height 12
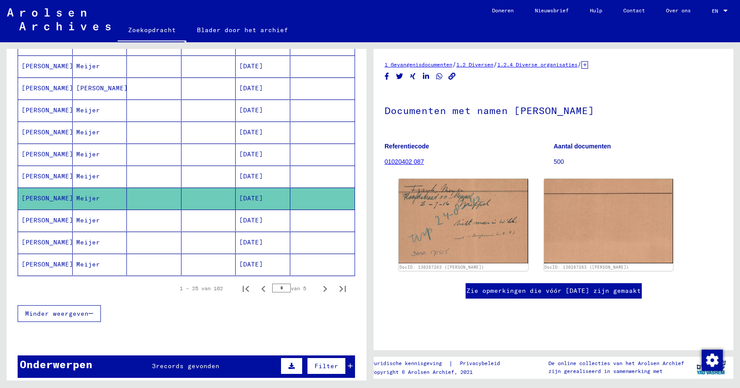
click at [181, 197] on mat-cell at bounding box center [208, 199] width 55 height 22
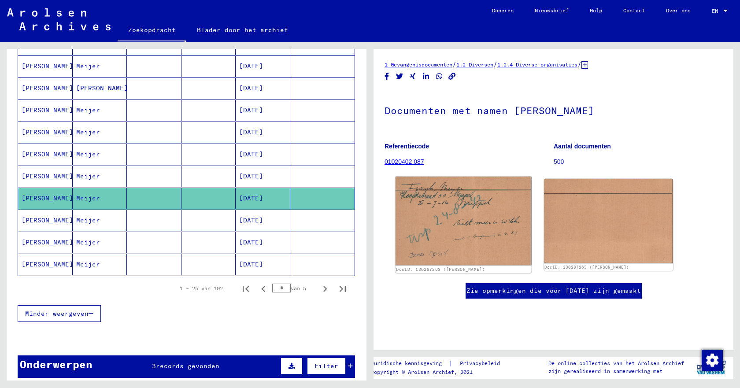
click at [444, 219] on img at bounding box center [463, 221] width 136 height 89
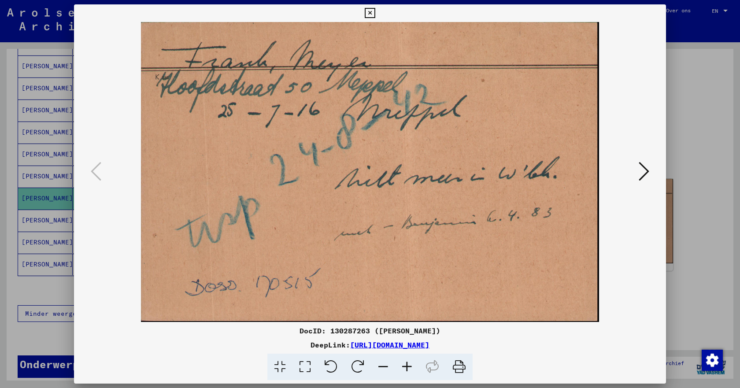
click at [371, 12] on icon at bounding box center [370, 13] width 10 height 11
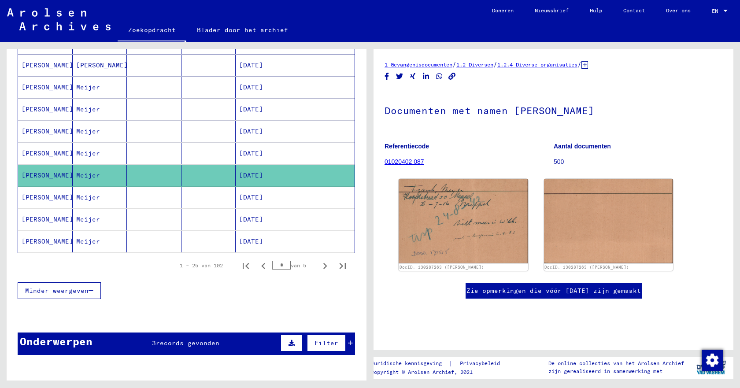
scroll to position [506, 0]
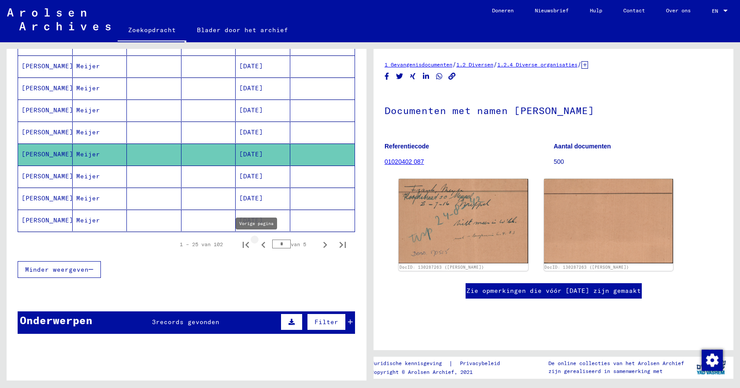
click at [257, 247] on icon "Vorige pagina" at bounding box center [263, 245] width 12 height 12
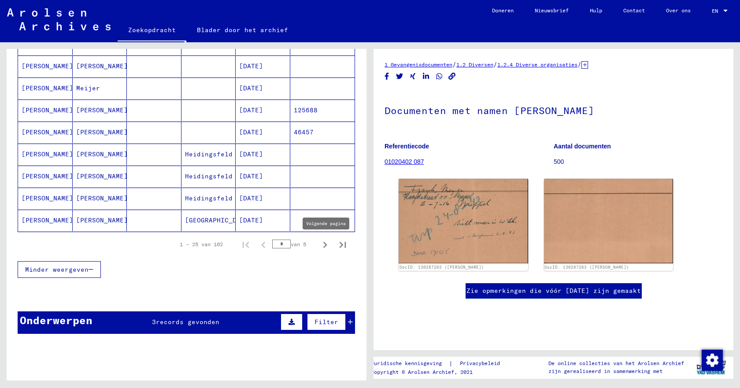
click at [319, 245] on icon "Volgende pagina" at bounding box center [325, 245] width 12 height 12
type input "*"
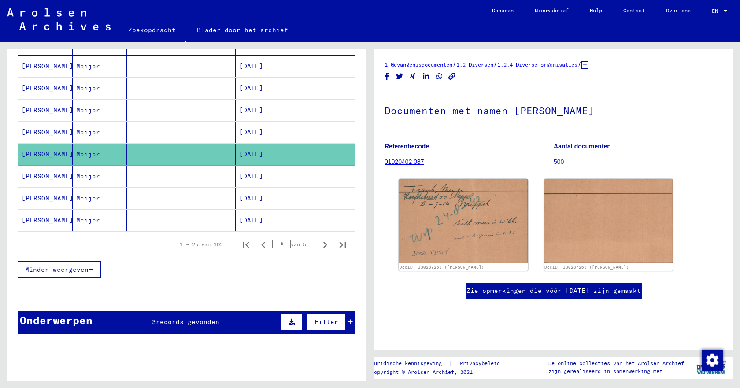
click at [105, 157] on mat-cell "Meijer" at bounding box center [100, 155] width 55 height 22
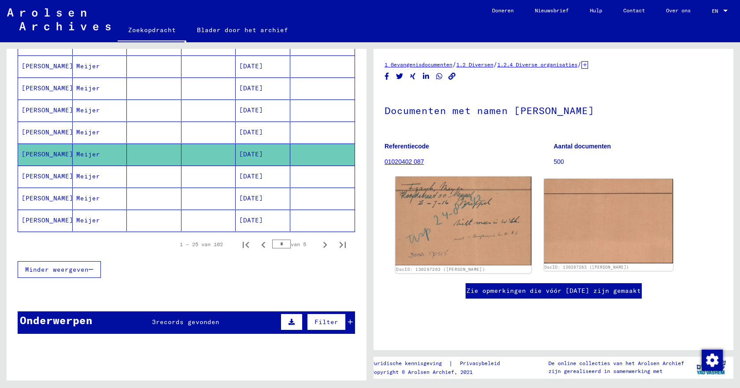
click at [402, 209] on img at bounding box center [463, 221] width 136 height 89
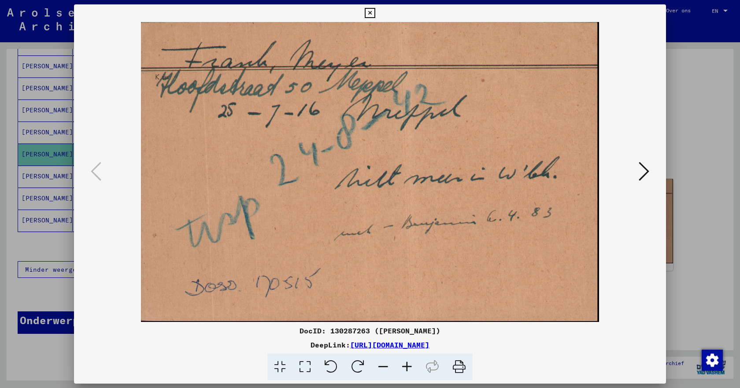
click at [372, 15] on icon at bounding box center [370, 13] width 10 height 11
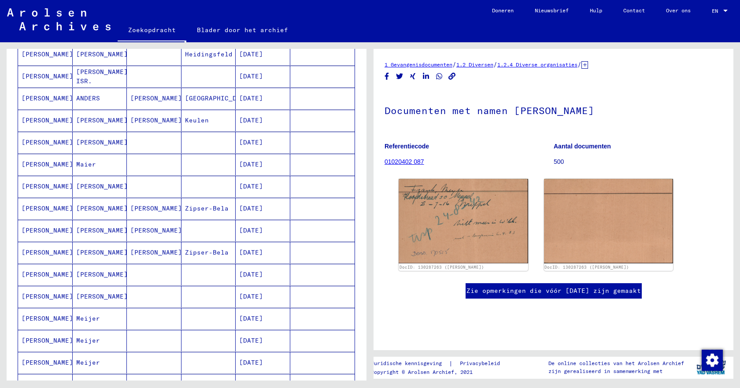
scroll to position [0, 0]
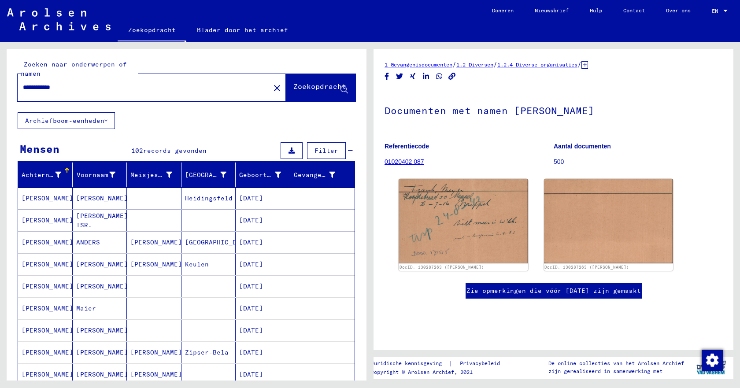
click at [103, 89] on input "**********" at bounding box center [144, 87] width 242 height 9
type input "*"
type input "******"
click at [298, 89] on font "Zoekopdracht" at bounding box center [319, 86] width 53 height 9
